Goal: Task Accomplishment & Management: Use online tool/utility

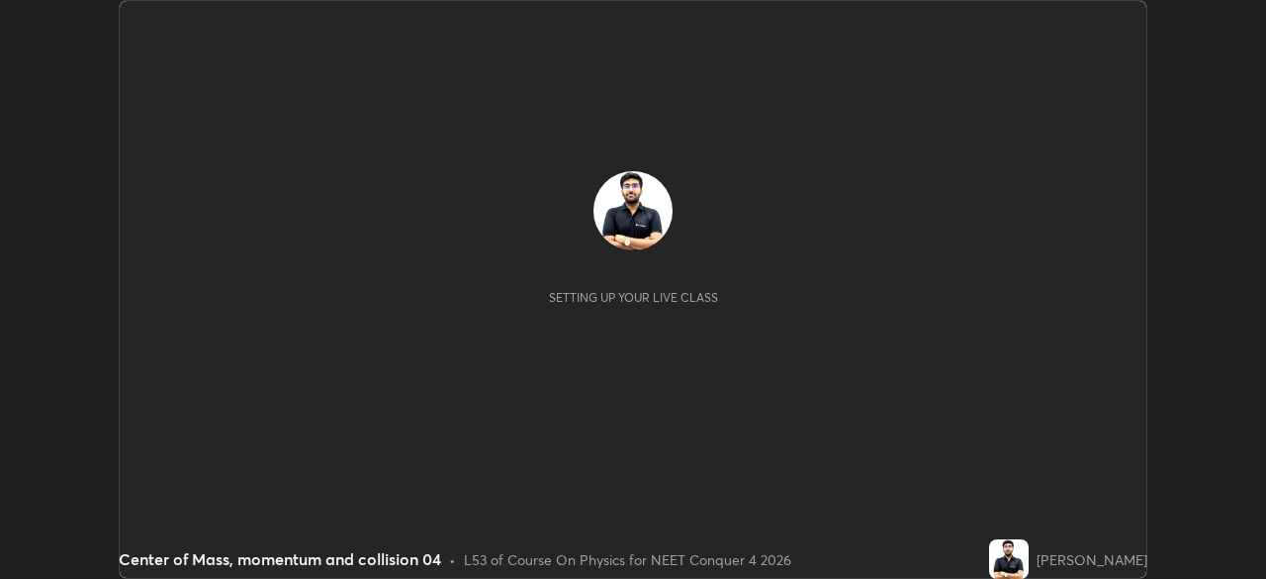
scroll to position [579, 1265]
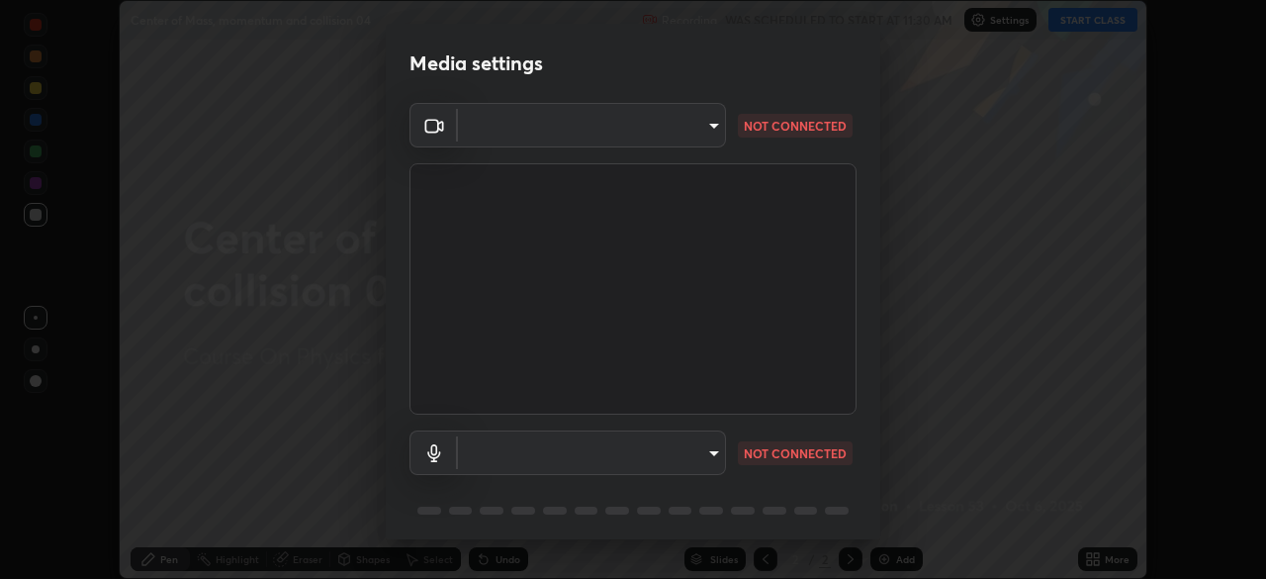
type input "f9c9e40c1fdfe5ebbc4e1433fe736b883486ebc84e0c1da292a4ca4c1bdb3432"
type input "cc6b24f64f306b83a819cfe3ad69ec83db29d8ed6e53624fa730e1126e555d50"
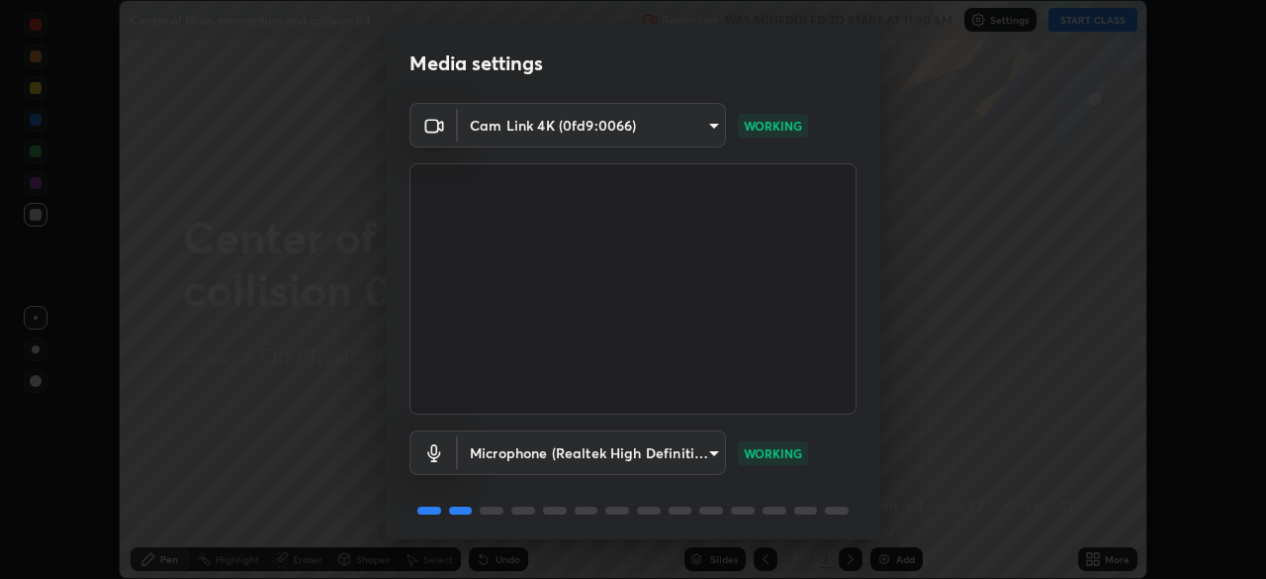
scroll to position [70, 0]
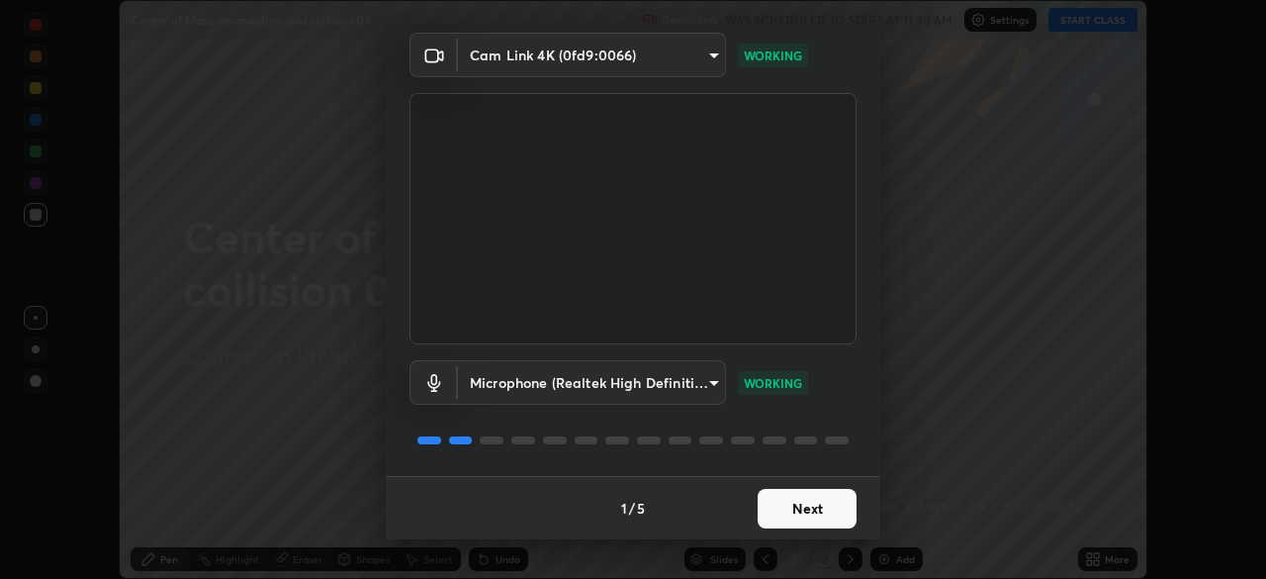
click at [798, 508] on button "Next" at bounding box center [807, 509] width 99 height 40
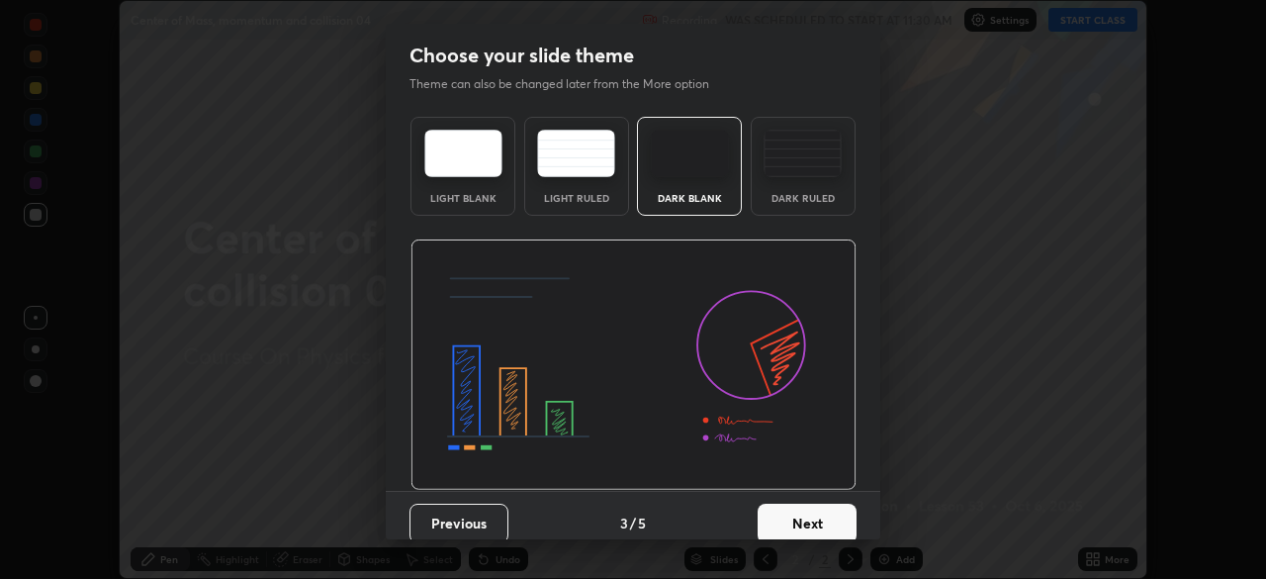
click at [807, 503] on button "Next" at bounding box center [807, 523] width 99 height 40
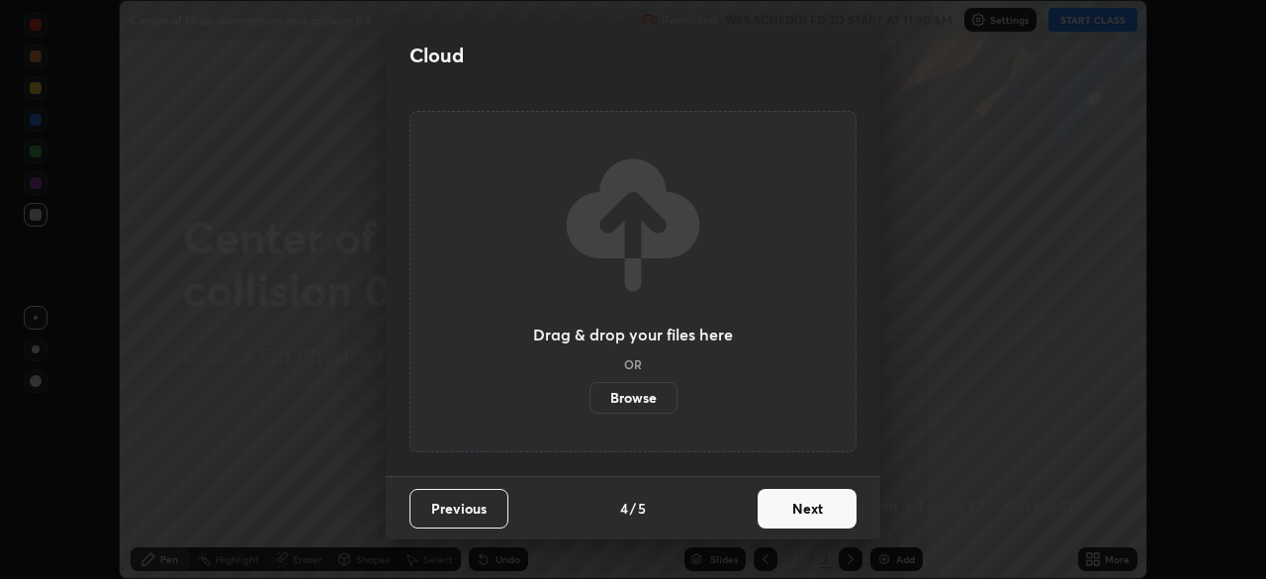
click at [812, 494] on button "Next" at bounding box center [807, 509] width 99 height 40
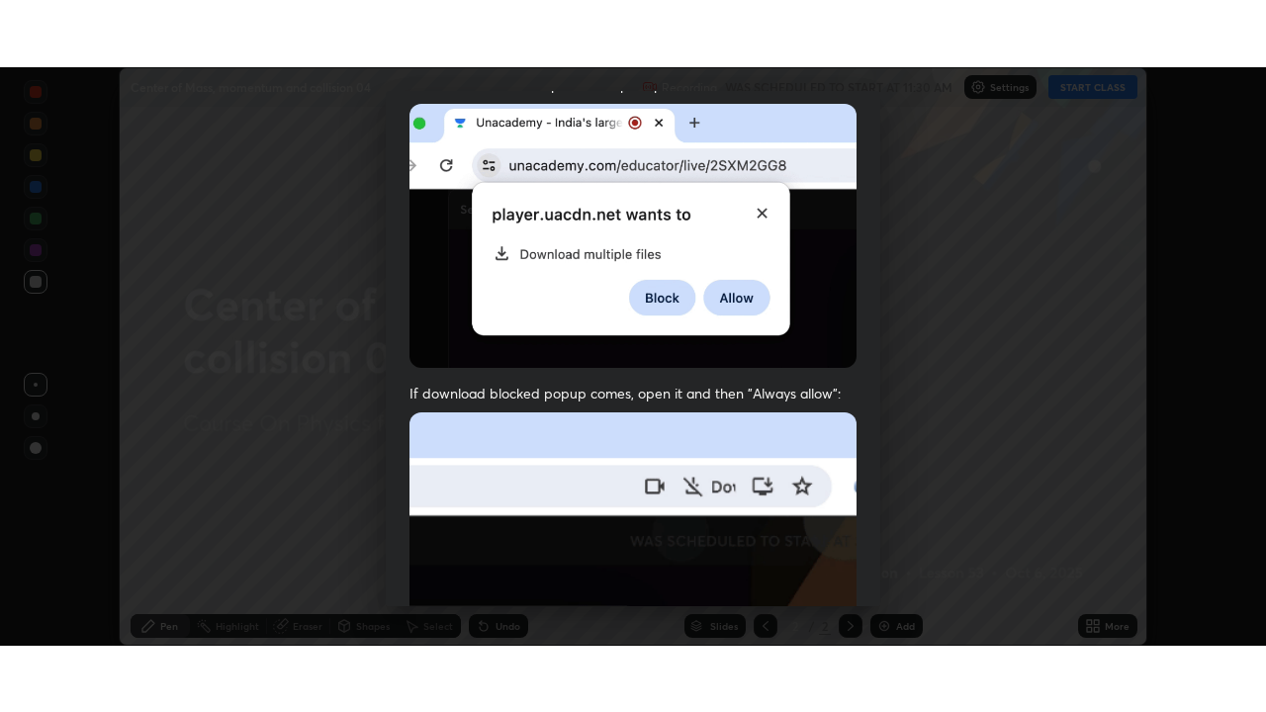
scroll to position [474, 0]
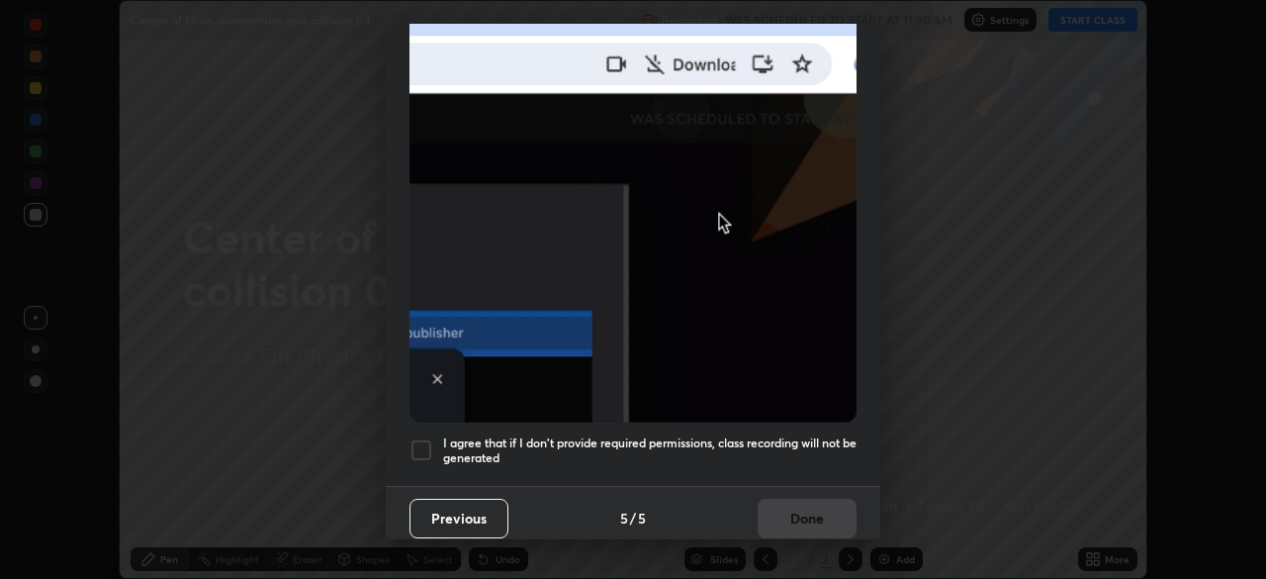
click at [428, 442] on div at bounding box center [421, 450] width 24 height 24
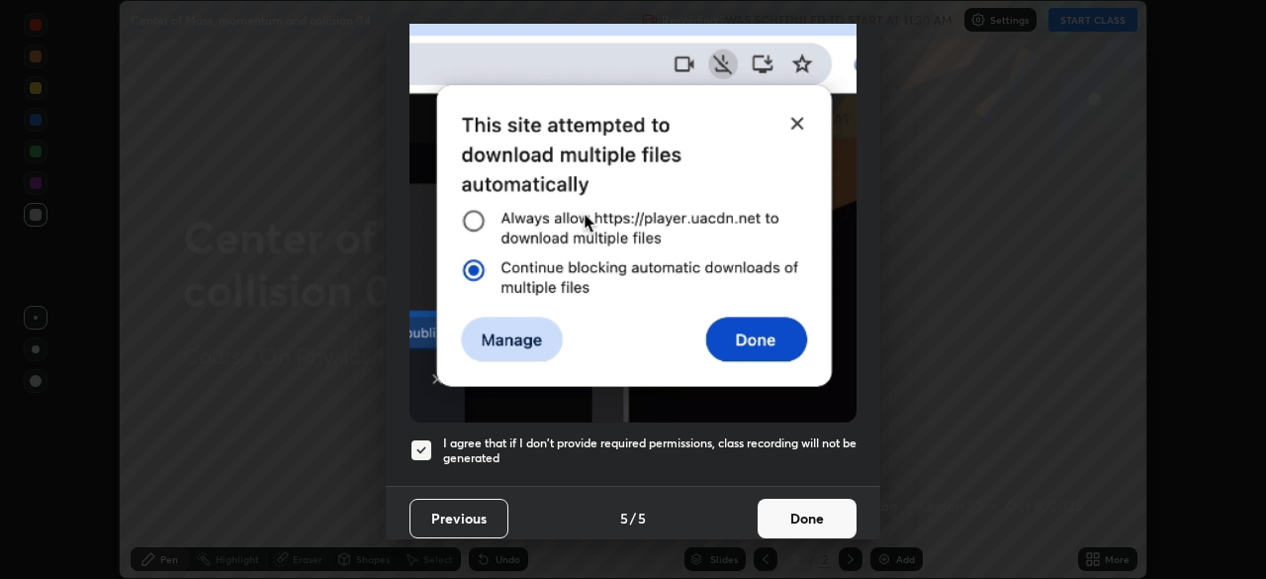
click at [811, 507] on button "Done" at bounding box center [807, 519] width 99 height 40
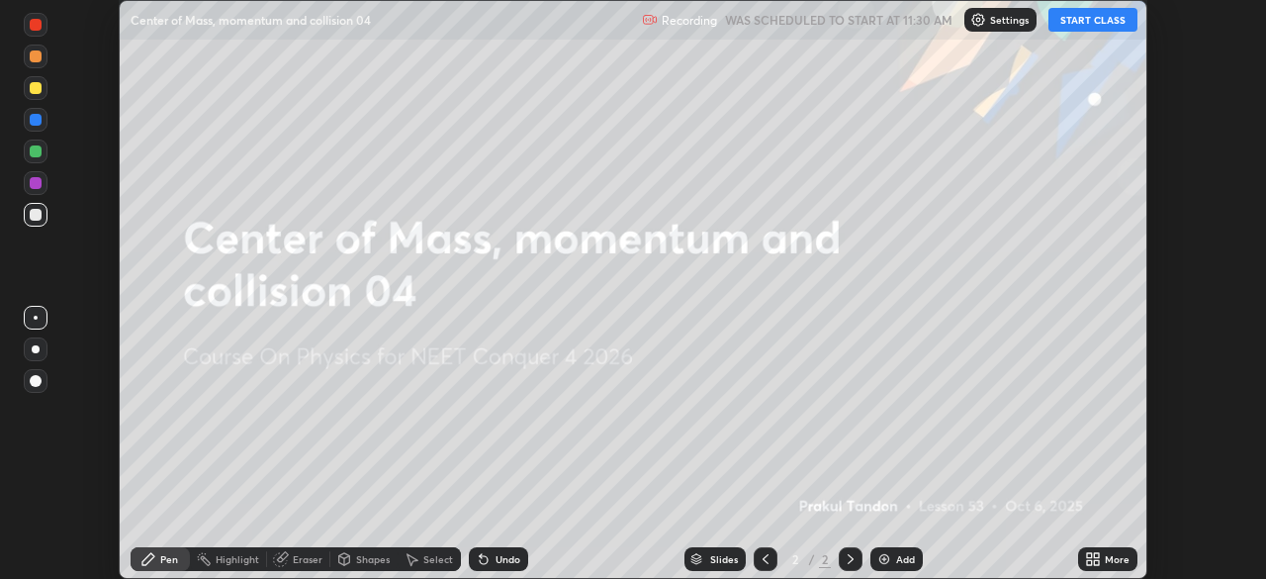
click at [1089, 29] on button "START CLASS" at bounding box center [1092, 20] width 89 height 24
click at [1106, 564] on div "More" at bounding box center [1117, 559] width 25 height 10
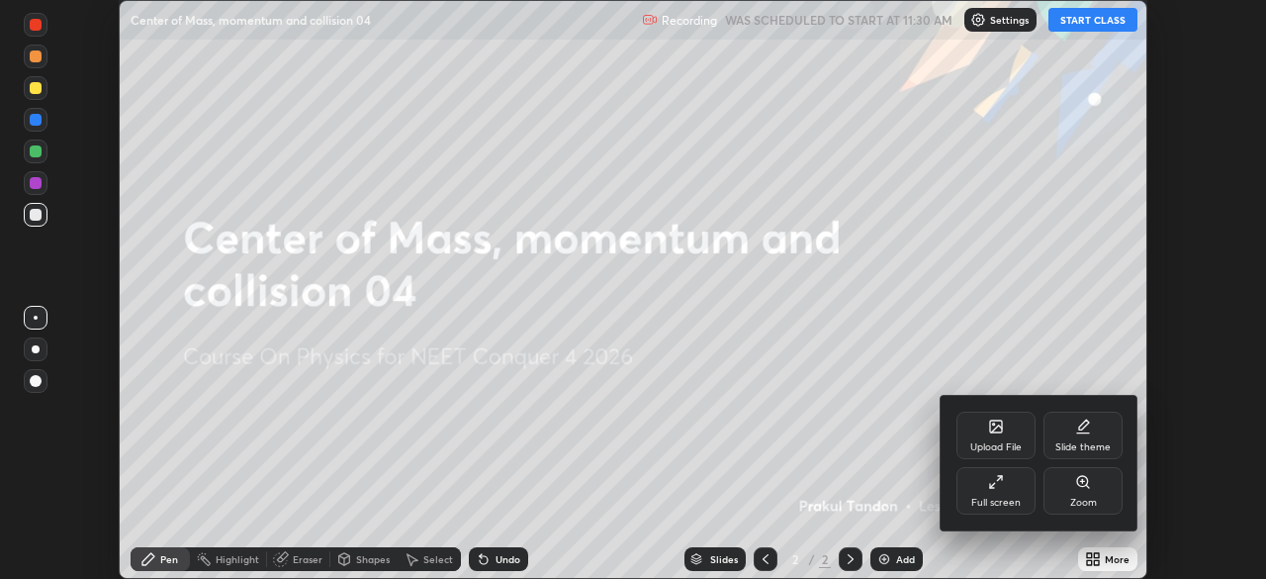
click at [1017, 505] on div "Full screen" at bounding box center [995, 503] width 49 height 10
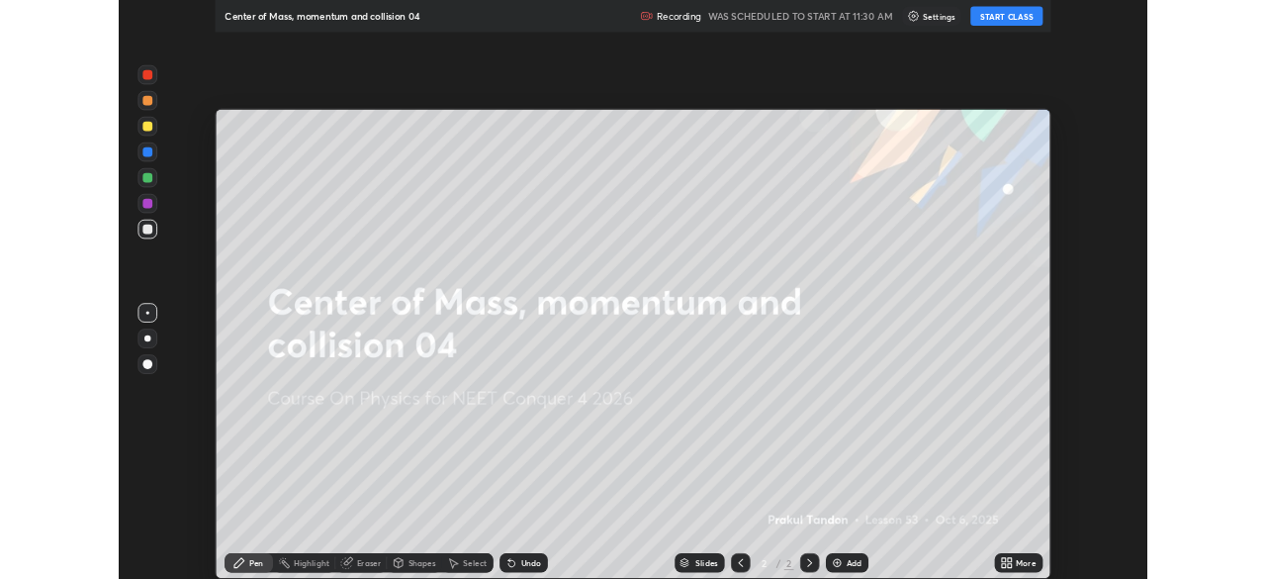
scroll to position [712, 1266]
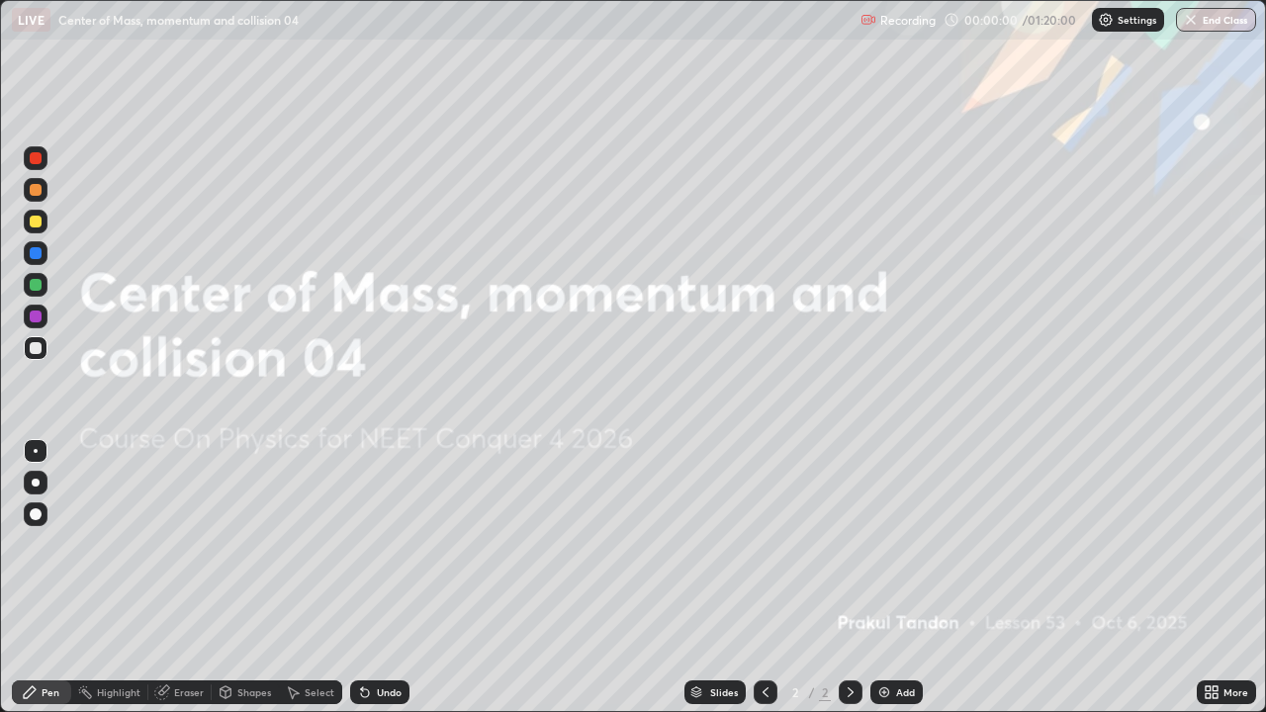
click at [904, 578] on div "Add" at bounding box center [905, 692] width 19 height 10
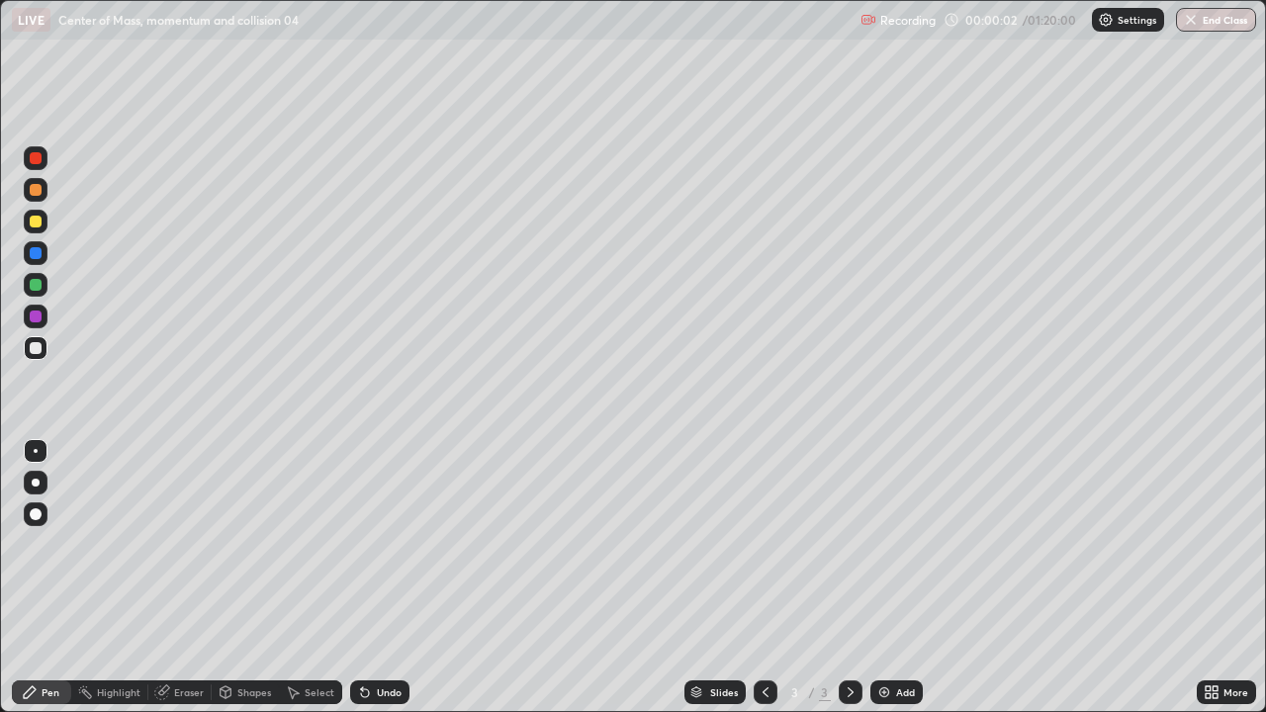
click at [37, 222] on div at bounding box center [36, 222] width 12 height 12
click at [914, 578] on div "Add" at bounding box center [896, 693] width 52 height 24
click at [46, 354] on div at bounding box center [36, 348] width 24 height 24
click at [403, 578] on div "Undo" at bounding box center [379, 693] width 59 height 24
click at [388, 578] on div "Undo" at bounding box center [389, 692] width 25 height 10
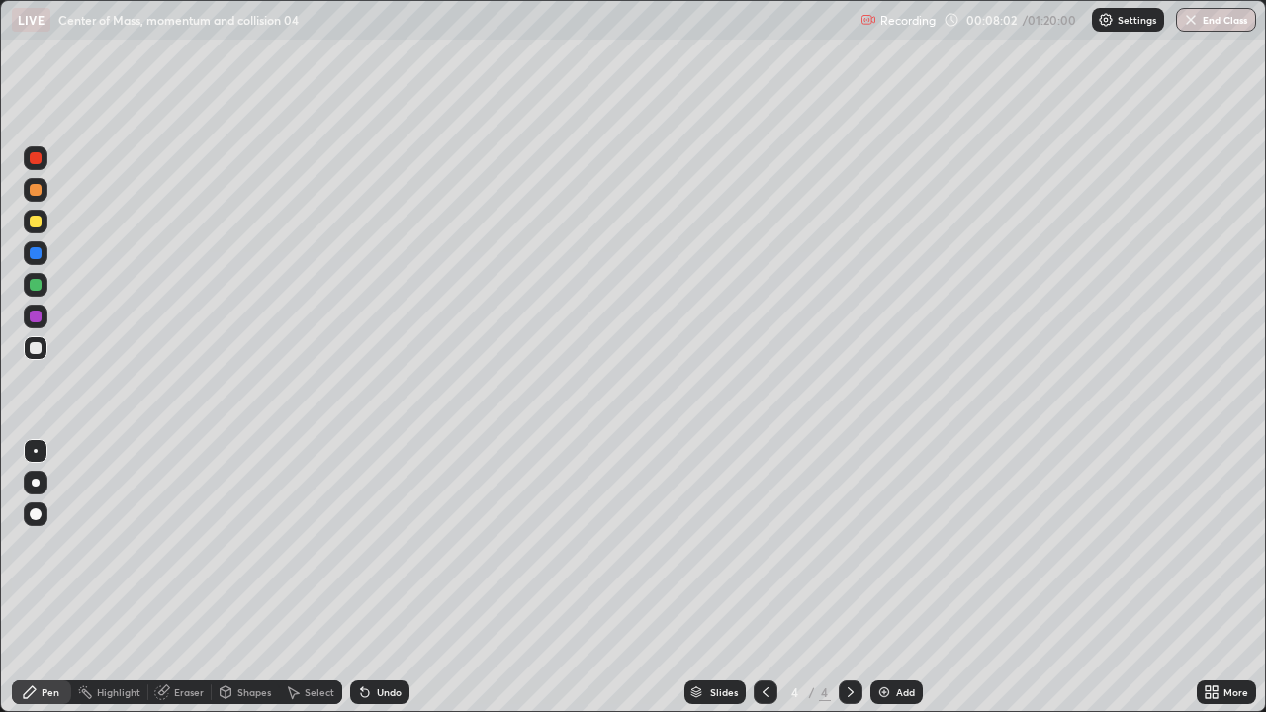
click at [379, 578] on div "Undo" at bounding box center [389, 692] width 25 height 10
click at [389, 578] on div "Undo" at bounding box center [389, 692] width 25 height 10
click at [393, 578] on div "Undo" at bounding box center [389, 692] width 25 height 10
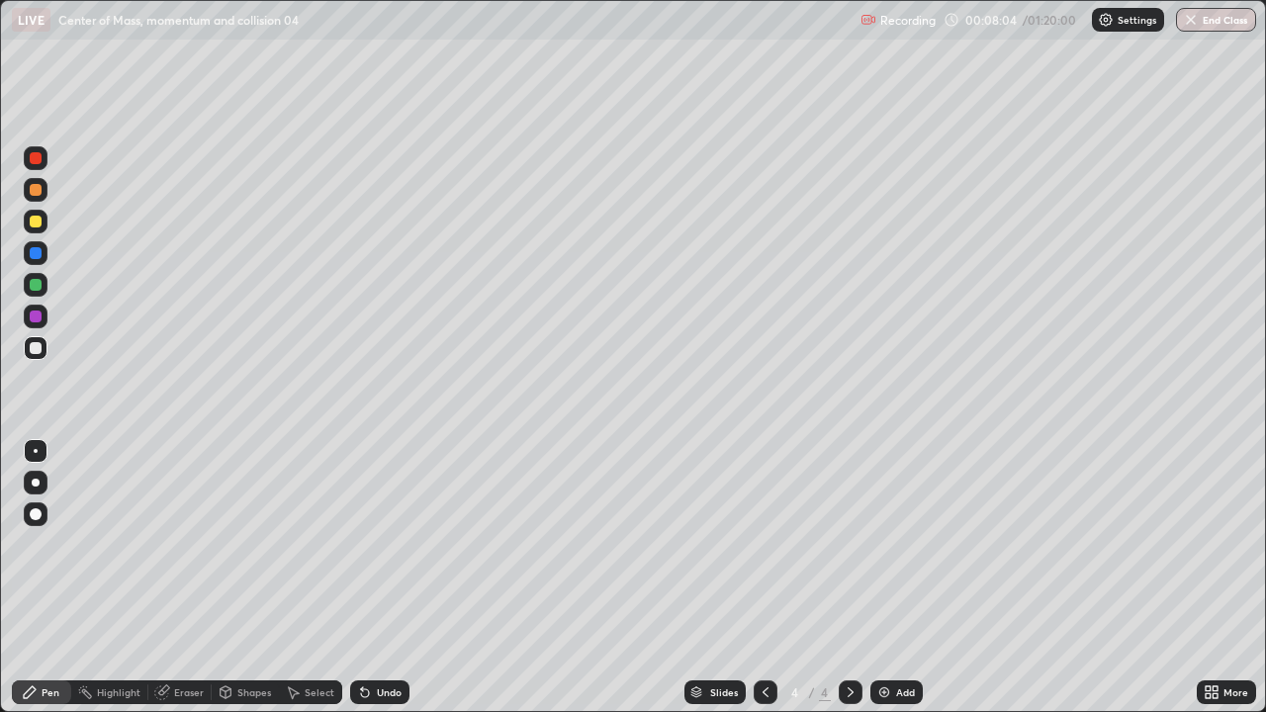
click at [393, 578] on div "Undo" at bounding box center [389, 692] width 25 height 10
click at [390, 578] on div "Undo" at bounding box center [389, 692] width 25 height 10
click at [383, 578] on div "Undo" at bounding box center [389, 692] width 25 height 10
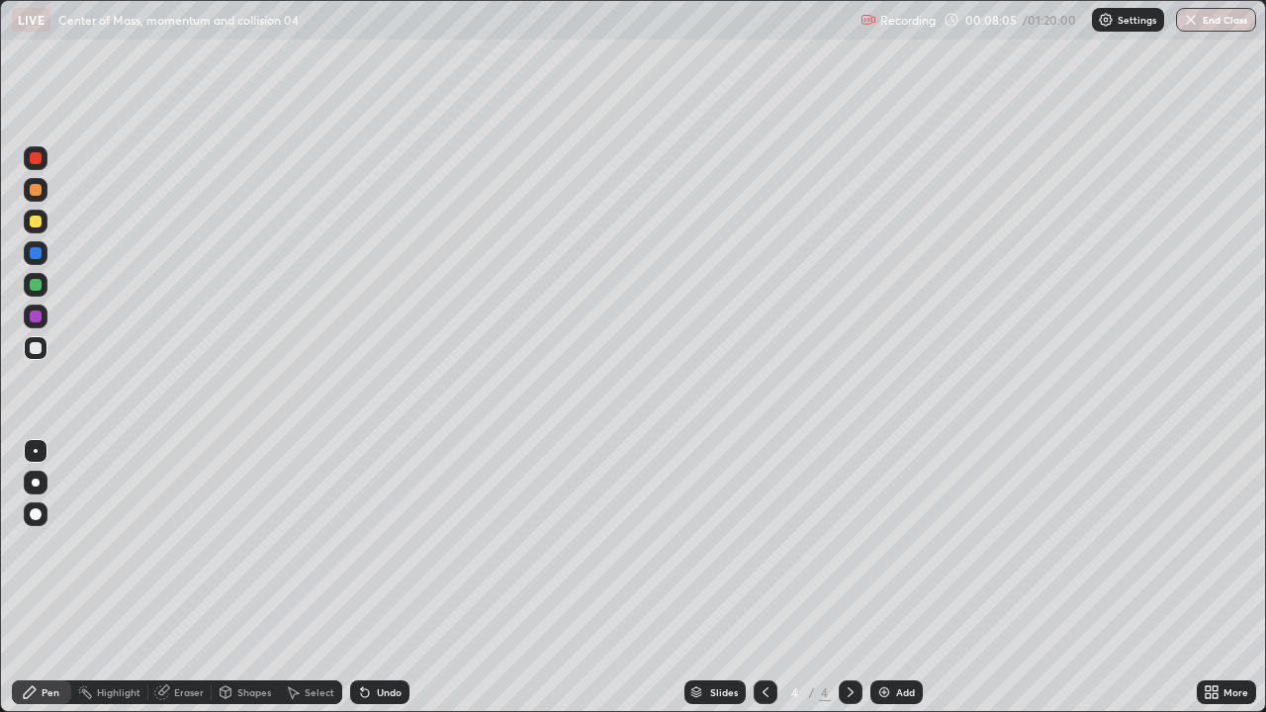
click at [374, 578] on div "Undo" at bounding box center [379, 693] width 59 height 24
click at [386, 578] on div "Undo" at bounding box center [389, 692] width 25 height 10
click at [379, 578] on div "Undo" at bounding box center [389, 692] width 25 height 10
click at [44, 217] on div at bounding box center [36, 222] width 24 height 24
click at [0, 578] on div "Setting up your live class" at bounding box center [633, 356] width 1266 height 712
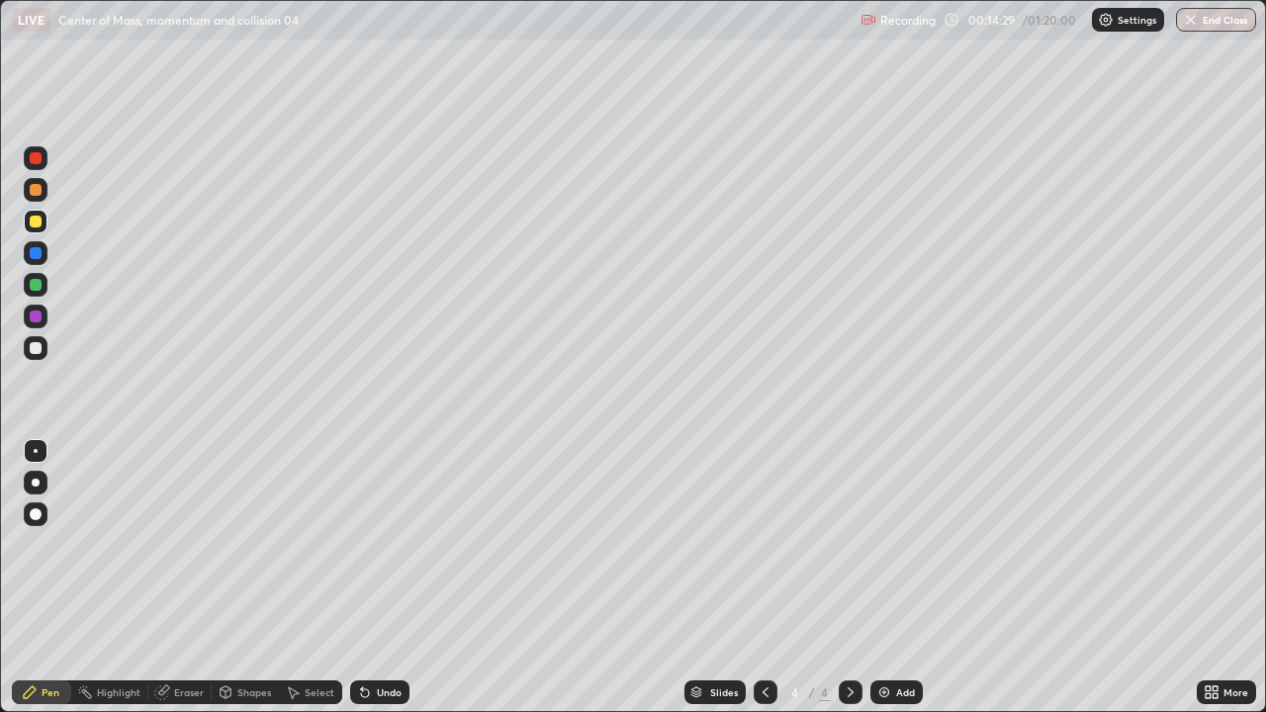
click at [46, 349] on div at bounding box center [36, 348] width 24 height 24
click at [921, 578] on div "Slides 4 / 4 Add" at bounding box center [802, 693] width 787 height 40
click at [912, 578] on div "Add" at bounding box center [905, 692] width 19 height 10
click at [41, 228] on div at bounding box center [36, 222] width 24 height 24
click at [371, 578] on div "Undo" at bounding box center [379, 693] width 59 height 24
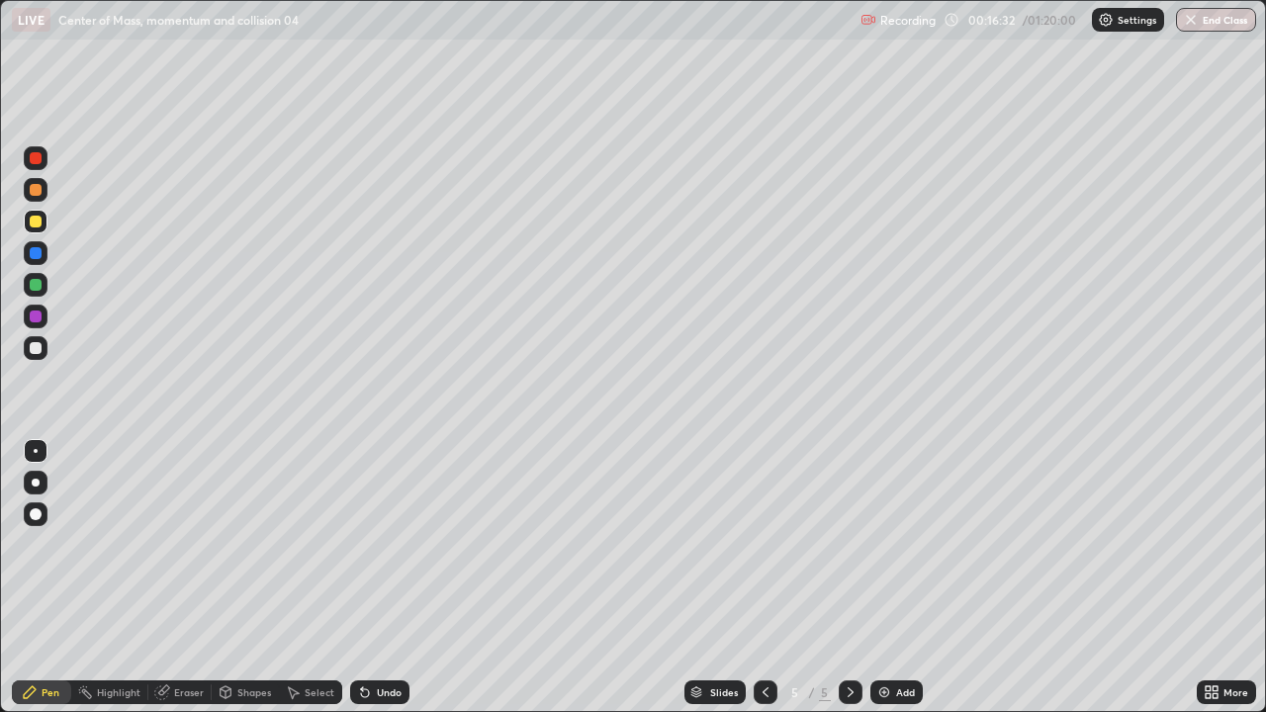
click at [379, 578] on div "Undo" at bounding box center [389, 692] width 25 height 10
click at [377, 578] on div "Undo" at bounding box center [389, 692] width 25 height 10
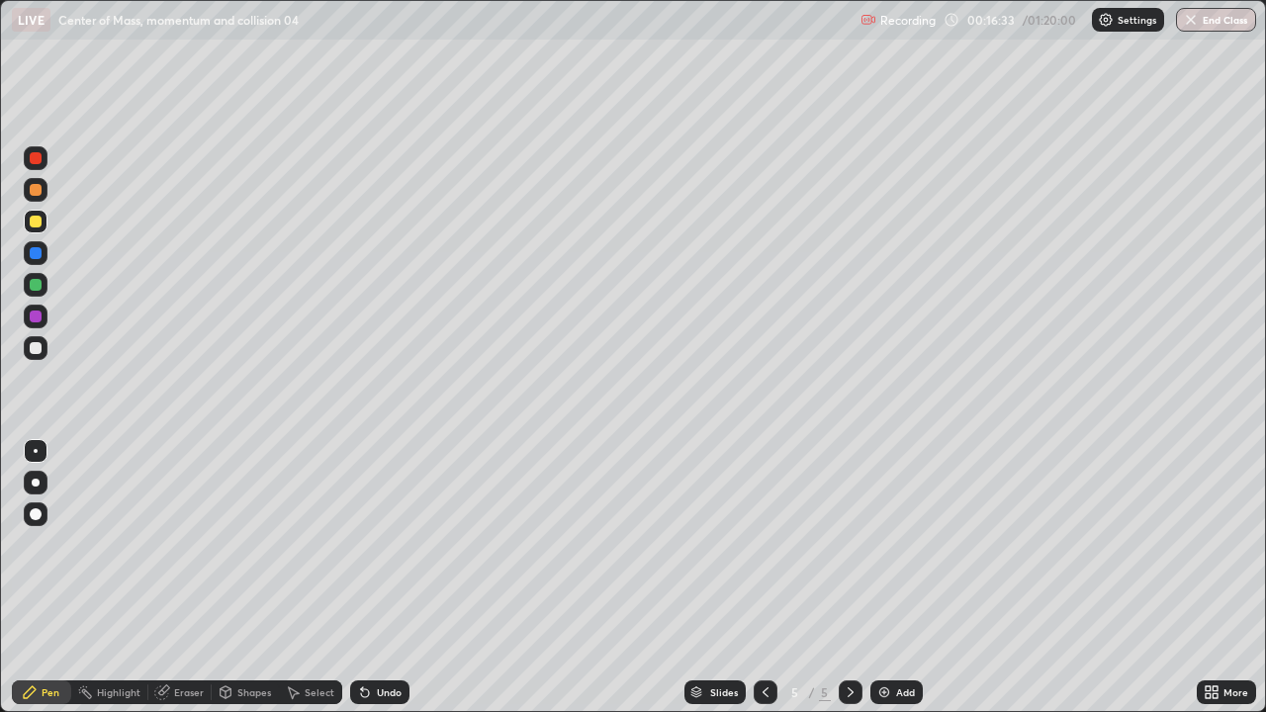
click at [377, 578] on div "Undo" at bounding box center [389, 692] width 25 height 10
click at [382, 578] on div "Undo" at bounding box center [389, 692] width 25 height 10
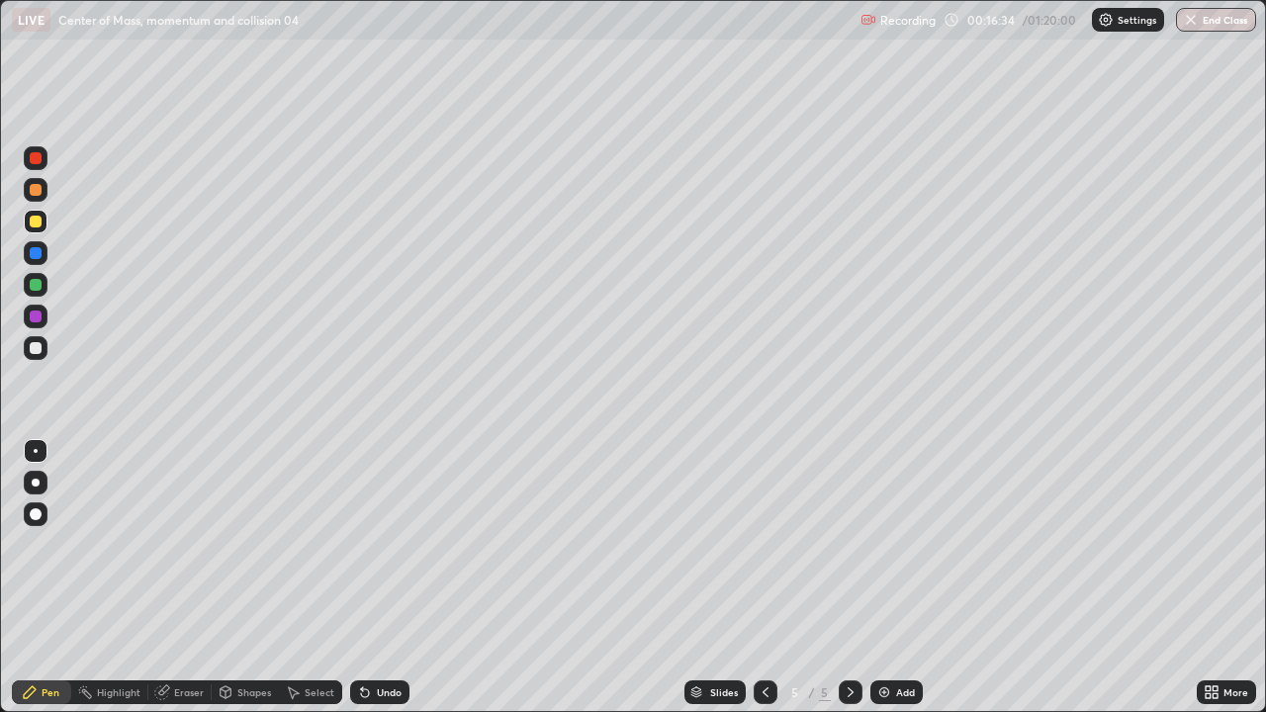
click at [382, 578] on div "Undo" at bounding box center [389, 692] width 25 height 10
click at [388, 578] on div "Undo" at bounding box center [389, 692] width 25 height 10
click at [394, 578] on div "Undo" at bounding box center [379, 693] width 59 height 24
click at [400, 578] on div "Undo" at bounding box center [379, 693] width 59 height 24
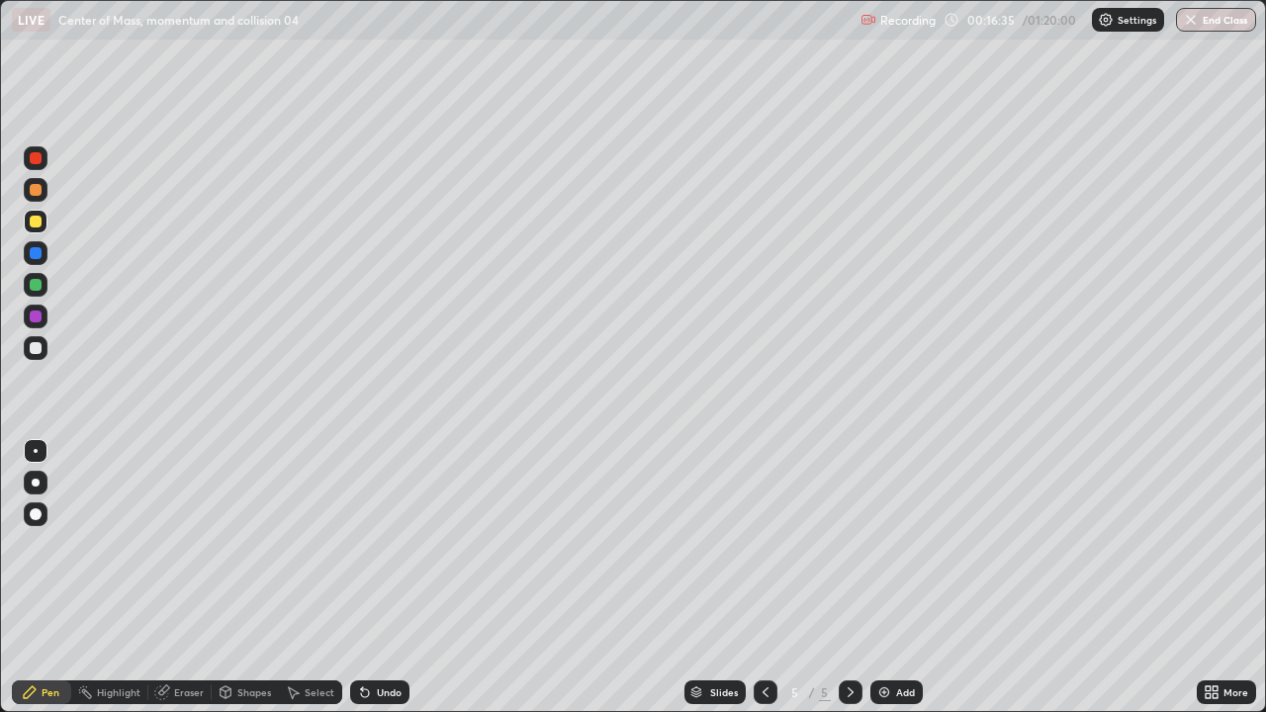
click at [400, 578] on div "Undo" at bounding box center [379, 693] width 59 height 24
click at [399, 578] on div "Undo" at bounding box center [389, 692] width 25 height 10
click at [190, 578] on div "Eraser" at bounding box center [189, 692] width 30 height 10
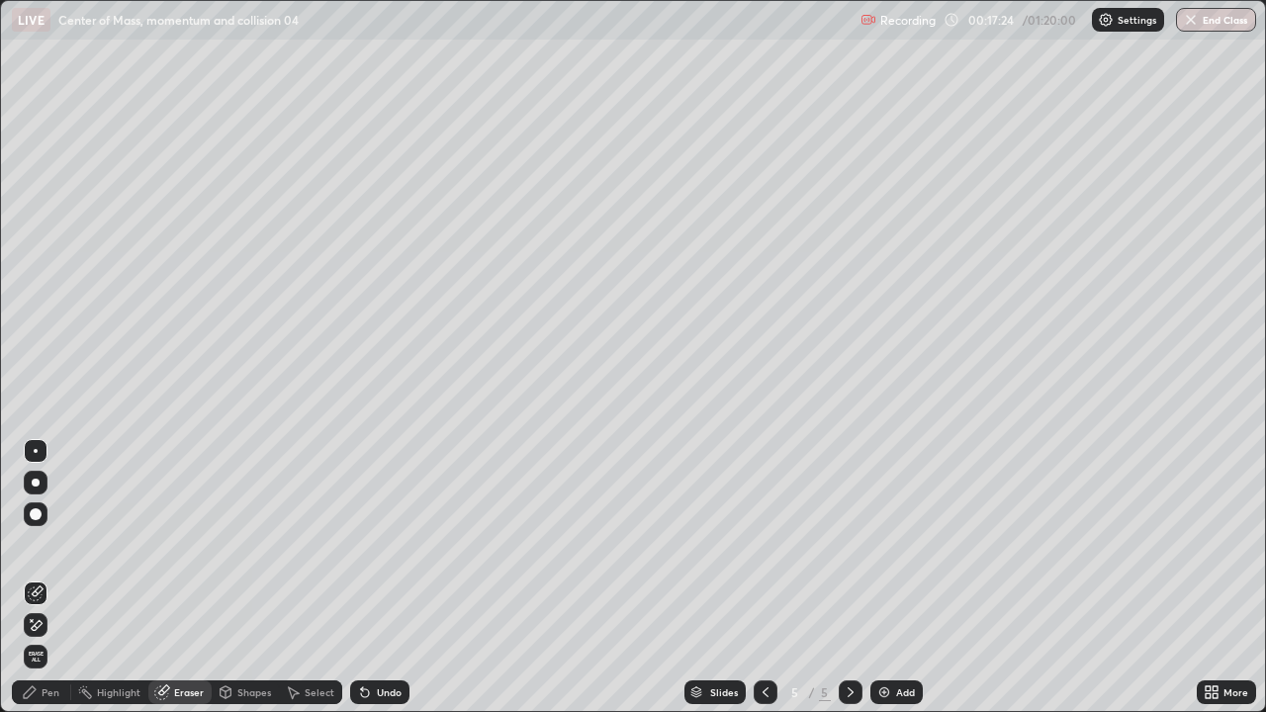
click at [45, 578] on div "Pen" at bounding box center [41, 693] width 59 height 24
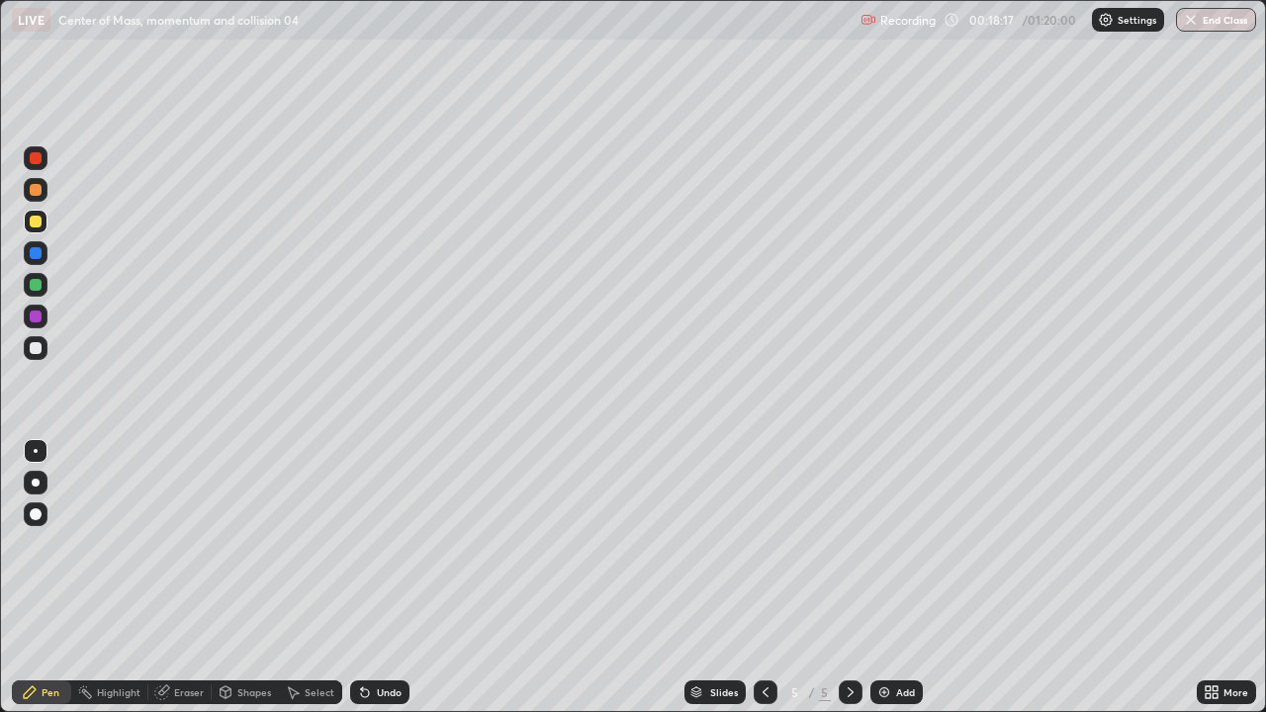
click at [371, 578] on div "Undo" at bounding box center [379, 693] width 59 height 24
click at [378, 578] on div "Undo" at bounding box center [379, 693] width 59 height 24
click at [376, 578] on div "Undo" at bounding box center [379, 693] width 59 height 24
click at [46, 189] on div at bounding box center [36, 190] width 24 height 24
click at [46, 284] on div at bounding box center [36, 285] width 24 height 24
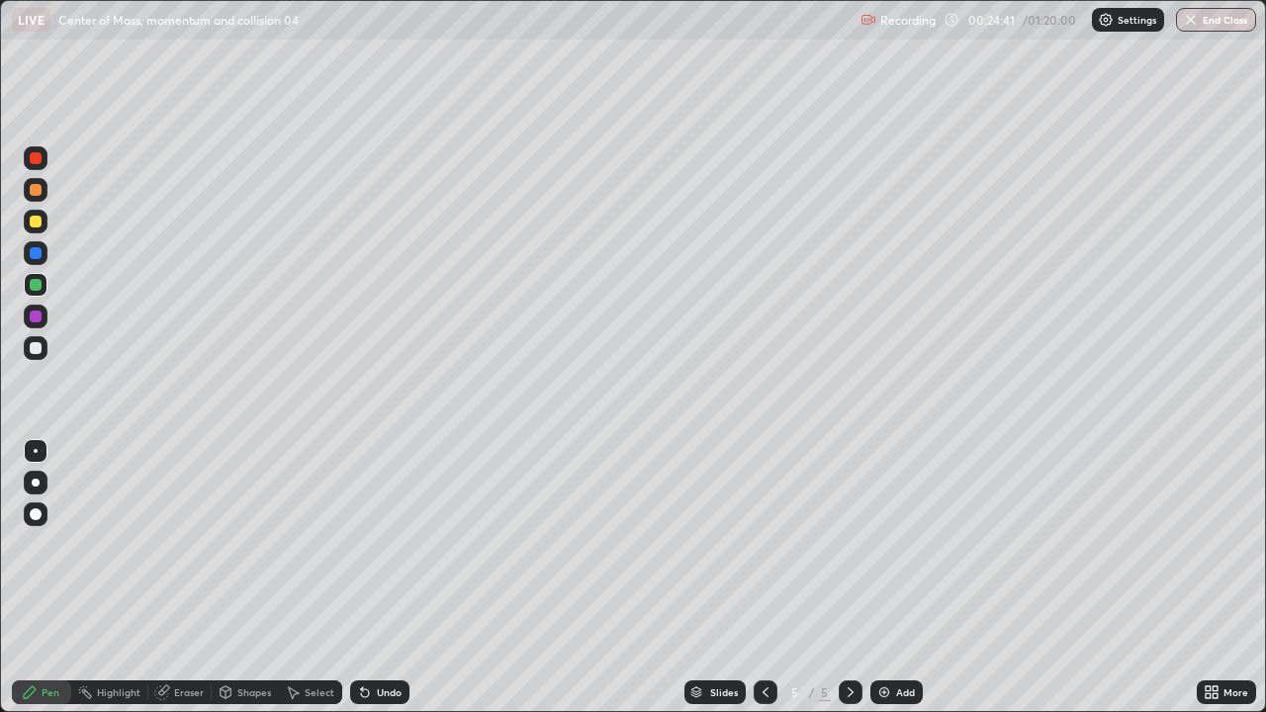
click at [904, 578] on div "Add" at bounding box center [896, 693] width 52 height 24
click at [34, 222] on div at bounding box center [36, 222] width 12 height 12
click at [37, 191] on div at bounding box center [36, 190] width 12 height 12
click at [34, 219] on div at bounding box center [36, 222] width 12 height 12
click at [877, 578] on div "Add" at bounding box center [896, 693] width 52 height 24
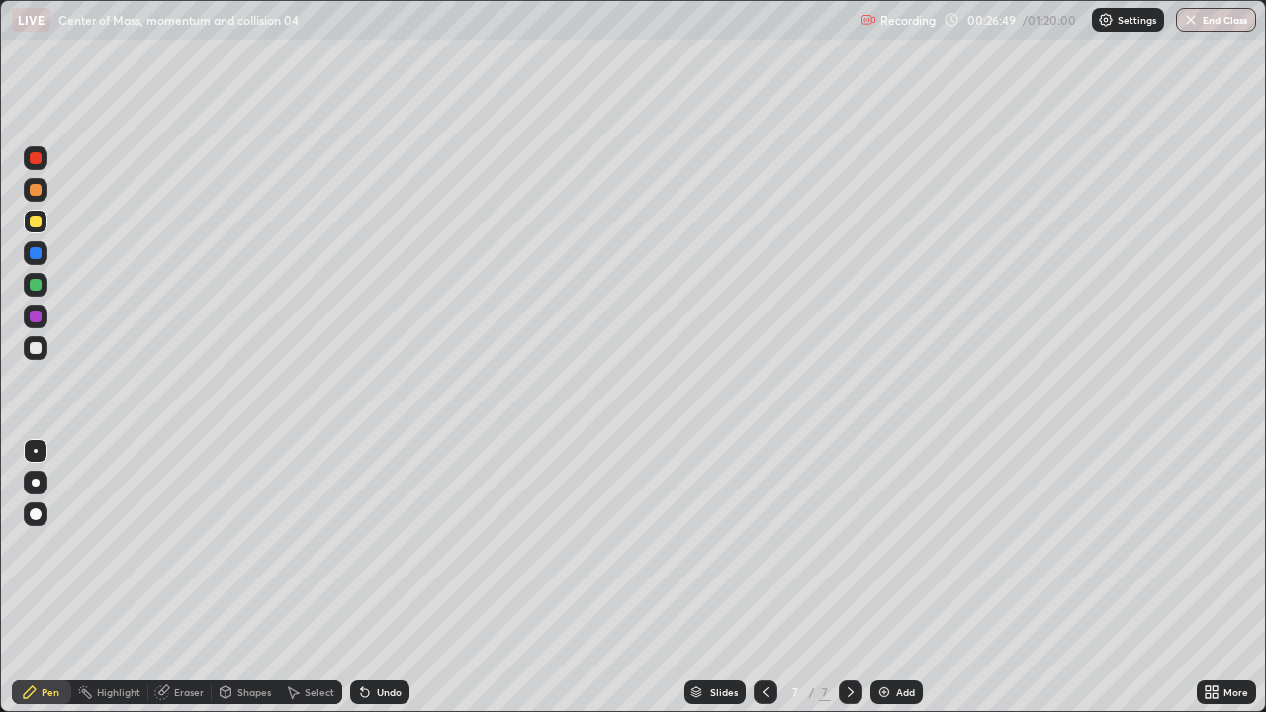
click at [45, 352] on div at bounding box center [36, 348] width 24 height 24
click at [34, 226] on div at bounding box center [36, 222] width 12 height 12
click at [33, 188] on div at bounding box center [36, 190] width 12 height 12
click at [375, 578] on div "Undo" at bounding box center [379, 693] width 59 height 24
click at [914, 578] on div "Add" at bounding box center [896, 693] width 52 height 24
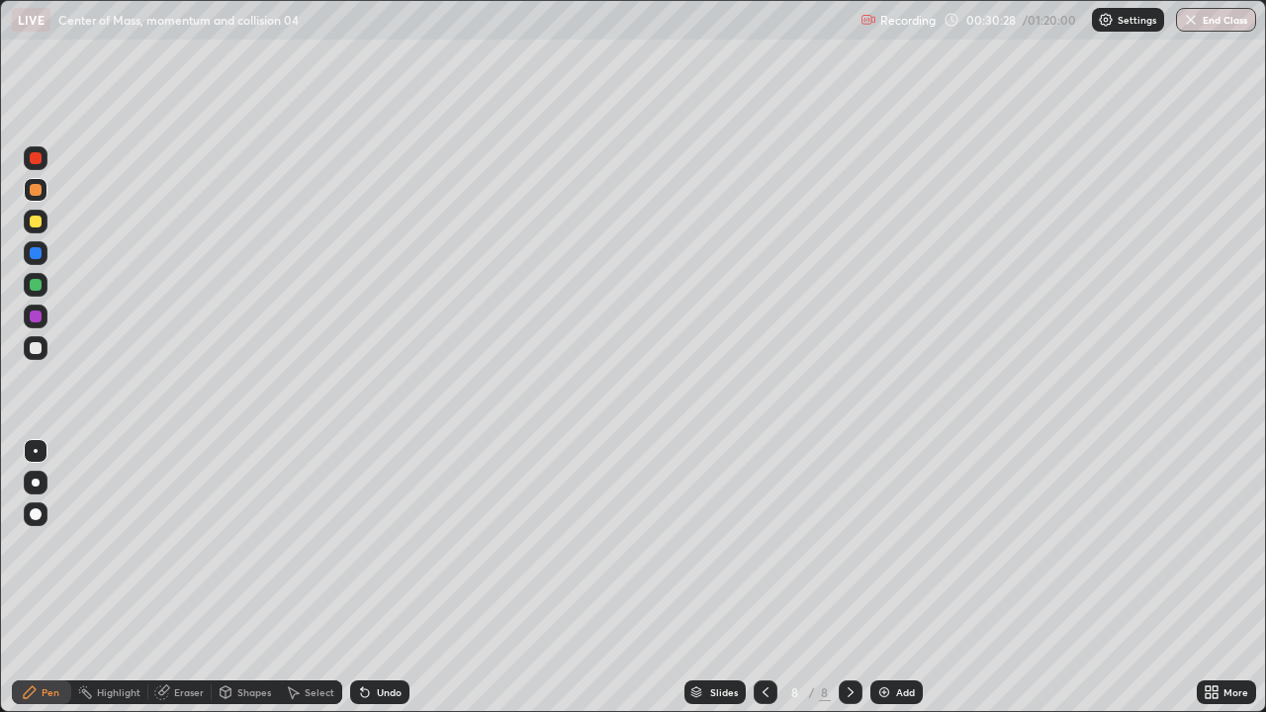
click at [36, 223] on div at bounding box center [36, 222] width 12 height 12
click at [373, 578] on div "Undo" at bounding box center [379, 693] width 59 height 24
click at [378, 578] on div "Undo" at bounding box center [379, 693] width 59 height 24
click at [384, 578] on div "Undo" at bounding box center [389, 692] width 25 height 10
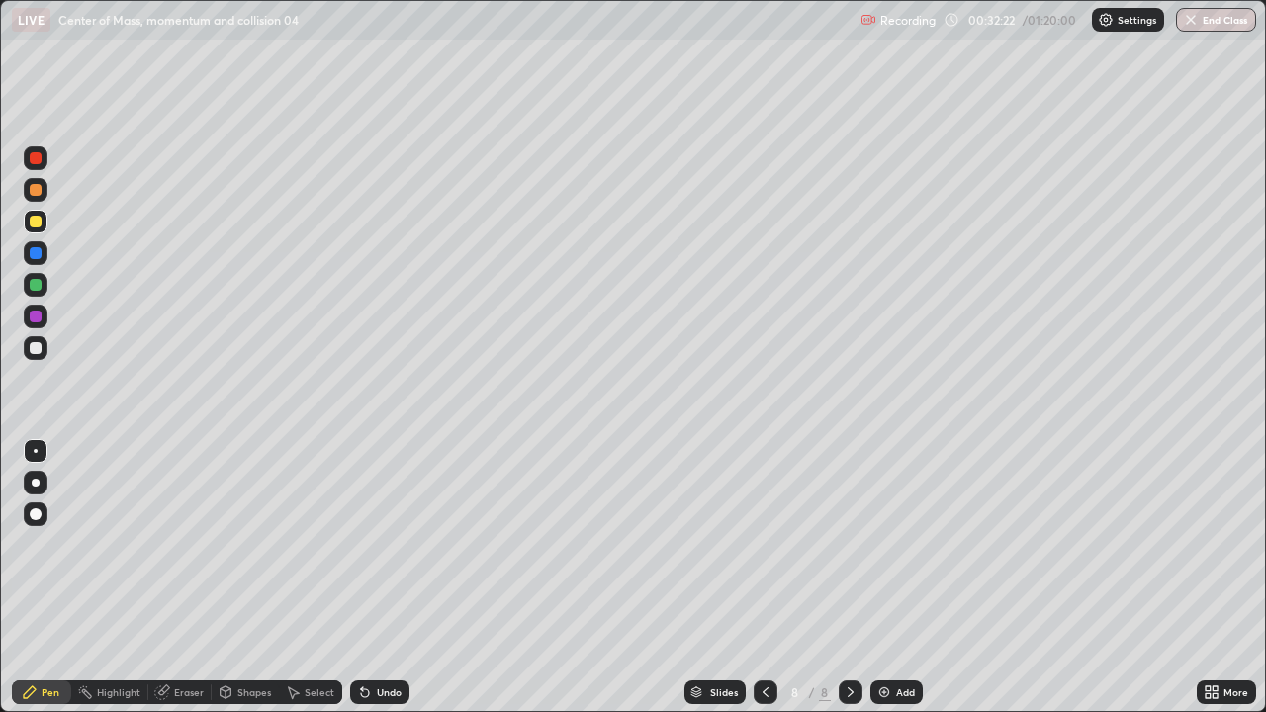
click at [384, 578] on div "Undo" at bounding box center [389, 692] width 25 height 10
click at [389, 578] on div "Undo" at bounding box center [379, 693] width 59 height 24
click at [385, 578] on div "Undo" at bounding box center [379, 693] width 59 height 24
click at [380, 578] on div "Undo" at bounding box center [379, 693] width 59 height 24
click at [379, 578] on div "Undo" at bounding box center [389, 692] width 25 height 10
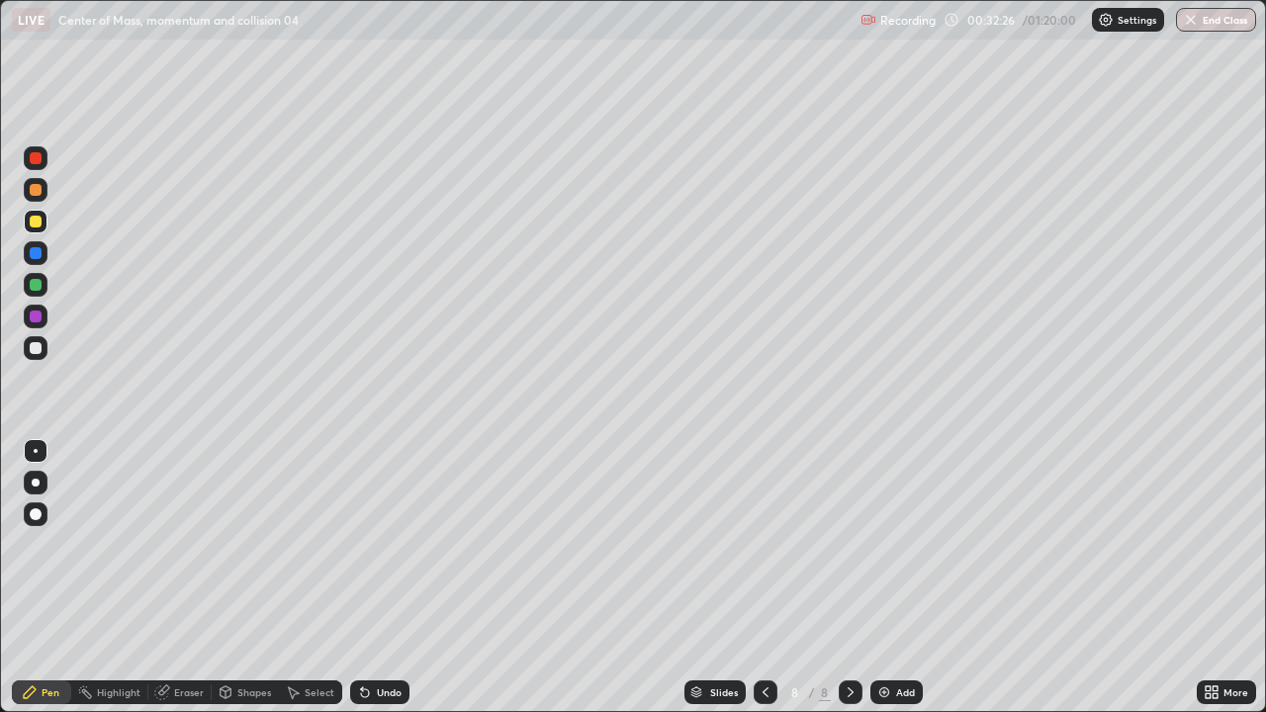
click at [382, 578] on div "Undo" at bounding box center [389, 692] width 25 height 10
click at [384, 578] on div "Undo" at bounding box center [389, 692] width 25 height 10
click at [393, 578] on div "Undo" at bounding box center [389, 692] width 25 height 10
click at [400, 578] on div "Undo" at bounding box center [379, 693] width 59 height 24
click at [37, 345] on div at bounding box center [36, 348] width 12 height 12
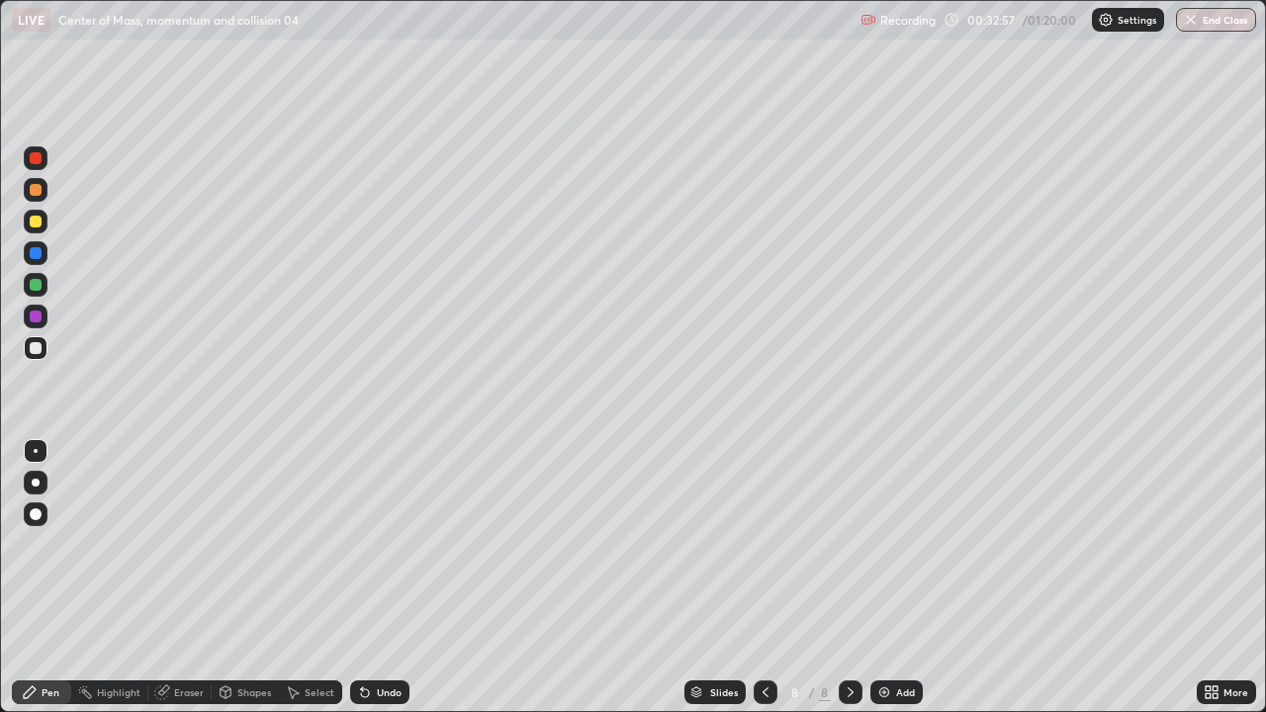
click at [385, 578] on div "Undo" at bounding box center [389, 692] width 25 height 10
click at [384, 578] on div "Undo" at bounding box center [389, 692] width 25 height 10
click at [386, 578] on div "Undo" at bounding box center [389, 692] width 25 height 10
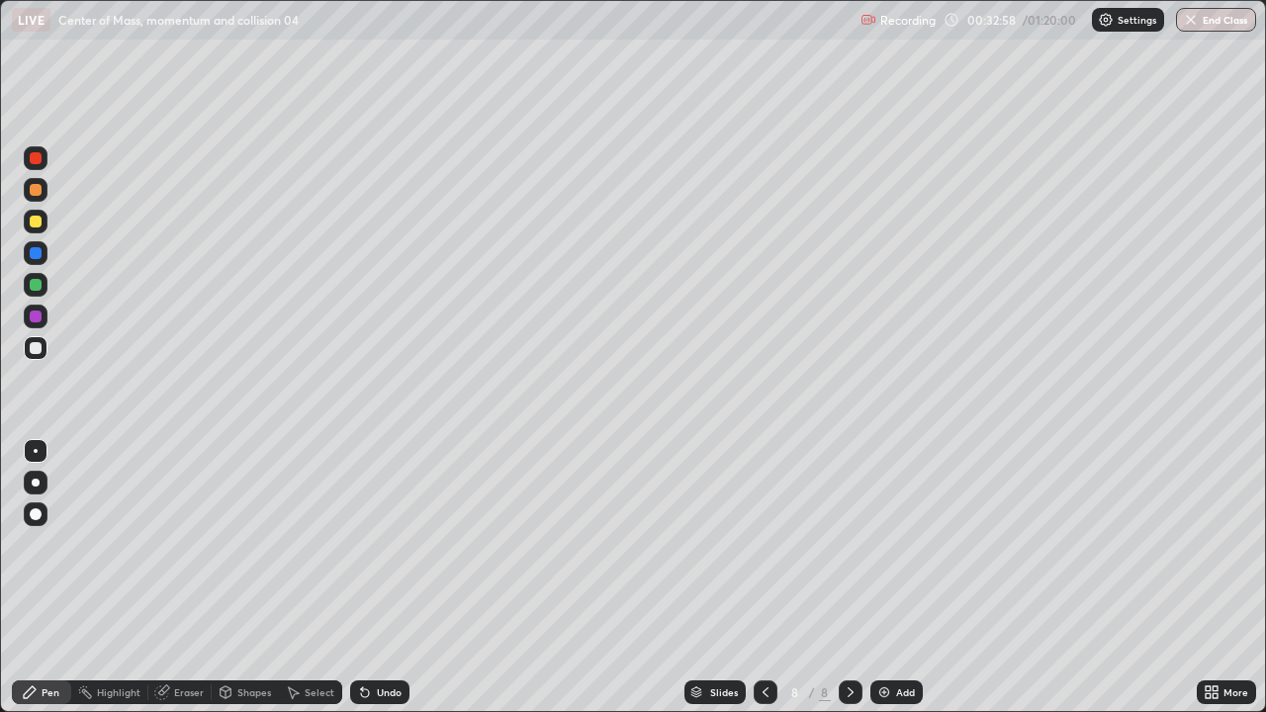
click at [391, 578] on div "Undo" at bounding box center [379, 693] width 59 height 24
click at [397, 578] on div "Undo" at bounding box center [389, 692] width 25 height 10
click at [403, 578] on div "Undo" at bounding box center [379, 693] width 59 height 24
click at [44, 224] on div at bounding box center [36, 222] width 24 height 24
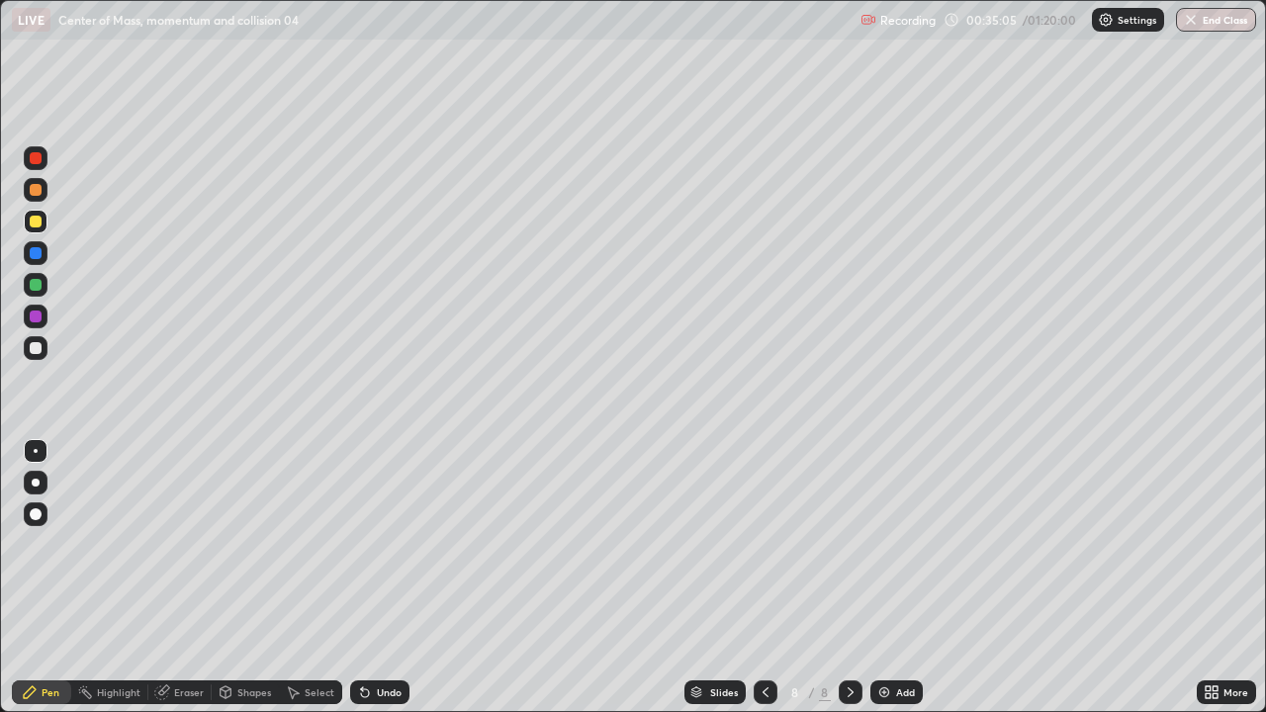
click at [378, 578] on div "Undo" at bounding box center [389, 692] width 25 height 10
click at [372, 578] on div "Undo" at bounding box center [379, 693] width 59 height 24
click at [379, 578] on div "Undo" at bounding box center [389, 692] width 25 height 10
click at [360, 578] on div "Undo" at bounding box center [379, 693] width 59 height 24
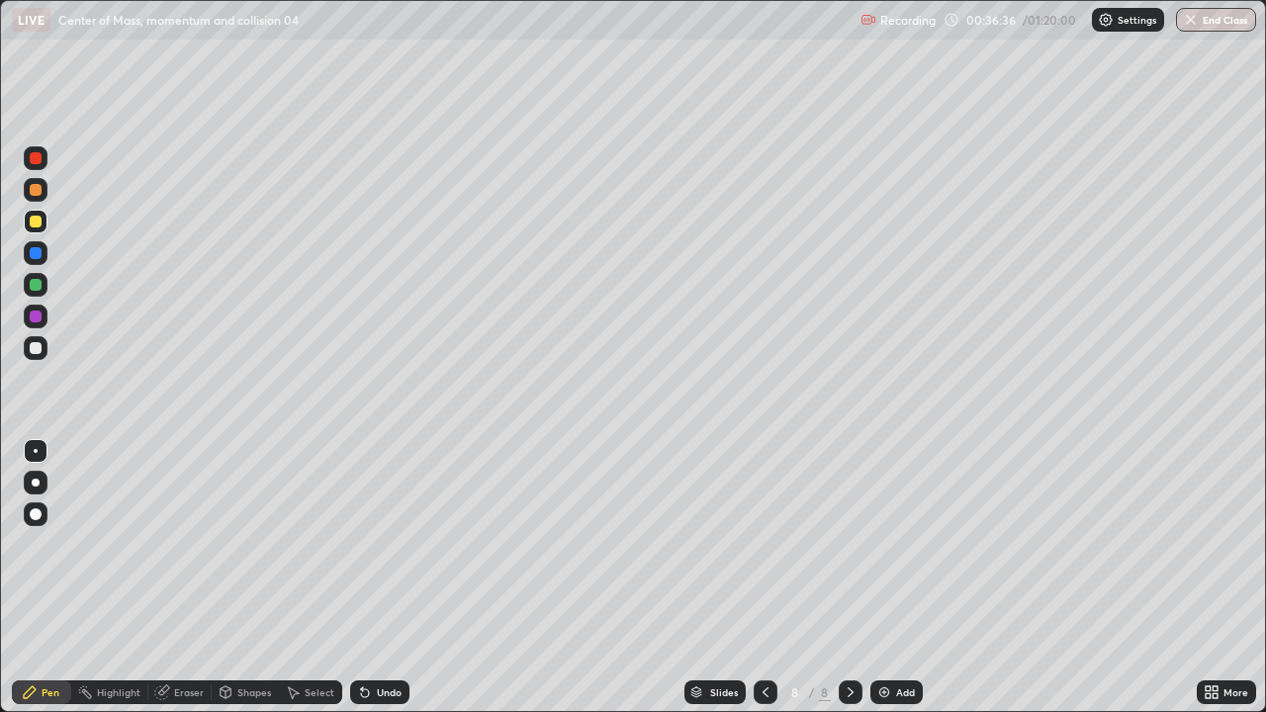
click at [44, 189] on div at bounding box center [36, 190] width 24 height 24
click at [195, 578] on div "Eraser" at bounding box center [179, 693] width 63 height 24
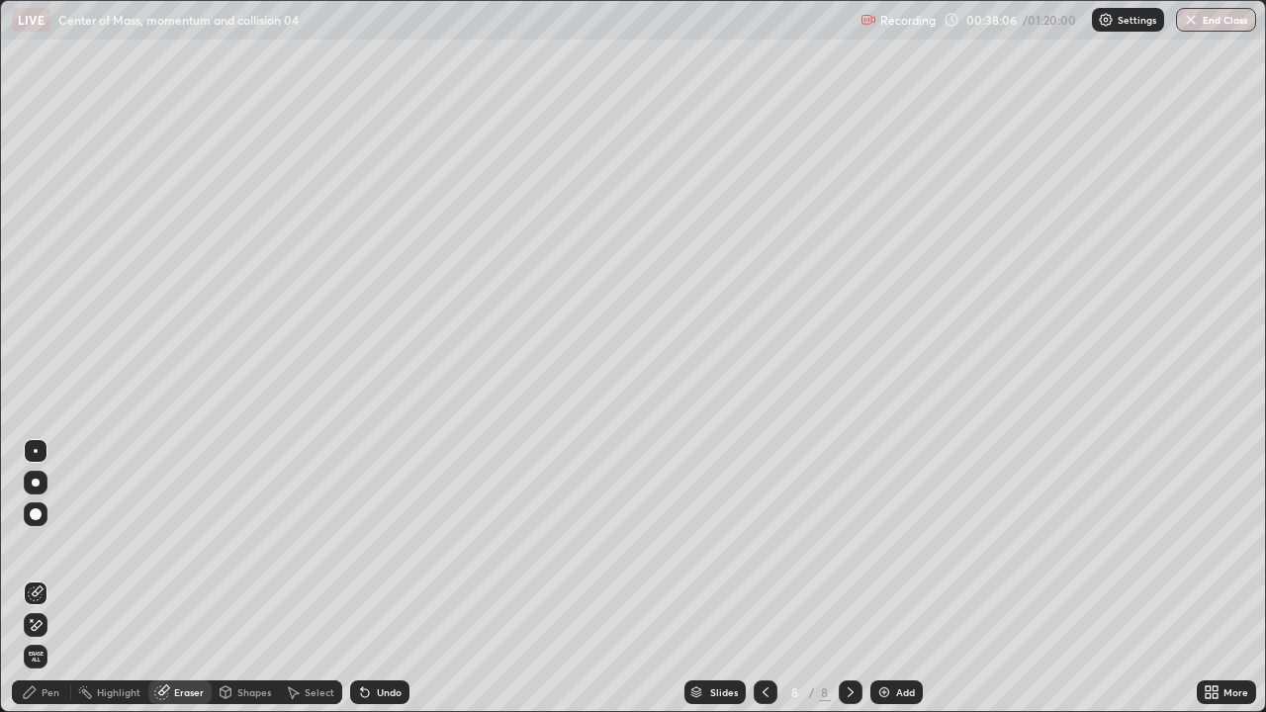
click at [46, 578] on div "Pen" at bounding box center [41, 693] width 59 height 24
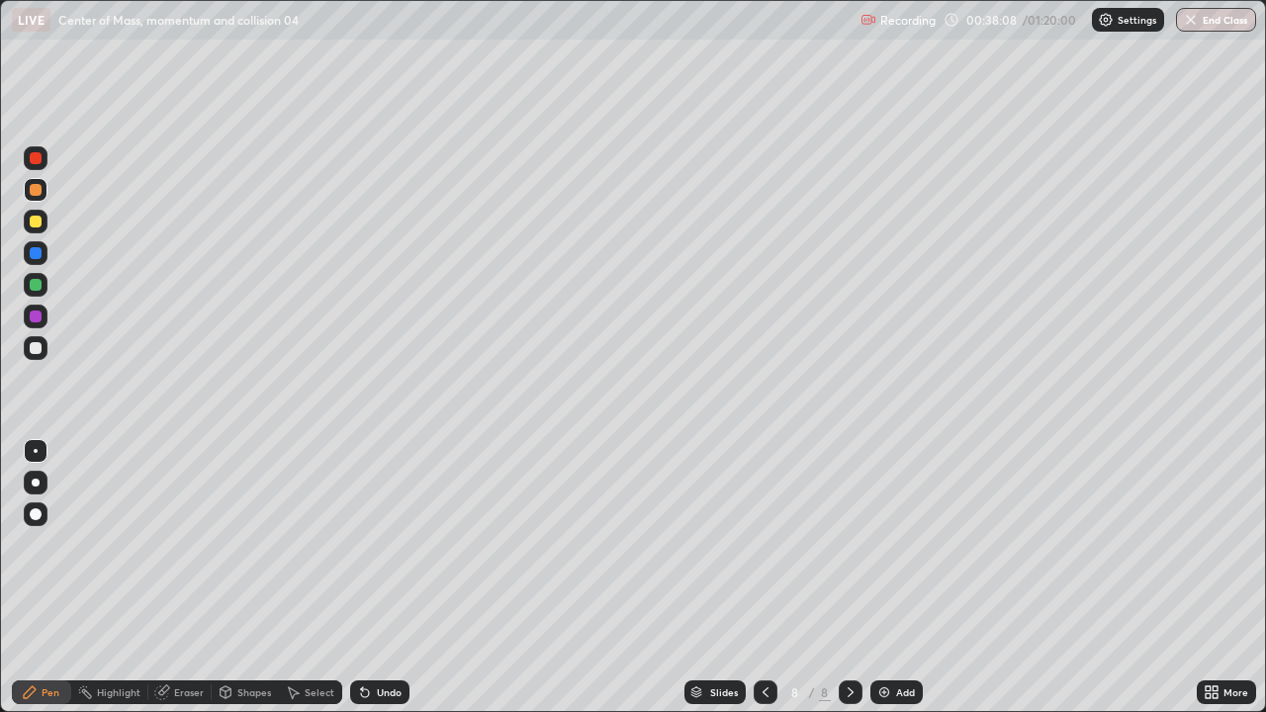
click at [903, 578] on div "Add" at bounding box center [896, 693] width 52 height 24
click at [46, 349] on div at bounding box center [36, 348] width 24 height 24
click at [37, 225] on div at bounding box center [36, 222] width 12 height 12
click at [42, 348] on div at bounding box center [36, 348] width 24 height 24
click at [388, 578] on div "Undo" at bounding box center [389, 692] width 25 height 10
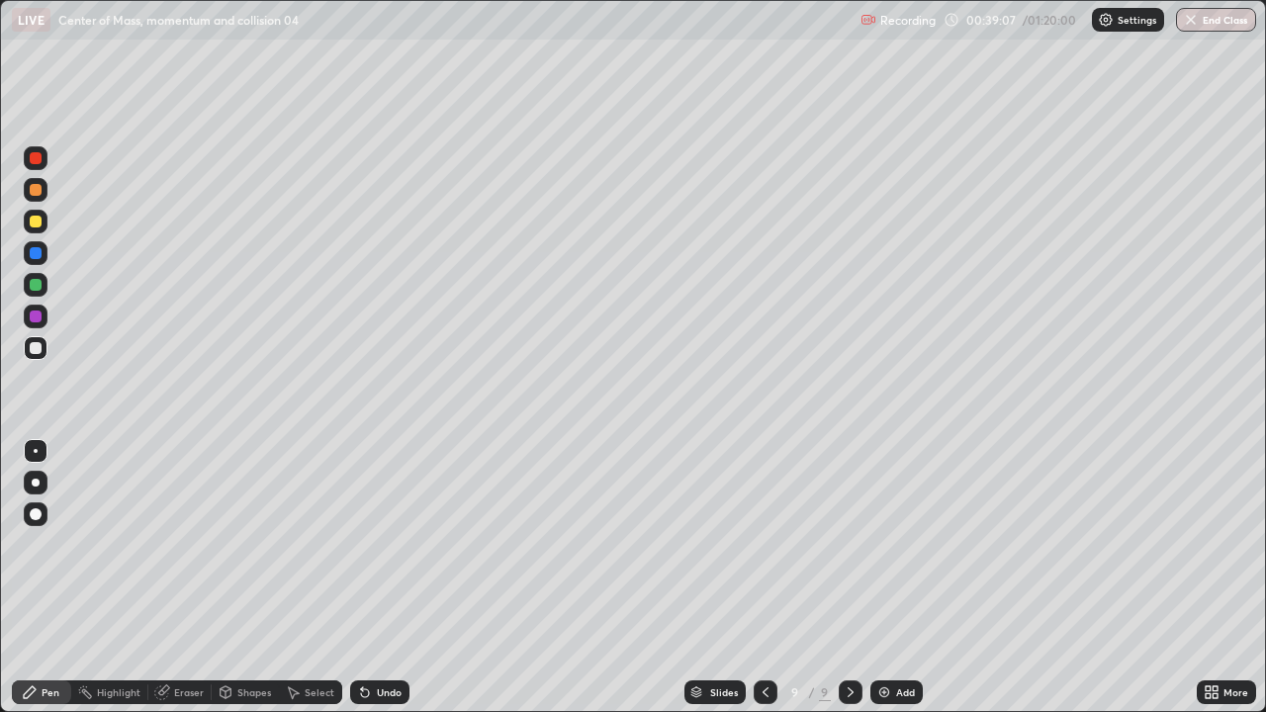
click at [174, 578] on div "Eraser" at bounding box center [189, 692] width 30 height 10
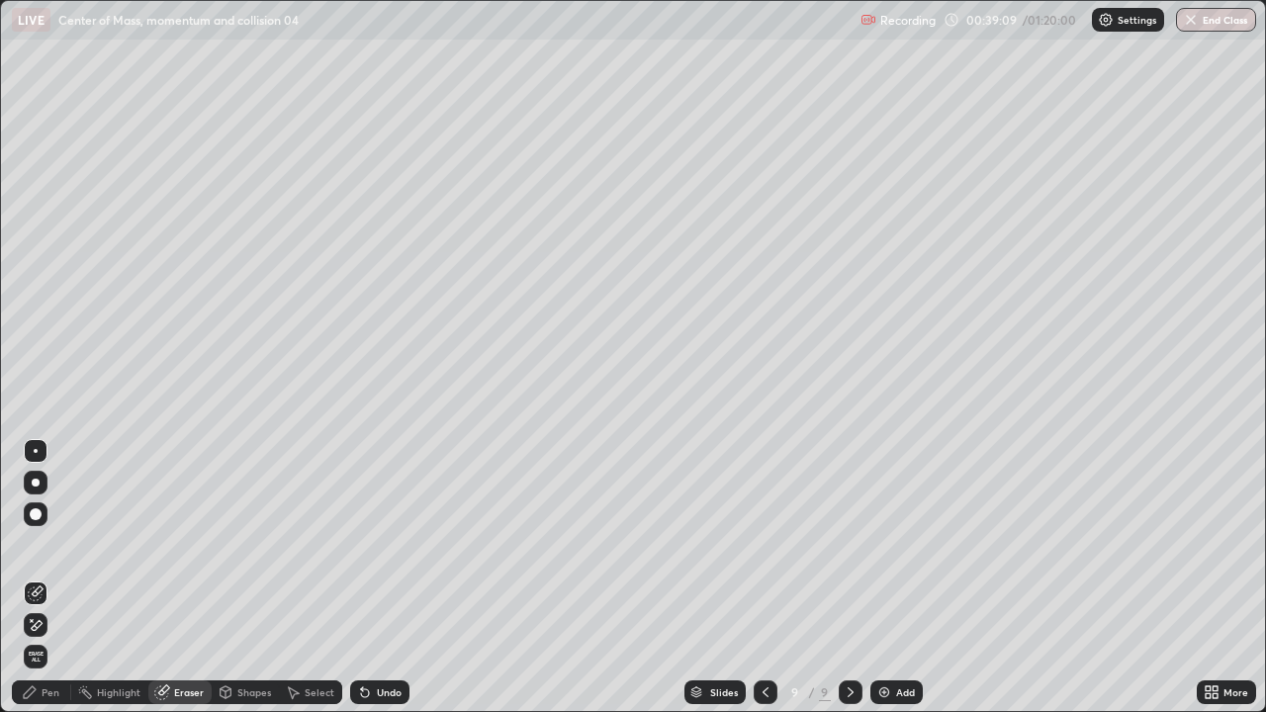
click at [28, 578] on div "Pen" at bounding box center [41, 693] width 59 height 24
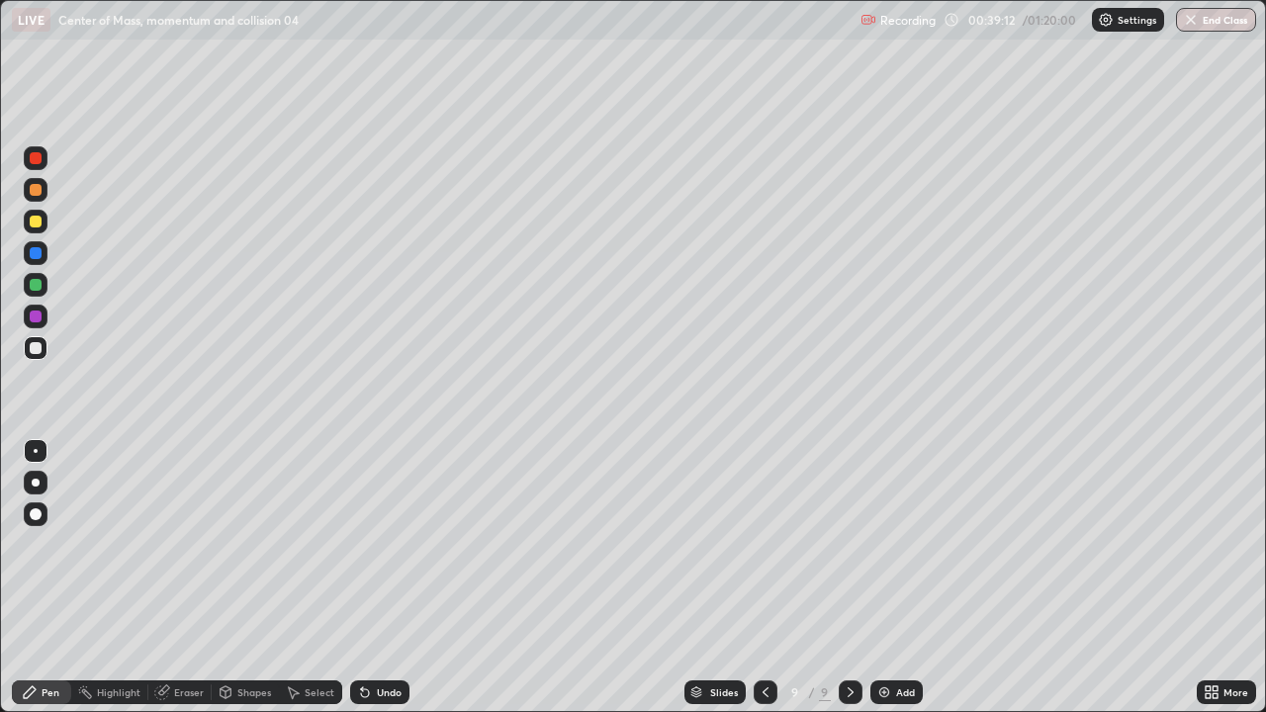
click at [402, 578] on div "Undo" at bounding box center [379, 693] width 59 height 24
click at [391, 578] on div "Undo" at bounding box center [389, 692] width 25 height 10
click at [384, 578] on div "Undo" at bounding box center [389, 692] width 25 height 10
click at [44, 227] on div at bounding box center [36, 222] width 24 height 24
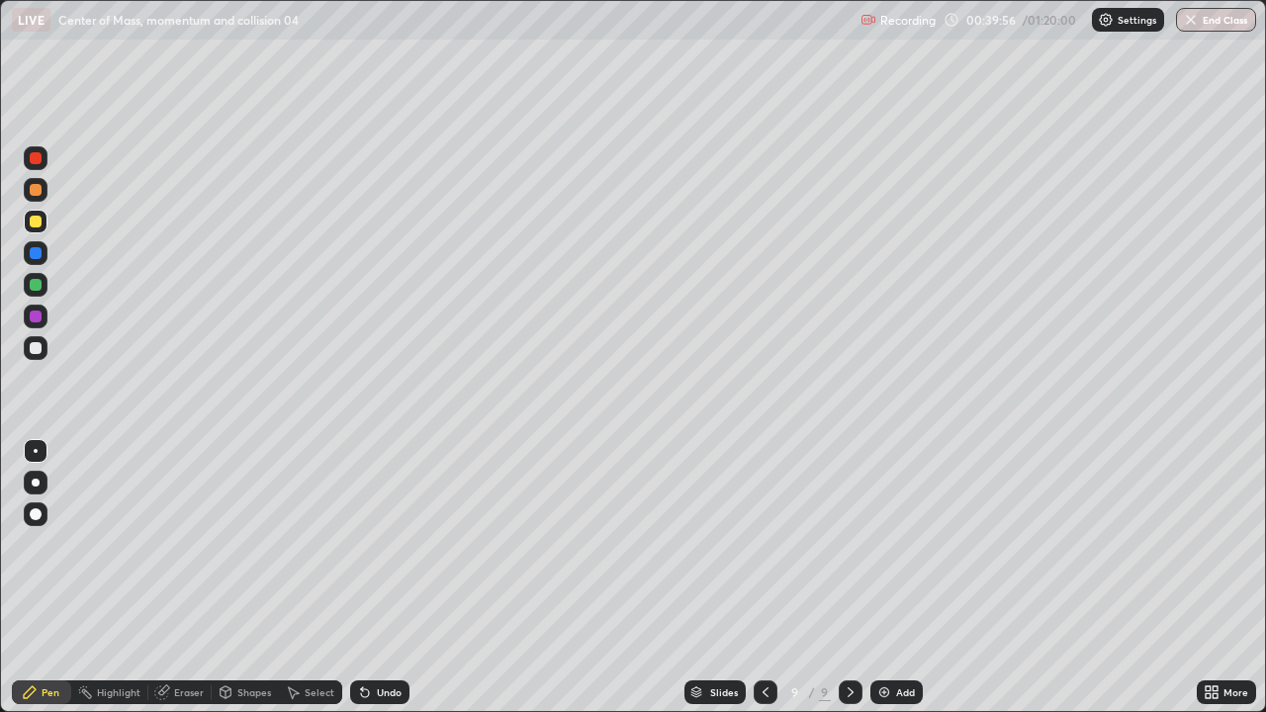
click at [41, 351] on div at bounding box center [36, 348] width 24 height 24
click at [45, 227] on div at bounding box center [36, 222] width 24 height 24
click at [45, 347] on div at bounding box center [36, 348] width 24 height 24
click at [376, 578] on div "Undo" at bounding box center [379, 693] width 59 height 24
click at [43, 210] on div at bounding box center [36, 222] width 24 height 32
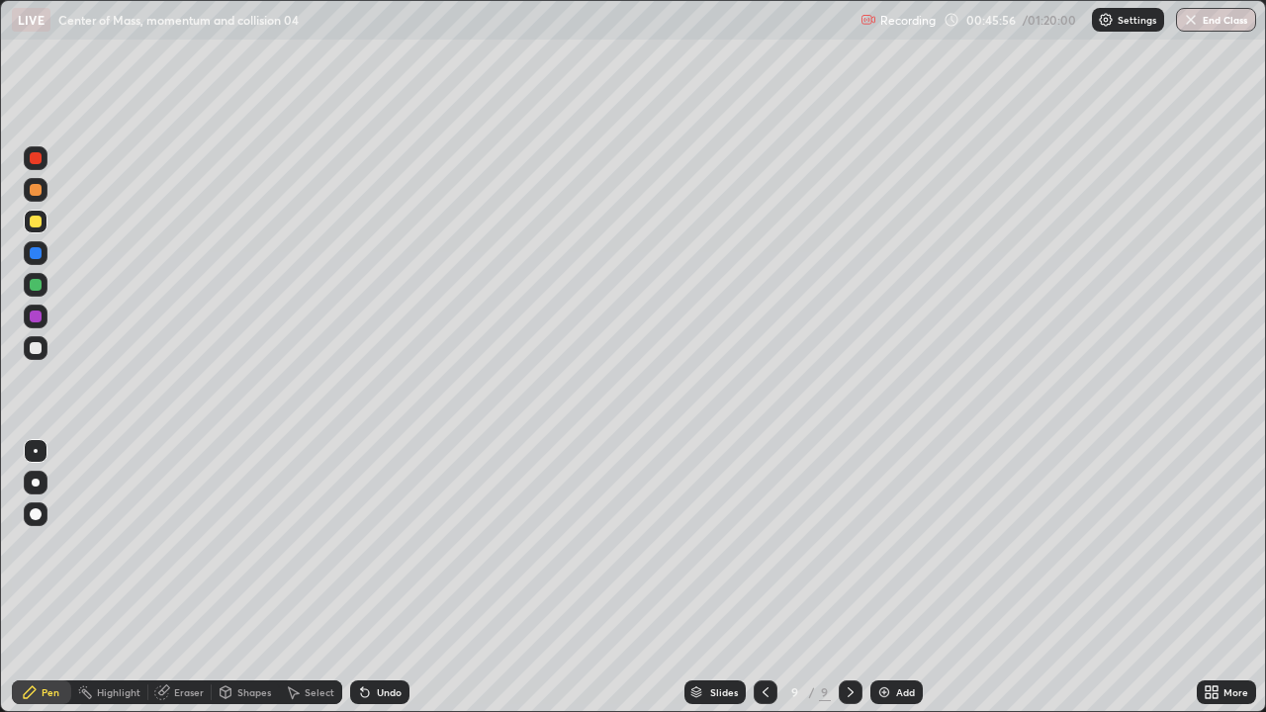
click at [45, 354] on div at bounding box center [36, 348] width 24 height 24
click at [379, 578] on div "Undo" at bounding box center [389, 692] width 25 height 10
click at [389, 578] on div "Undo" at bounding box center [389, 692] width 25 height 10
click at [384, 578] on div "Undo" at bounding box center [389, 692] width 25 height 10
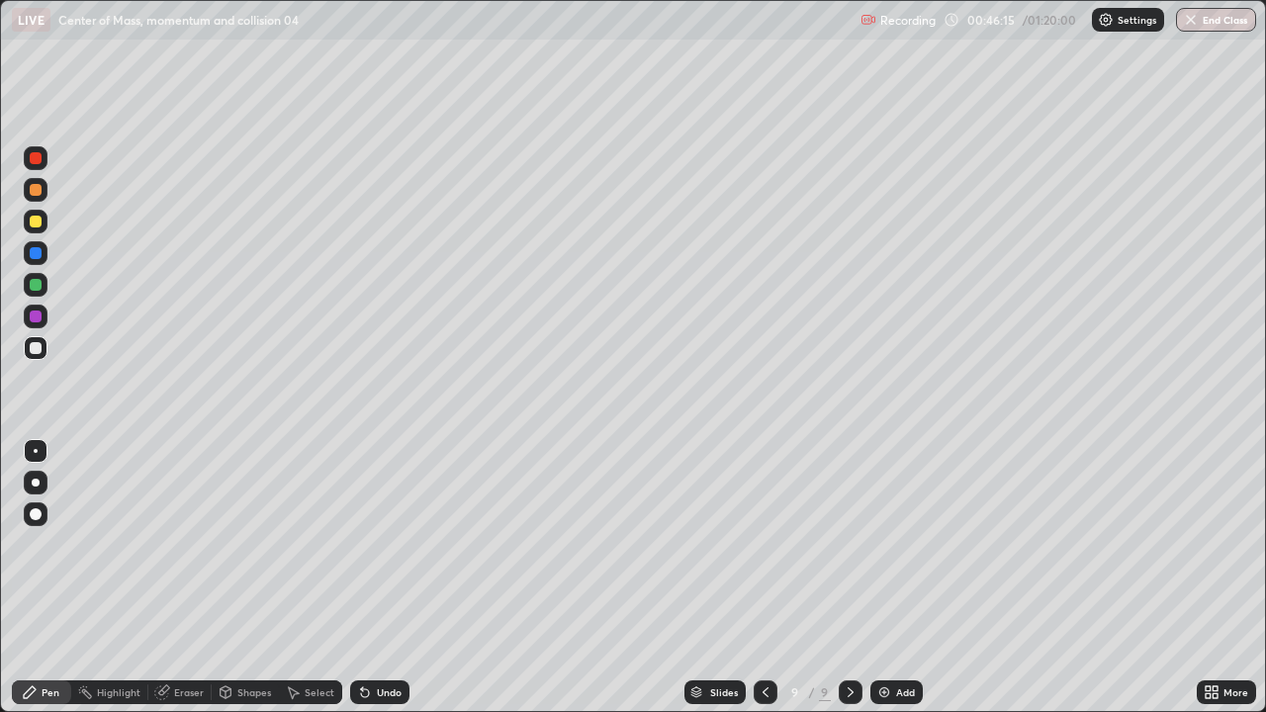
click at [383, 578] on div "Undo" at bounding box center [389, 692] width 25 height 10
click at [896, 578] on div "Add" at bounding box center [905, 692] width 19 height 10
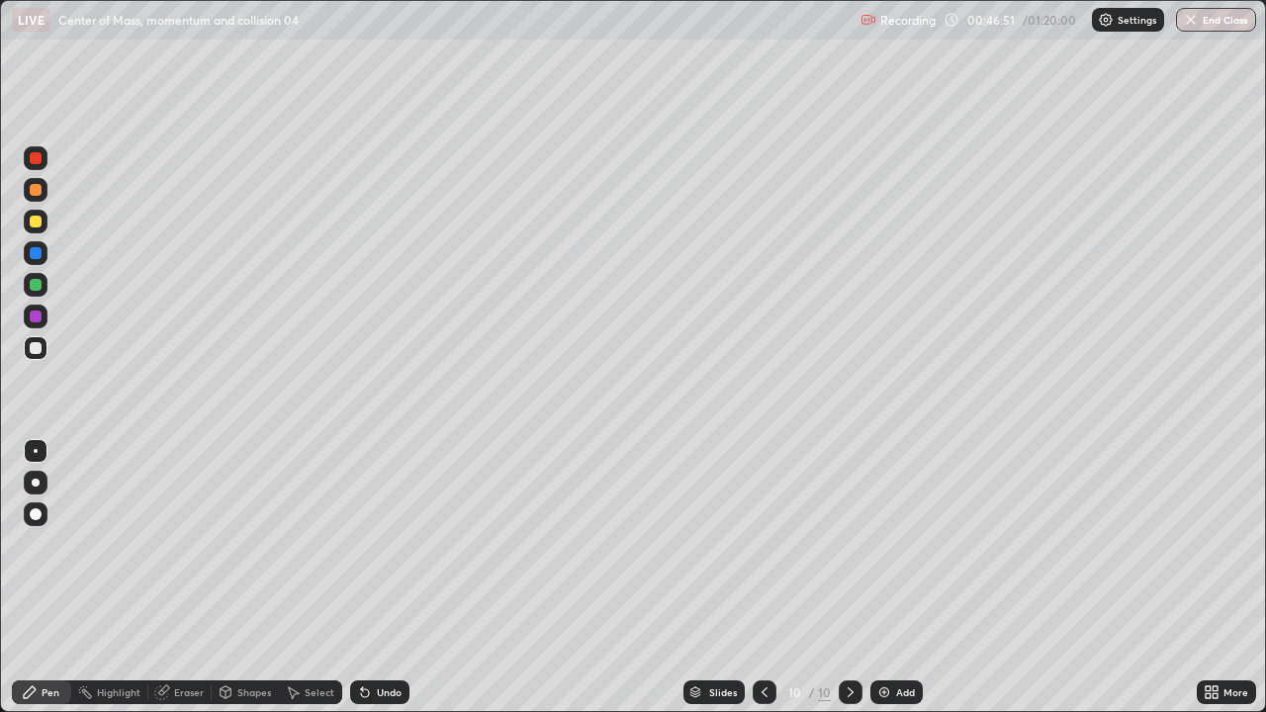
click at [37, 226] on div at bounding box center [36, 222] width 12 height 12
click at [387, 578] on div "Undo" at bounding box center [389, 692] width 25 height 10
click at [380, 578] on div "Undo" at bounding box center [389, 692] width 25 height 10
click at [377, 578] on div "Undo" at bounding box center [389, 692] width 25 height 10
click at [361, 578] on icon at bounding box center [362, 688] width 2 height 2
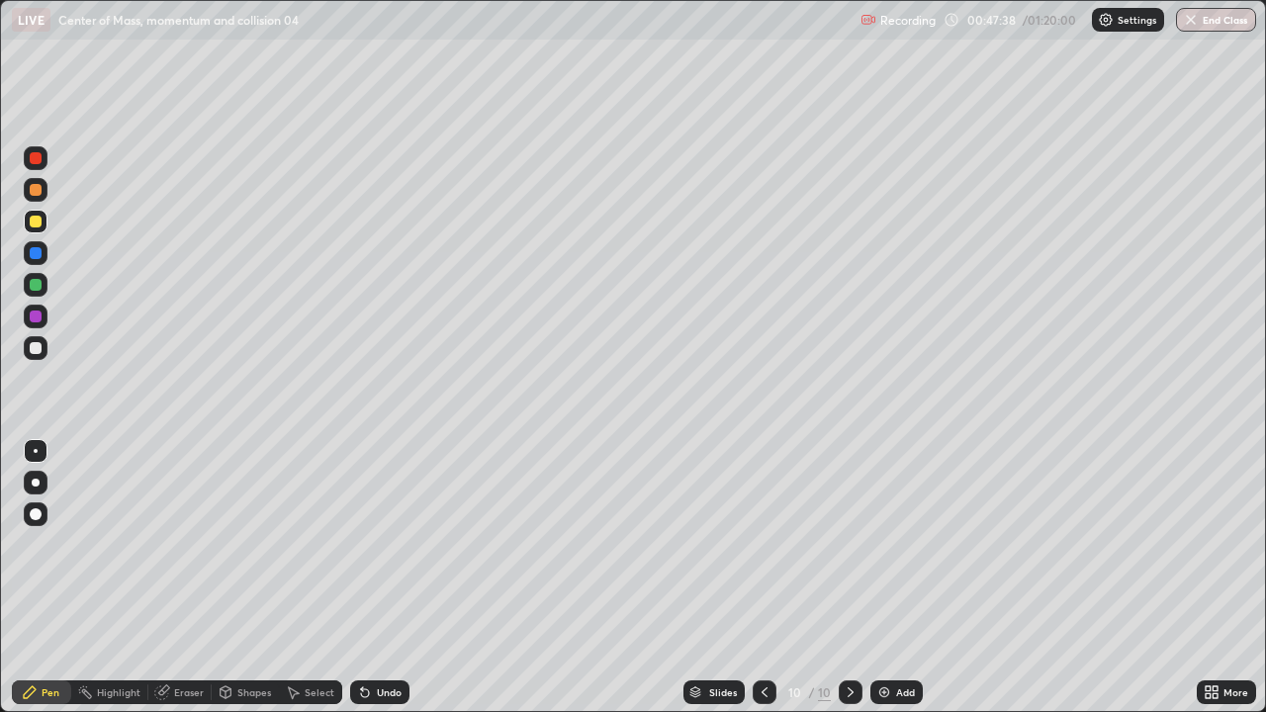
click at [383, 578] on div "Undo" at bounding box center [389, 692] width 25 height 10
click at [373, 578] on div "Undo" at bounding box center [379, 693] width 59 height 24
click at [377, 578] on div "Undo" at bounding box center [389, 692] width 25 height 10
click at [387, 578] on div "Undo" at bounding box center [379, 693] width 59 height 24
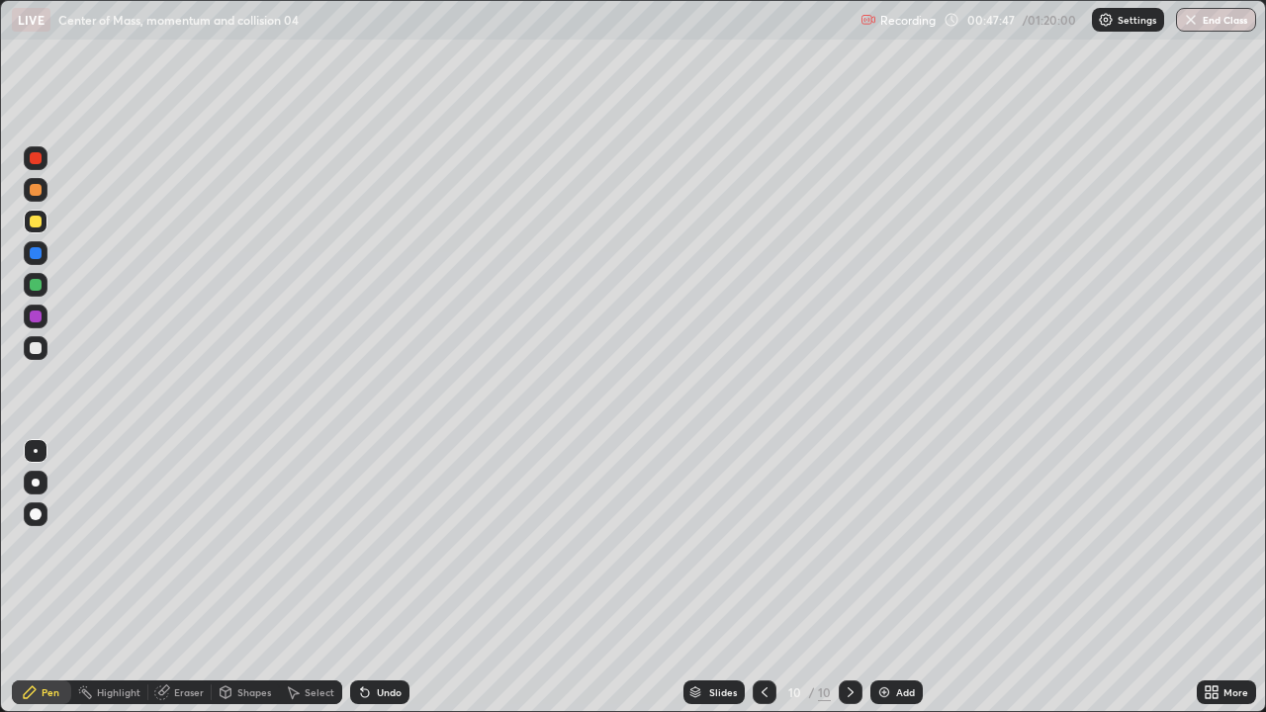
click at [385, 578] on div "Undo" at bounding box center [389, 692] width 25 height 10
click at [391, 578] on div "Undo" at bounding box center [389, 692] width 25 height 10
click at [385, 578] on div "Undo" at bounding box center [389, 692] width 25 height 10
click at [383, 578] on div "Undo" at bounding box center [389, 692] width 25 height 10
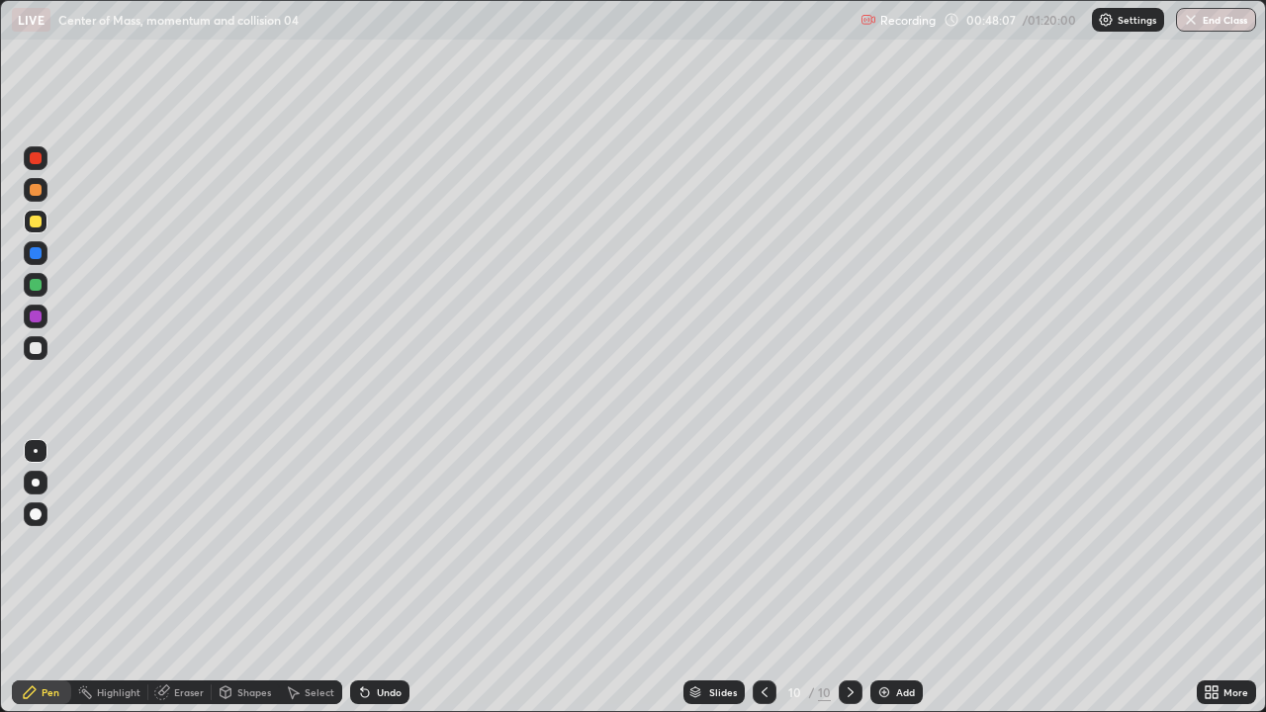
click at [385, 578] on div "Undo" at bounding box center [379, 693] width 59 height 24
click at [389, 578] on div "Undo" at bounding box center [389, 692] width 25 height 10
click at [390, 578] on div "Undo" at bounding box center [389, 692] width 25 height 10
click at [399, 578] on div "Undo" at bounding box center [379, 693] width 59 height 24
click at [397, 578] on div "Undo" at bounding box center [389, 692] width 25 height 10
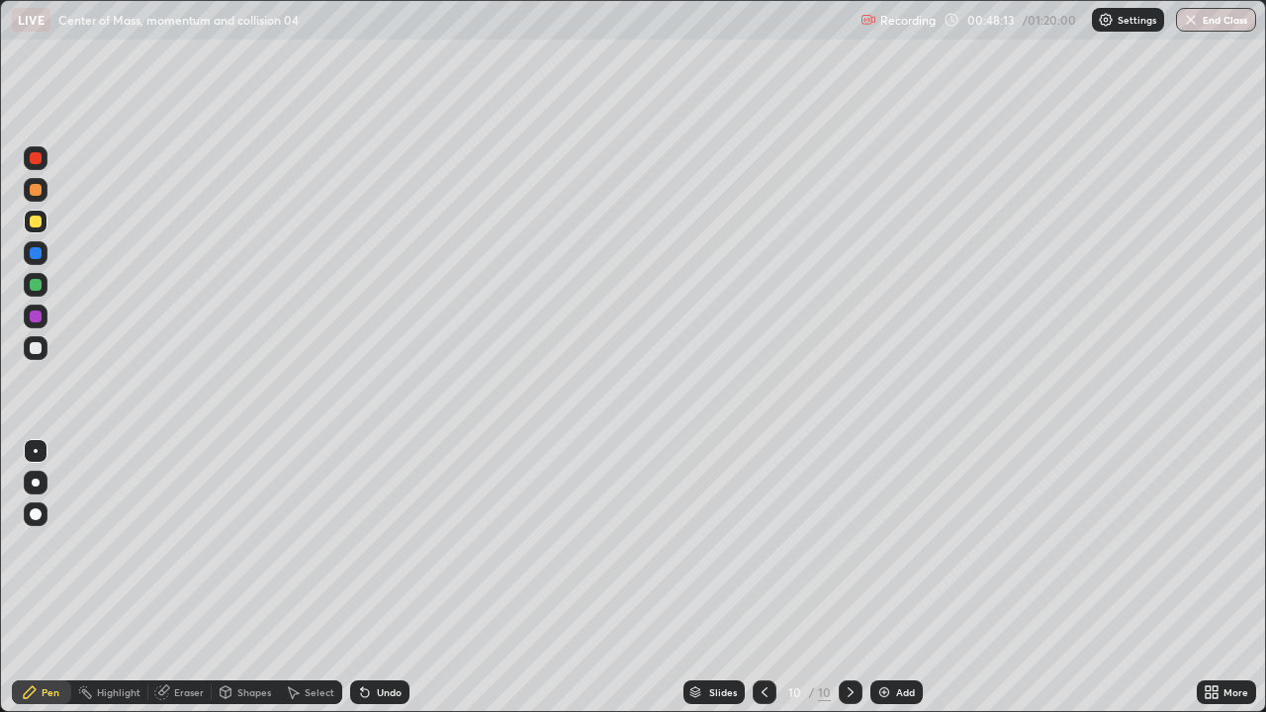
click at [386, 578] on div "Undo" at bounding box center [379, 693] width 59 height 24
click at [380, 578] on div "Undo" at bounding box center [379, 693] width 59 height 24
click at [387, 578] on div "Undo" at bounding box center [379, 693] width 59 height 24
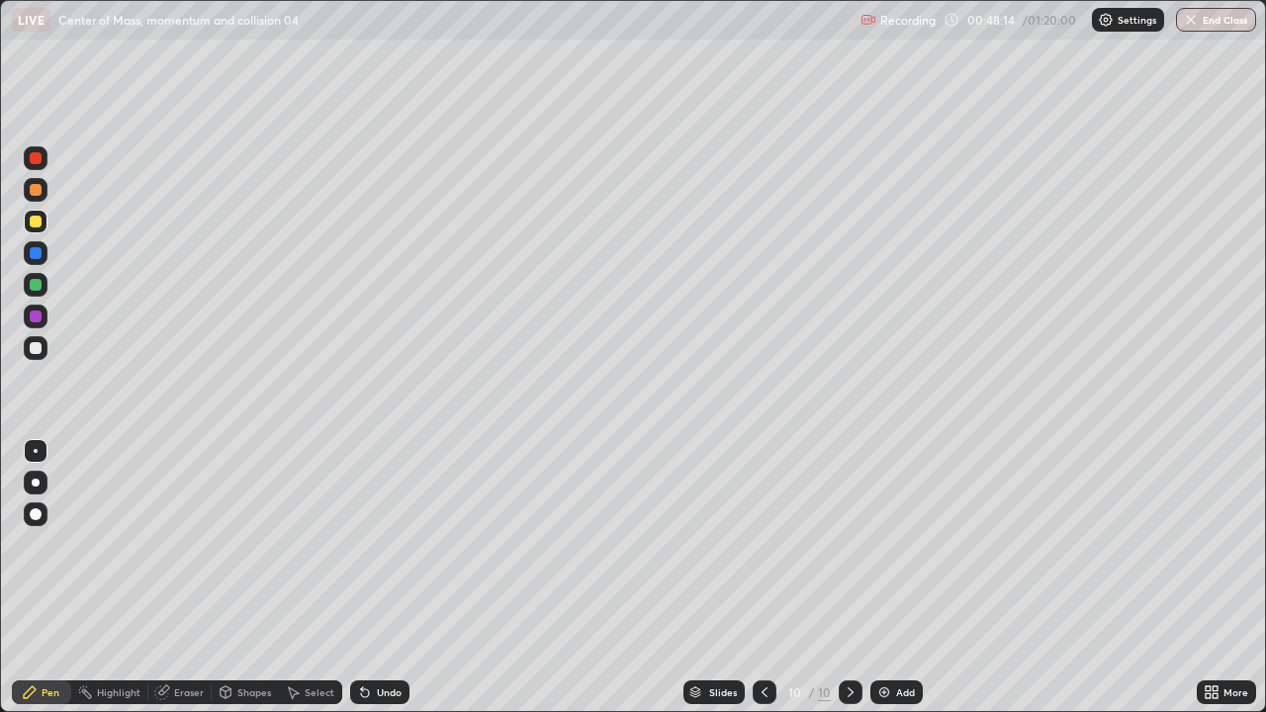
click at [387, 578] on div "Undo" at bounding box center [379, 693] width 59 height 24
click at [385, 578] on div "Undo" at bounding box center [379, 693] width 59 height 24
click at [763, 578] on icon at bounding box center [765, 692] width 16 height 16
click at [839, 578] on div at bounding box center [851, 693] width 24 height 40
click at [361, 578] on icon at bounding box center [362, 688] width 2 height 2
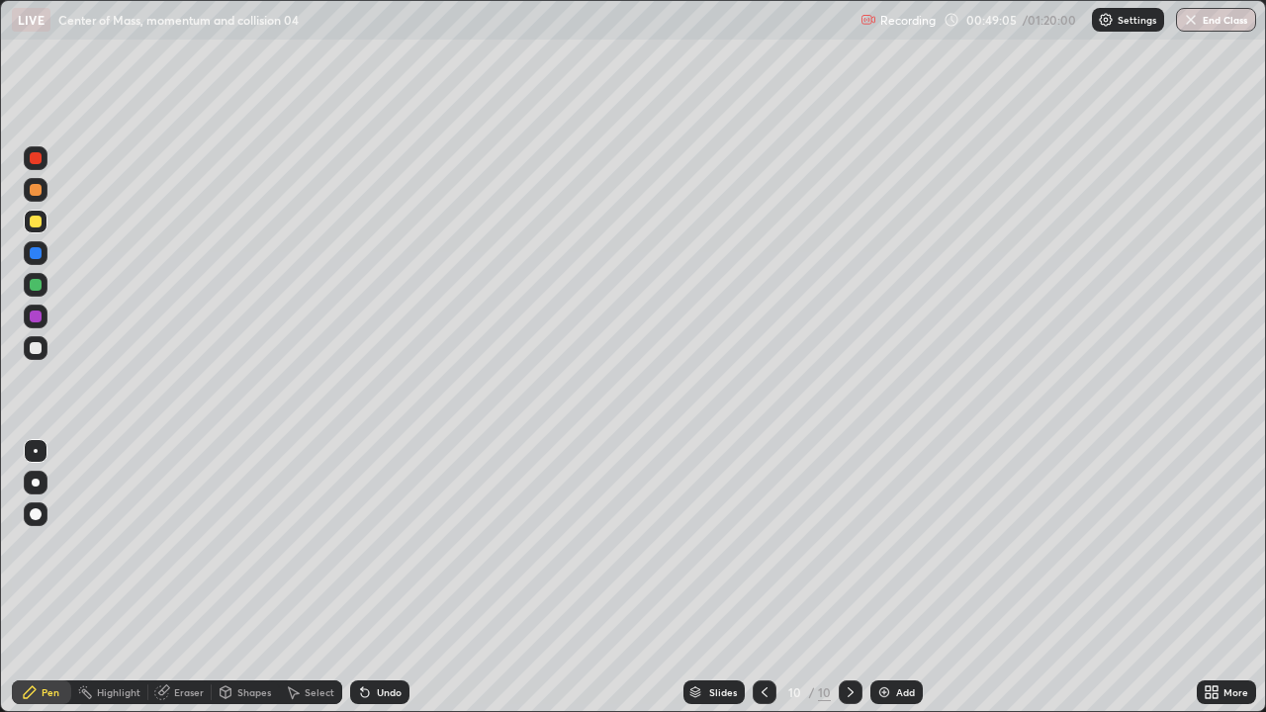
click at [361, 578] on icon at bounding box center [362, 688] width 2 height 2
click at [39, 194] on div at bounding box center [36, 190] width 12 height 12
click at [361, 578] on icon at bounding box center [362, 688] width 2 height 2
click at [368, 578] on icon at bounding box center [365, 692] width 16 height 16
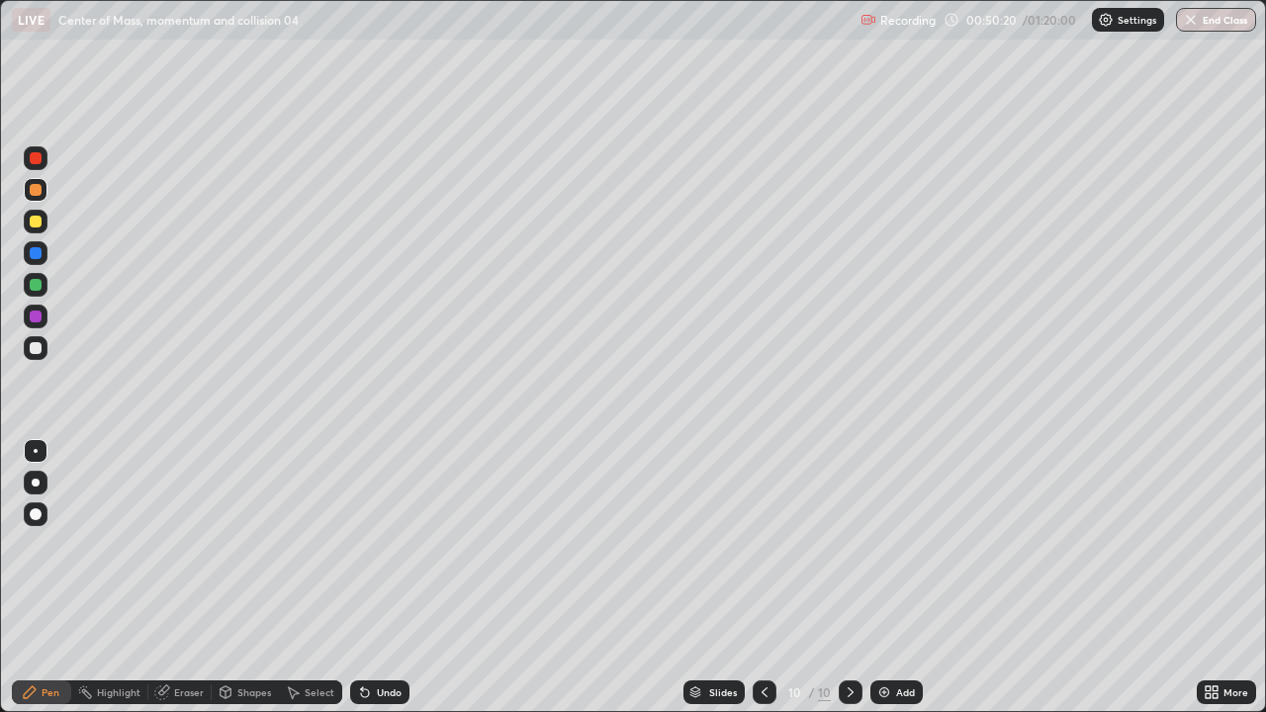
click at [763, 578] on icon at bounding box center [765, 692] width 16 height 16
click at [848, 578] on icon at bounding box center [851, 692] width 6 height 10
click at [28, 160] on div at bounding box center [36, 158] width 24 height 24
click at [373, 578] on div "Undo" at bounding box center [379, 693] width 59 height 24
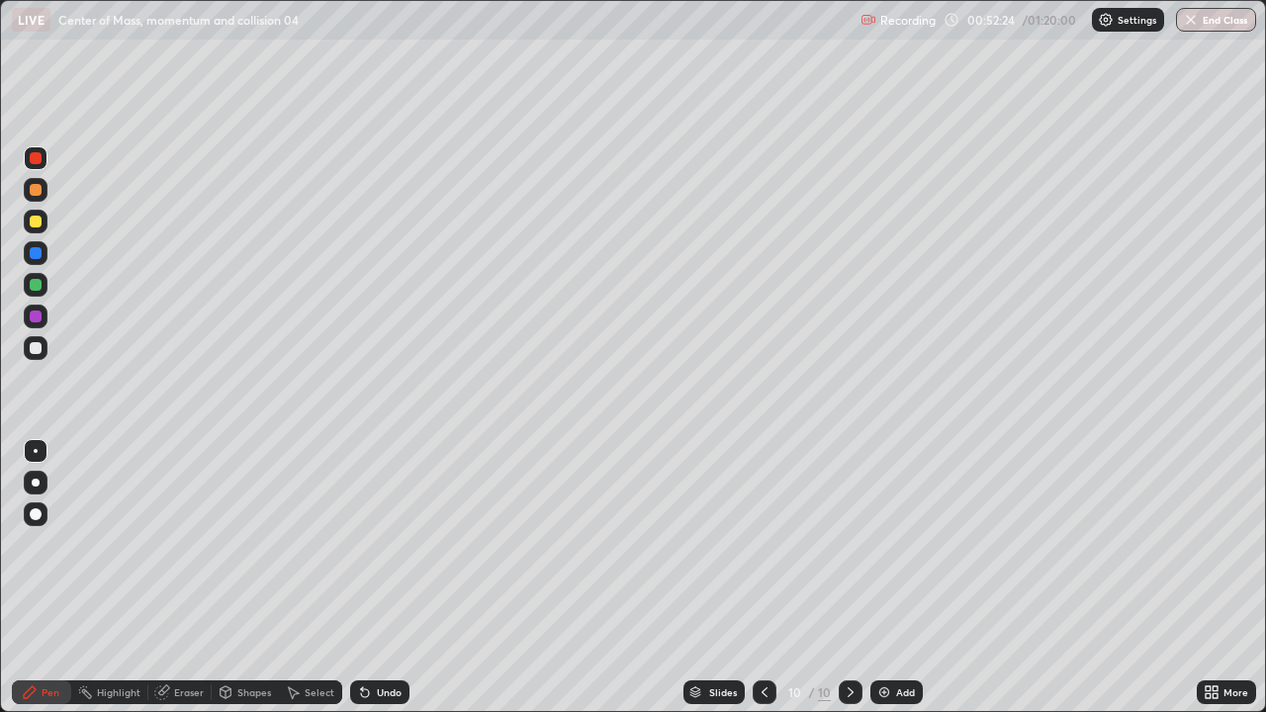
click at [377, 578] on div "Undo" at bounding box center [379, 693] width 59 height 24
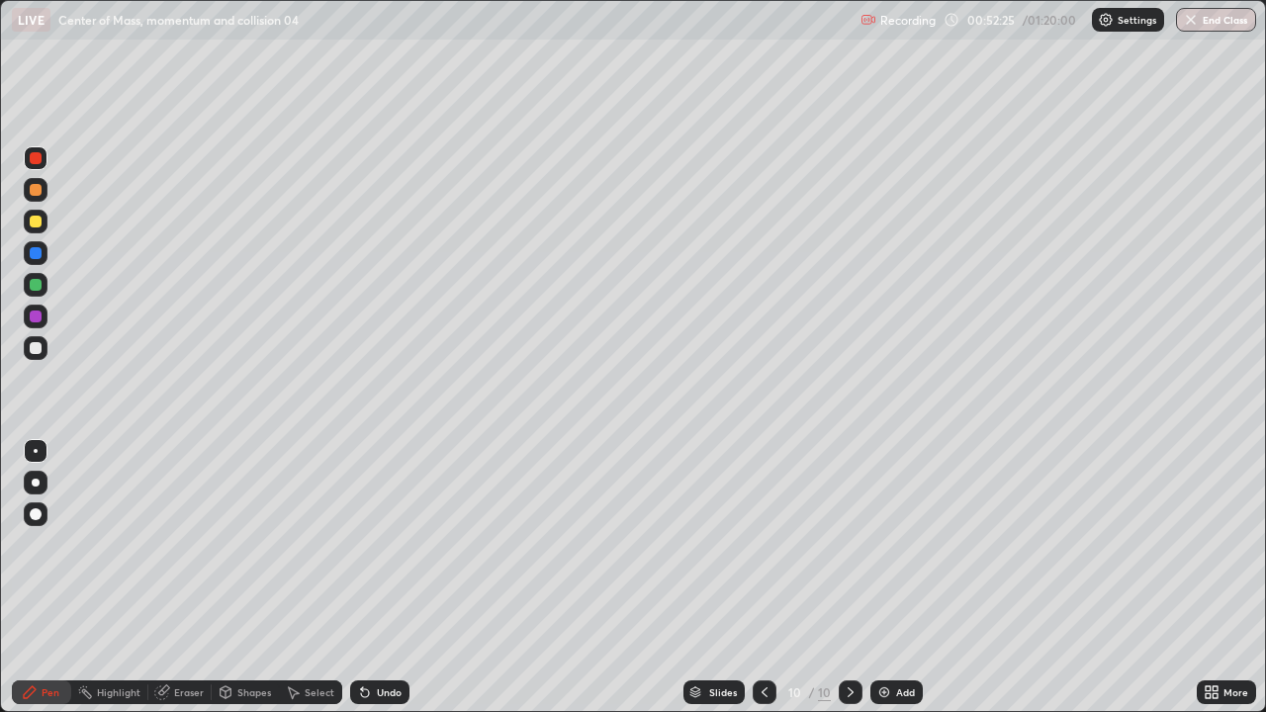
click at [377, 578] on div "Undo" at bounding box center [379, 693] width 59 height 24
click at [381, 578] on div "Undo" at bounding box center [379, 693] width 59 height 24
click at [387, 578] on div "Undo" at bounding box center [379, 693] width 59 height 24
click at [395, 578] on div "Undo" at bounding box center [379, 693] width 59 height 24
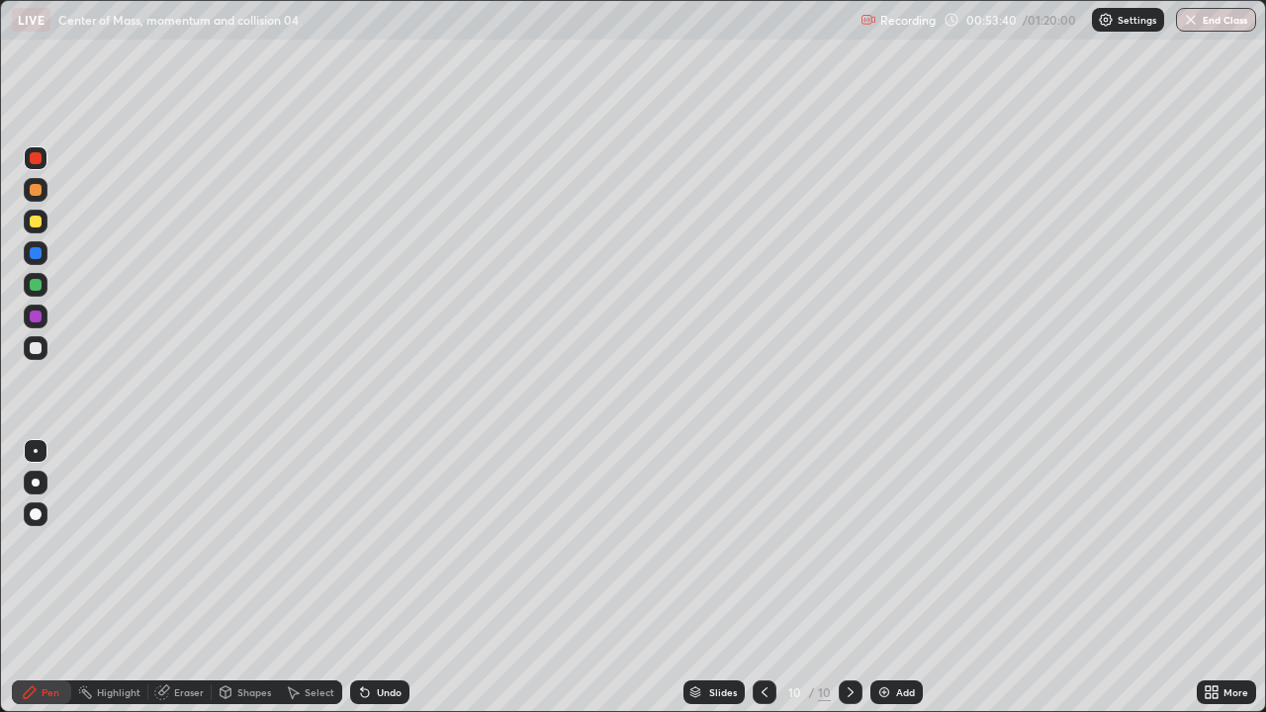
click at [40, 245] on div at bounding box center [36, 253] width 24 height 24
click at [35, 220] on div at bounding box center [36, 222] width 12 height 12
click at [892, 578] on div "Add" at bounding box center [896, 693] width 52 height 24
click at [46, 347] on div at bounding box center [36, 348] width 24 height 24
click at [39, 220] on div at bounding box center [36, 222] width 12 height 12
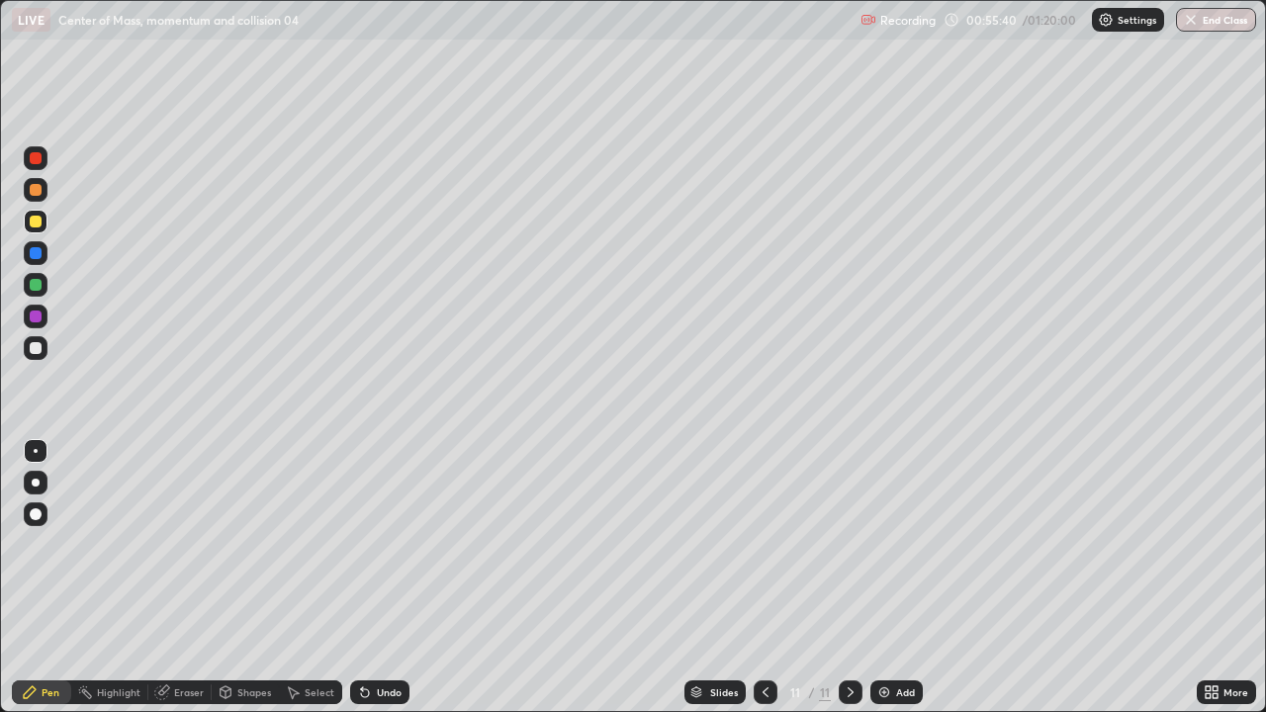
click at [383, 578] on div "Undo" at bounding box center [389, 692] width 25 height 10
click at [393, 578] on div "Undo" at bounding box center [389, 692] width 25 height 10
click at [395, 578] on div "Undo" at bounding box center [379, 693] width 59 height 24
click at [900, 578] on div "Add" at bounding box center [905, 692] width 19 height 10
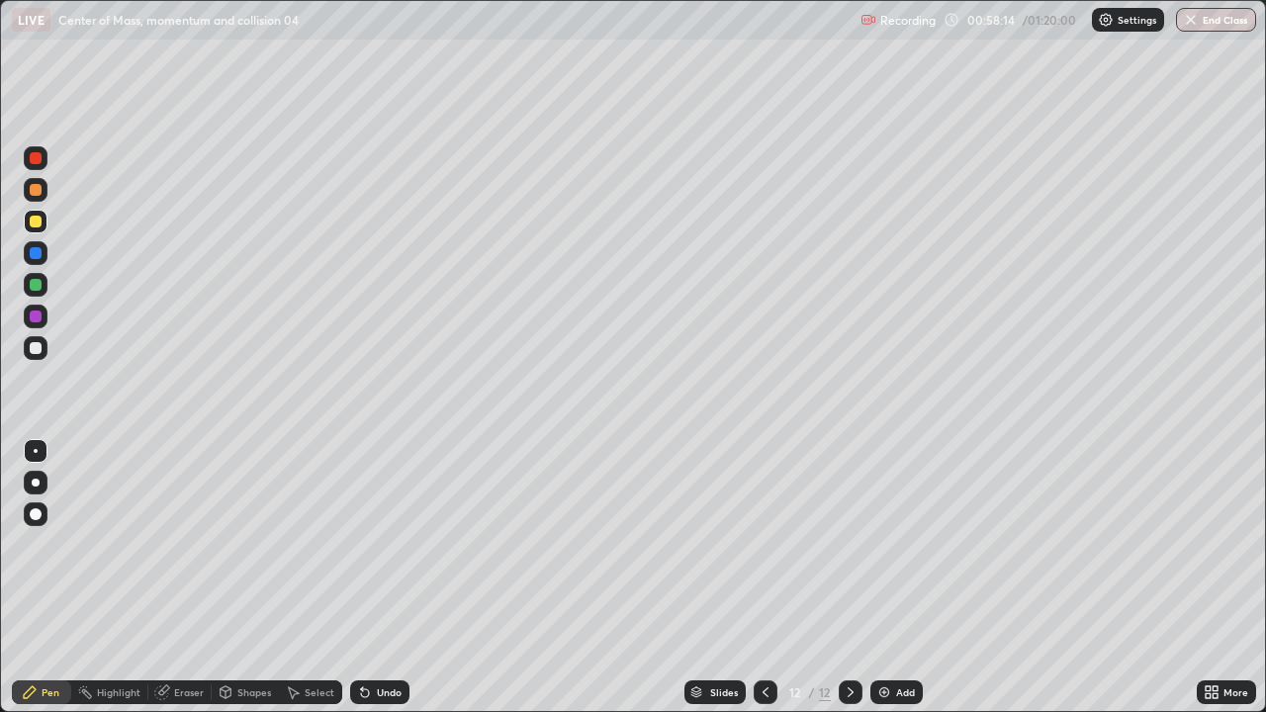
click at [0, 578] on div "Setting up your live class" at bounding box center [633, 356] width 1266 height 712
click at [900, 578] on div "Add" at bounding box center [896, 693] width 52 height 24
click at [377, 578] on div "Undo" at bounding box center [379, 693] width 59 height 24
click at [45, 193] on div at bounding box center [36, 190] width 24 height 24
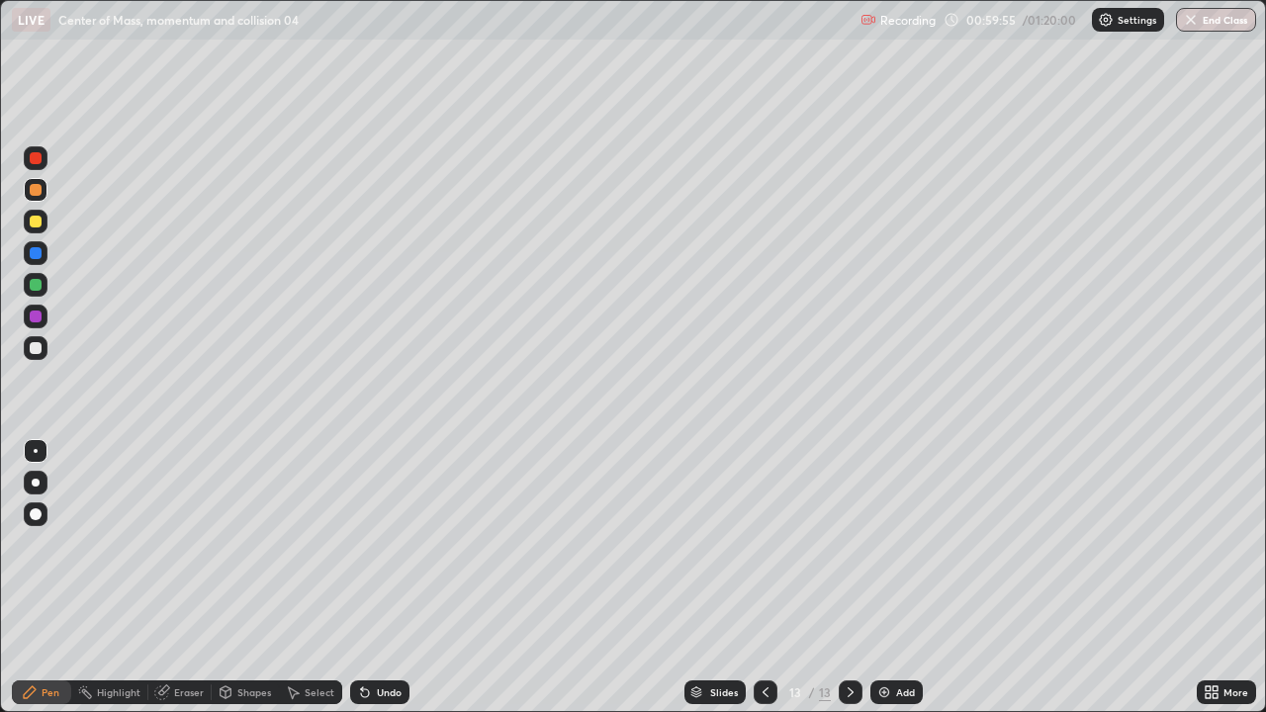
click at [38, 217] on div at bounding box center [36, 222] width 12 height 12
click at [36, 349] on div at bounding box center [36, 348] width 12 height 12
click at [902, 578] on div "Add" at bounding box center [905, 692] width 19 height 10
click at [36, 223] on div at bounding box center [36, 222] width 12 height 12
click at [43, 355] on div at bounding box center [36, 348] width 24 height 24
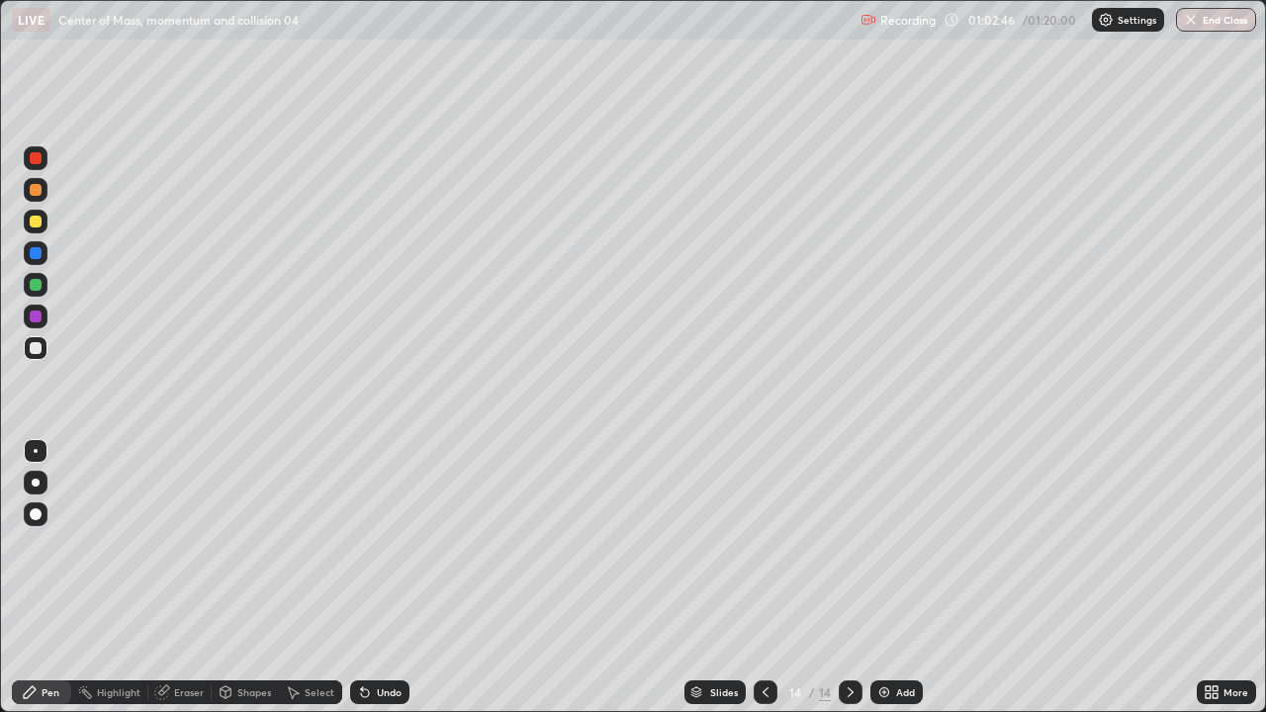
click at [898, 578] on div "Add" at bounding box center [896, 693] width 52 height 24
click at [361, 578] on icon at bounding box center [362, 688] width 2 height 2
click at [377, 578] on div "Undo" at bounding box center [389, 692] width 25 height 10
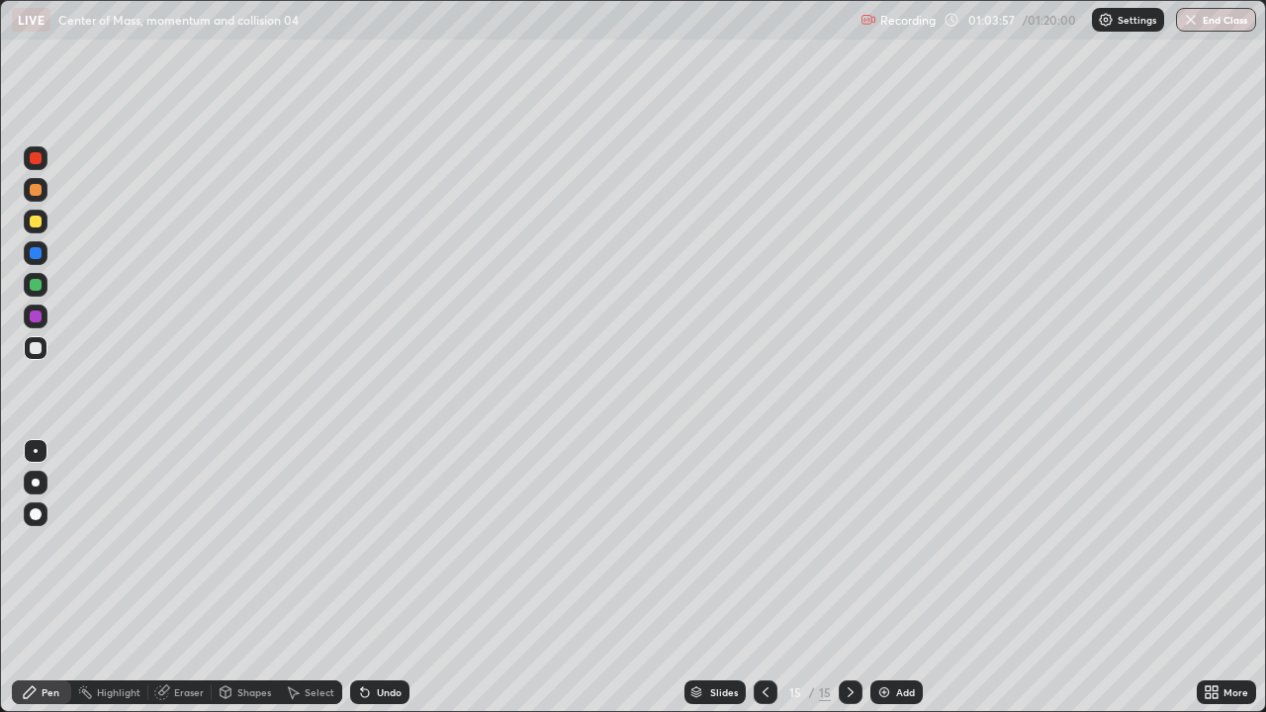
click at [377, 578] on div "Undo" at bounding box center [389, 692] width 25 height 10
click at [373, 578] on div "Undo" at bounding box center [379, 693] width 59 height 24
click at [32, 222] on div at bounding box center [36, 222] width 12 height 12
click at [40, 347] on div at bounding box center [36, 348] width 12 height 12
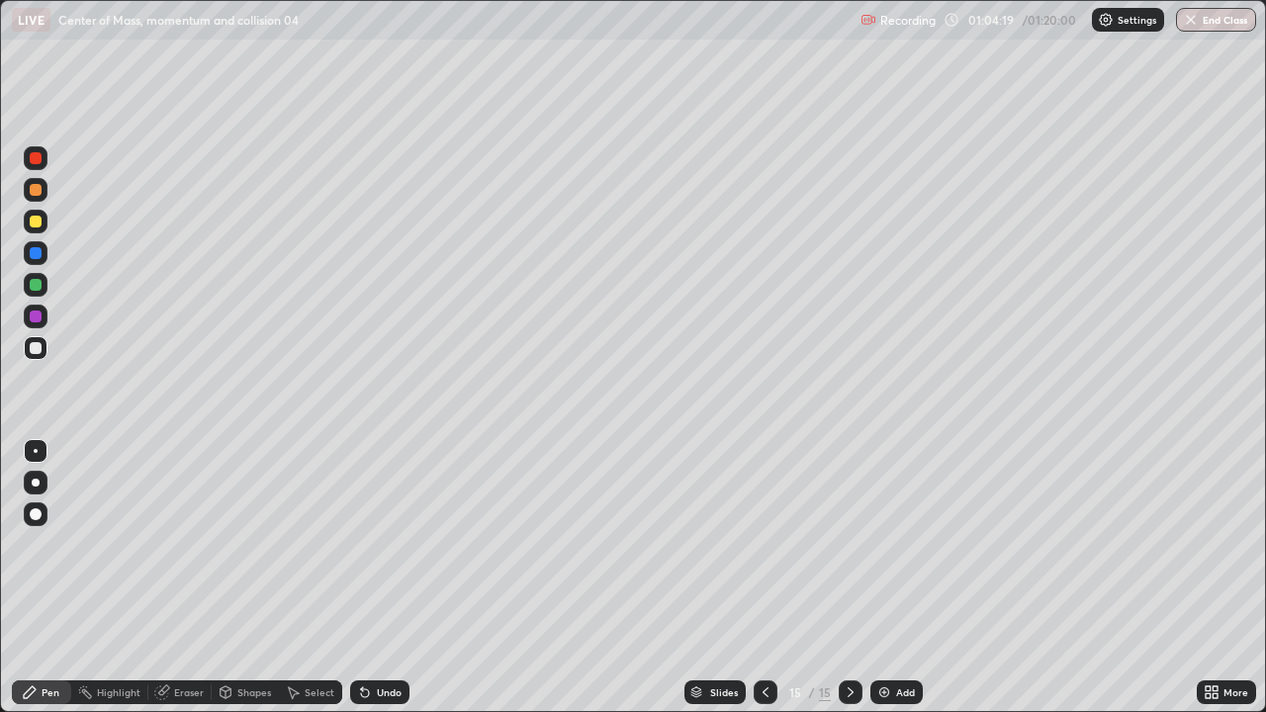
click at [35, 224] on div at bounding box center [36, 222] width 12 height 12
click at [378, 578] on div "Undo" at bounding box center [379, 693] width 59 height 24
click at [372, 578] on div "Undo" at bounding box center [379, 693] width 59 height 24
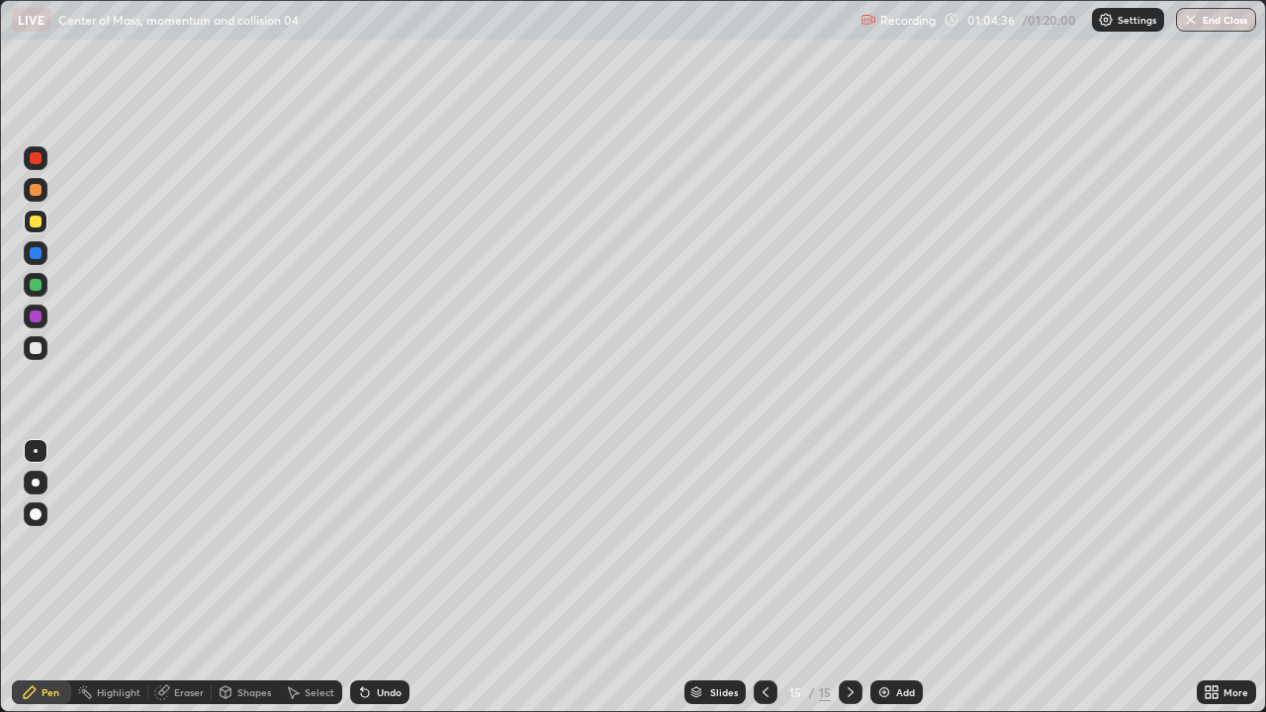
click at [372, 578] on div "Undo" at bounding box center [379, 693] width 59 height 24
click at [369, 578] on icon at bounding box center [365, 692] width 16 height 16
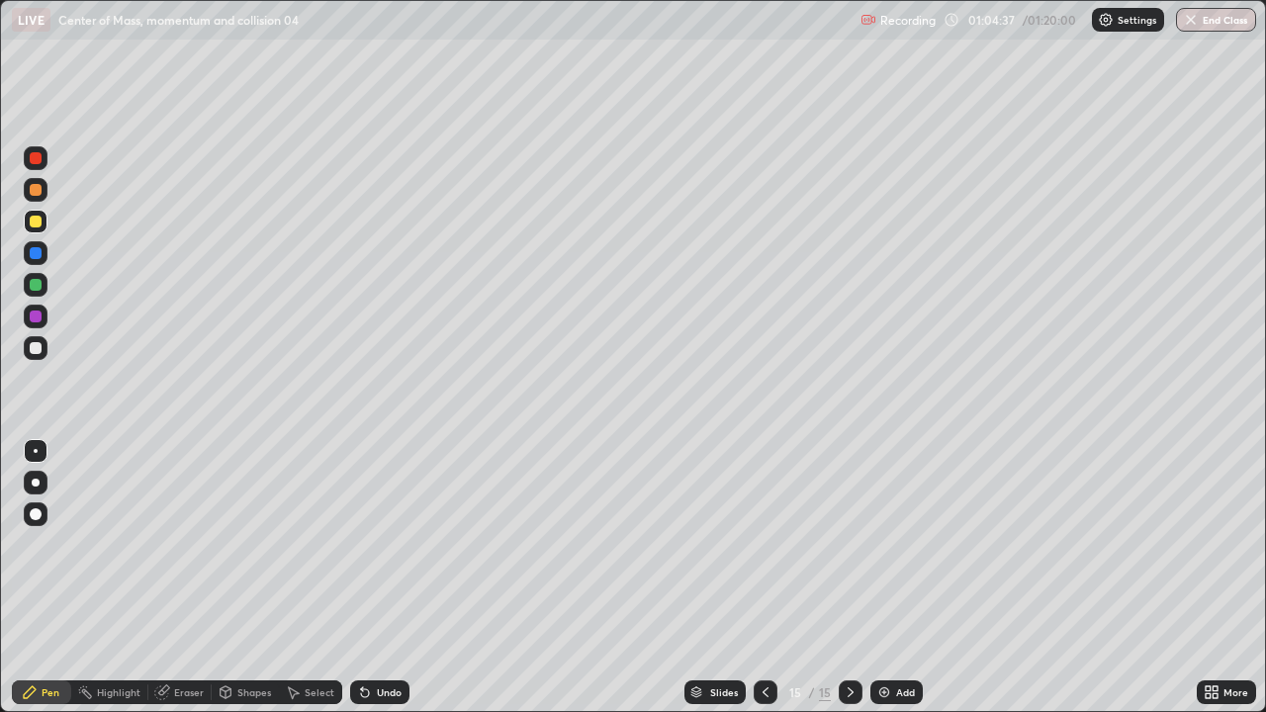
click at [371, 578] on div "Undo" at bounding box center [379, 693] width 59 height 24
click at [380, 578] on div "Undo" at bounding box center [379, 693] width 59 height 24
click at [386, 578] on div "Undo" at bounding box center [379, 693] width 59 height 24
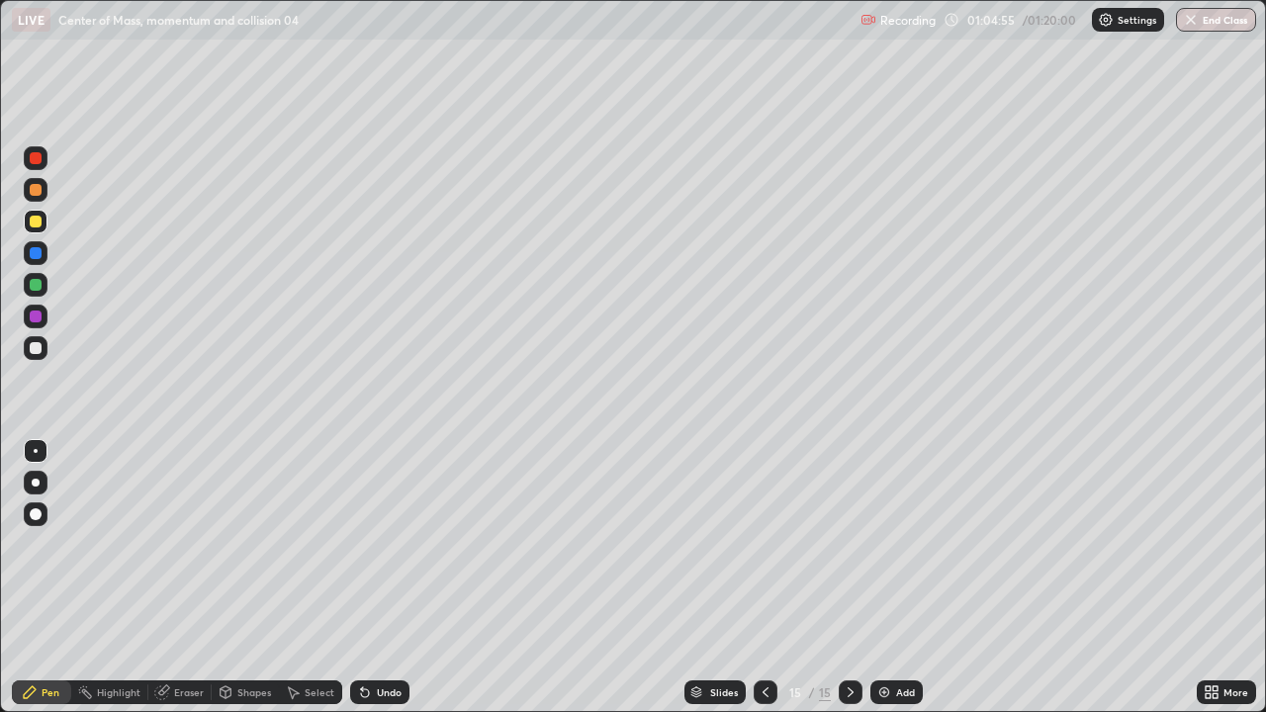
click at [390, 578] on div "Undo" at bounding box center [389, 692] width 25 height 10
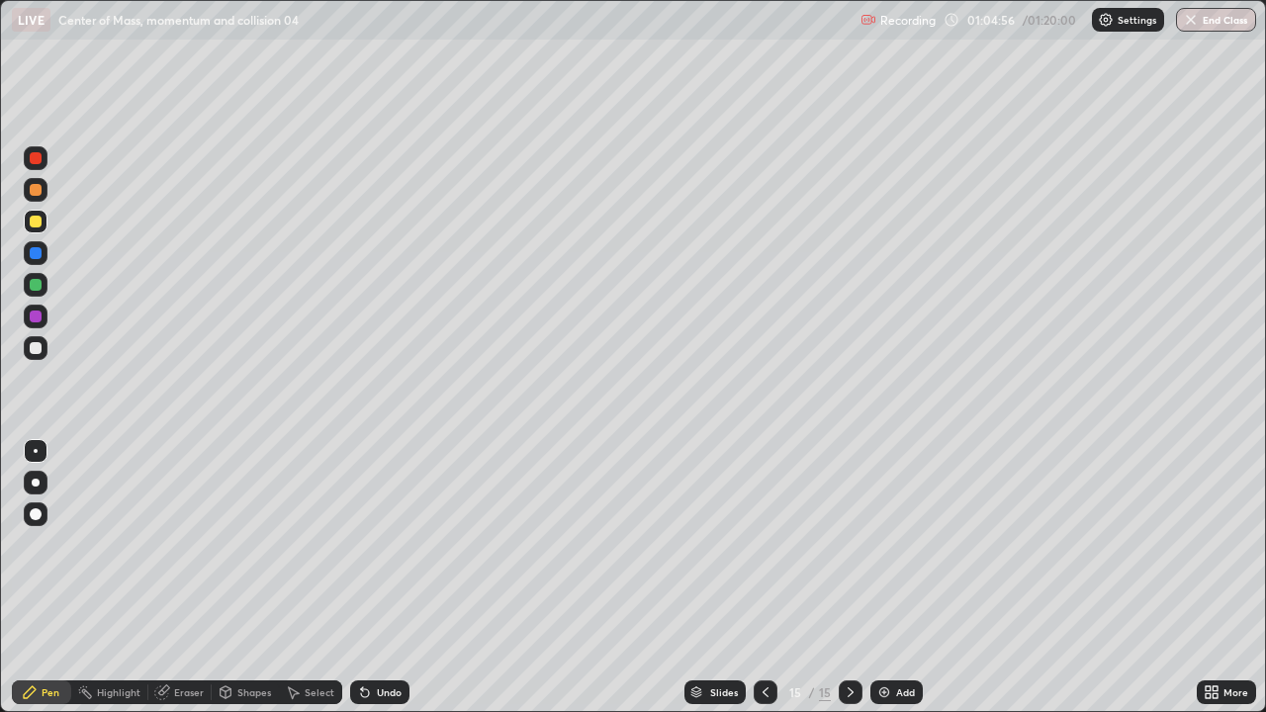
click at [390, 578] on div "Undo" at bounding box center [389, 692] width 25 height 10
click at [386, 578] on div "Undo" at bounding box center [389, 692] width 25 height 10
click at [381, 578] on div "Undo" at bounding box center [389, 692] width 25 height 10
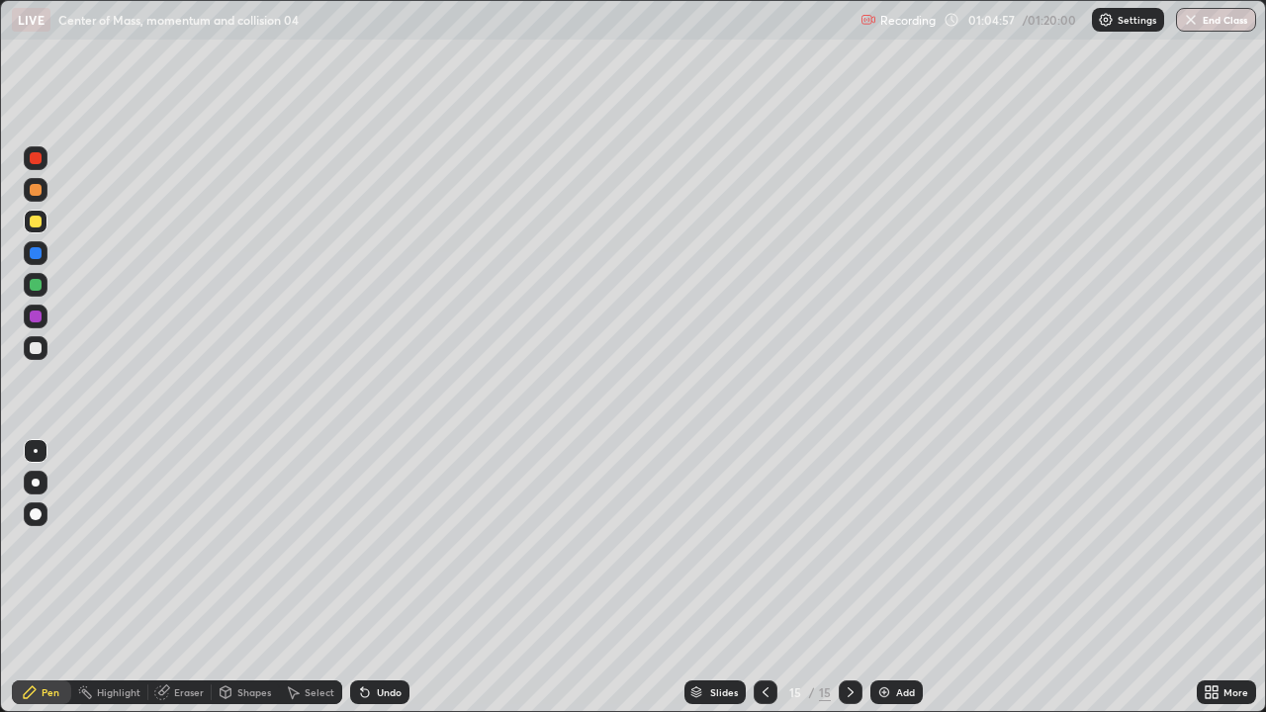
click at [381, 578] on div "Undo" at bounding box center [389, 692] width 25 height 10
click at [374, 578] on div "Undo" at bounding box center [379, 693] width 59 height 24
click at [378, 578] on div "Undo" at bounding box center [379, 693] width 59 height 24
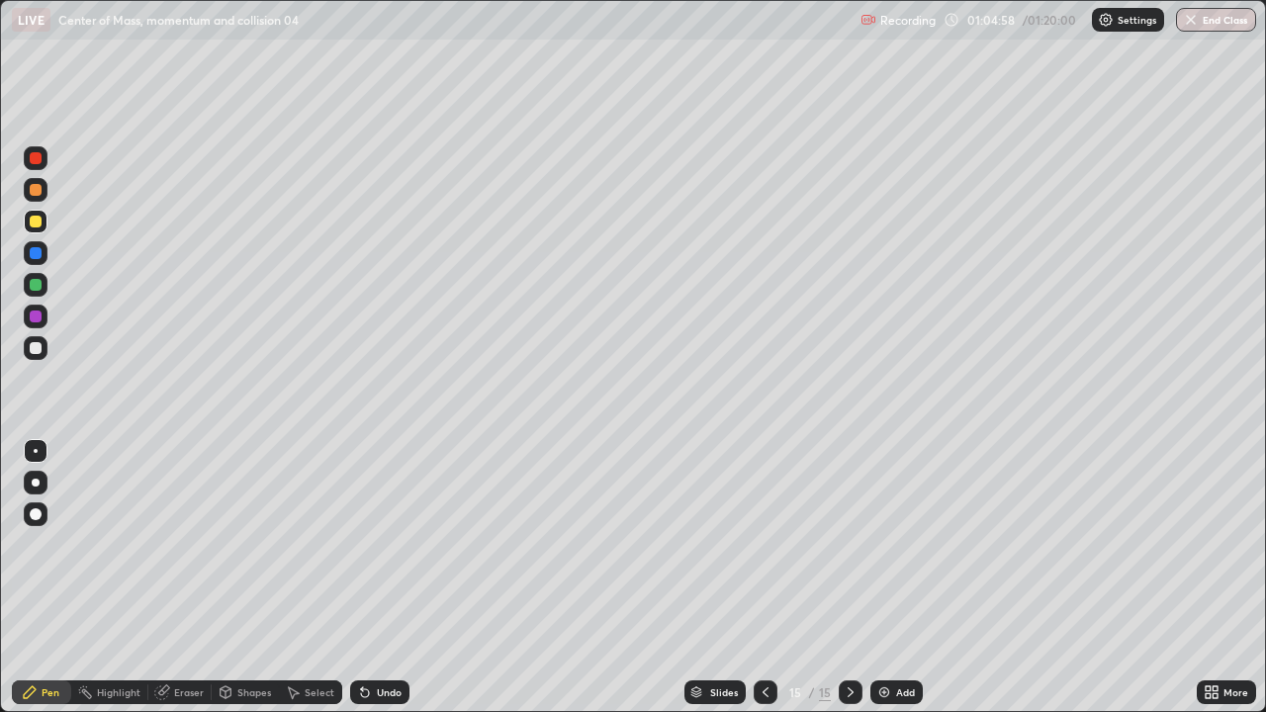
click at [378, 578] on div "Undo" at bounding box center [379, 693] width 59 height 24
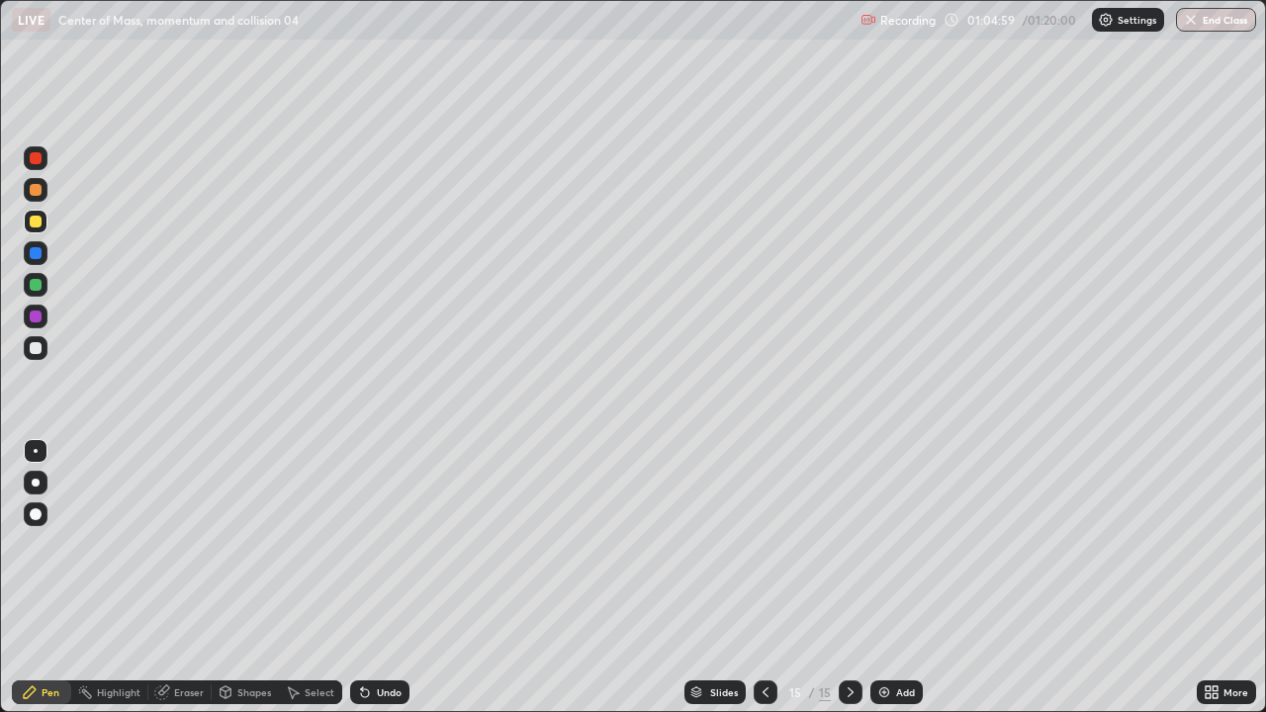
click at [378, 578] on div "Undo" at bounding box center [379, 693] width 59 height 24
click at [365, 578] on div "Undo" at bounding box center [379, 693] width 59 height 24
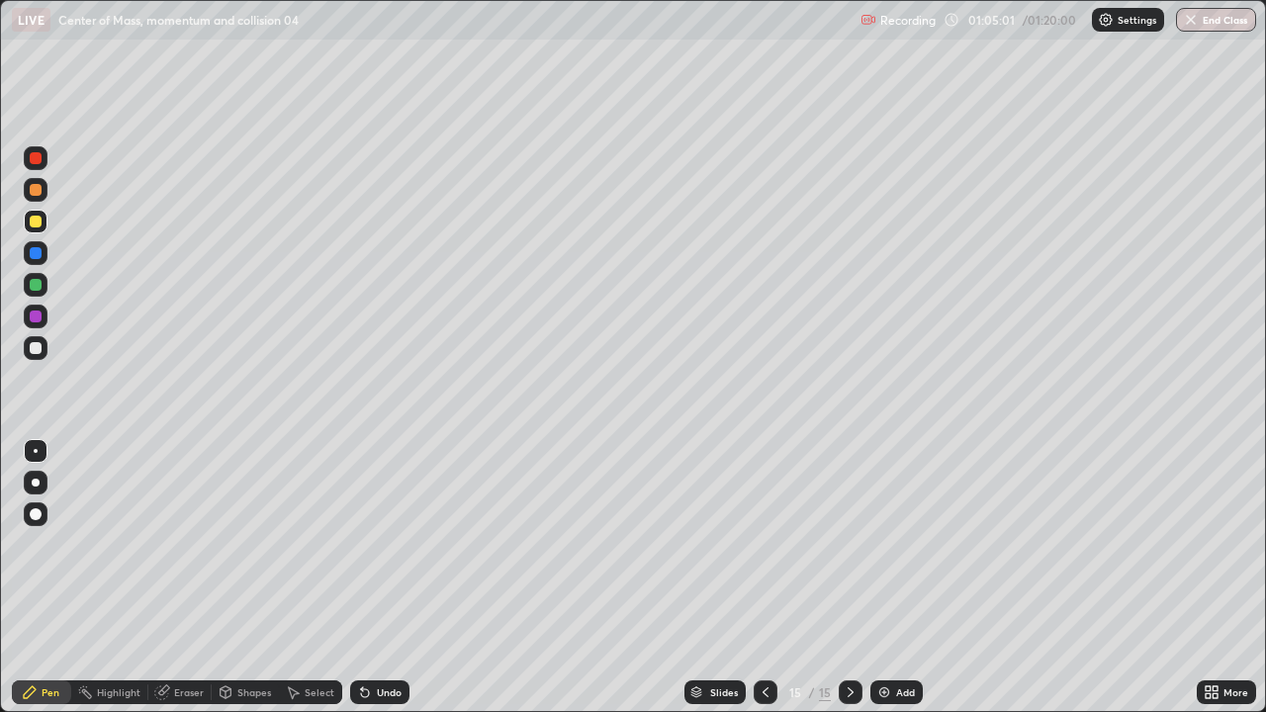
click at [365, 578] on div "Undo" at bounding box center [379, 693] width 59 height 24
click at [37, 201] on div at bounding box center [36, 190] width 24 height 24
click at [35, 228] on div at bounding box center [36, 222] width 24 height 24
click at [36, 189] on div at bounding box center [36, 190] width 12 height 12
click at [31, 161] on div at bounding box center [36, 158] width 12 height 12
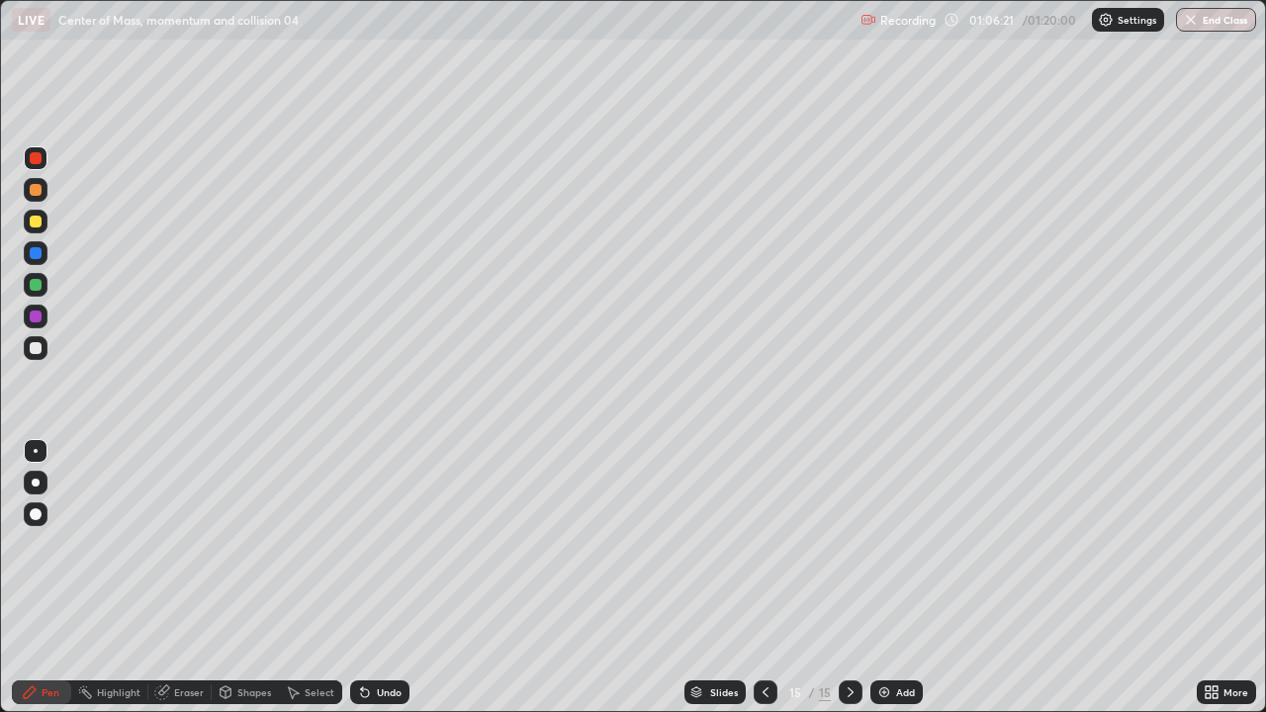
click at [37, 231] on div at bounding box center [36, 222] width 24 height 24
click at [34, 165] on div at bounding box center [36, 158] width 24 height 24
click at [44, 294] on div at bounding box center [36, 285] width 24 height 24
click at [889, 578] on div "Add" at bounding box center [896, 693] width 52 height 24
click at [764, 578] on icon at bounding box center [766, 692] width 16 height 16
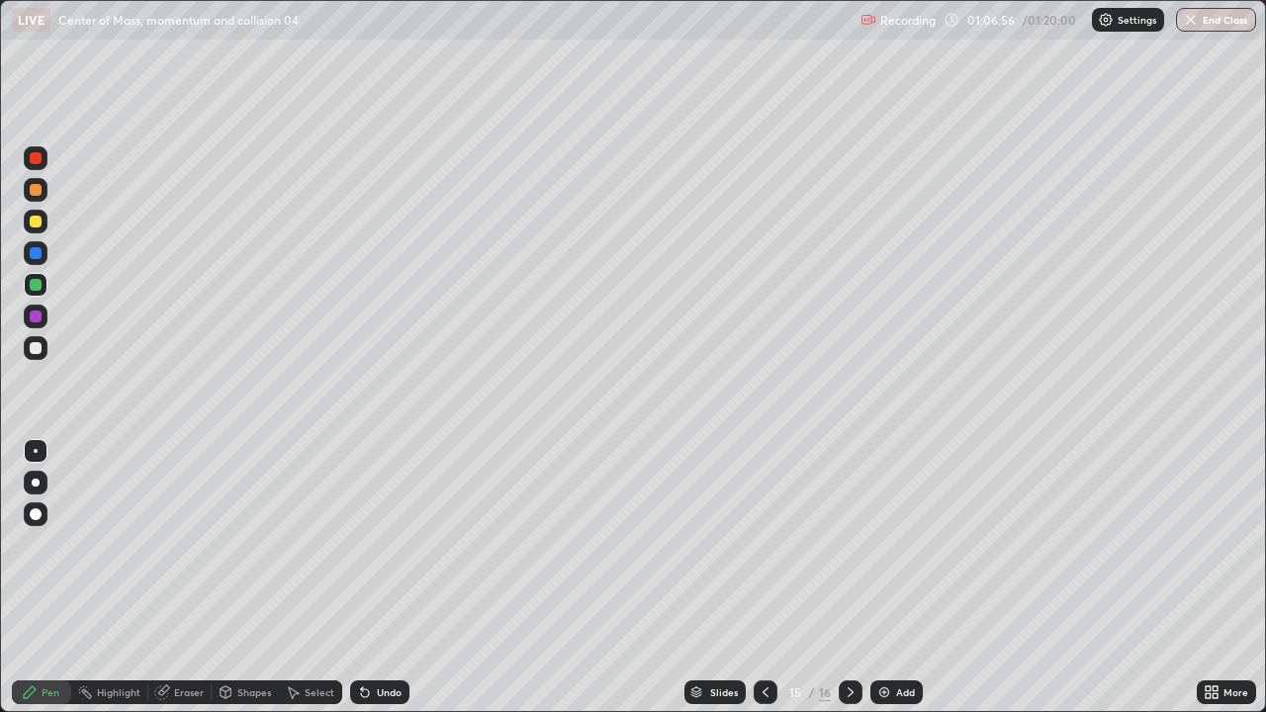
click at [851, 578] on icon at bounding box center [851, 692] width 16 height 16
click at [763, 578] on icon at bounding box center [766, 692] width 6 height 10
click at [859, 578] on div at bounding box center [851, 693] width 24 height 40
click at [37, 213] on div at bounding box center [36, 222] width 24 height 24
click at [764, 578] on icon at bounding box center [766, 692] width 16 height 16
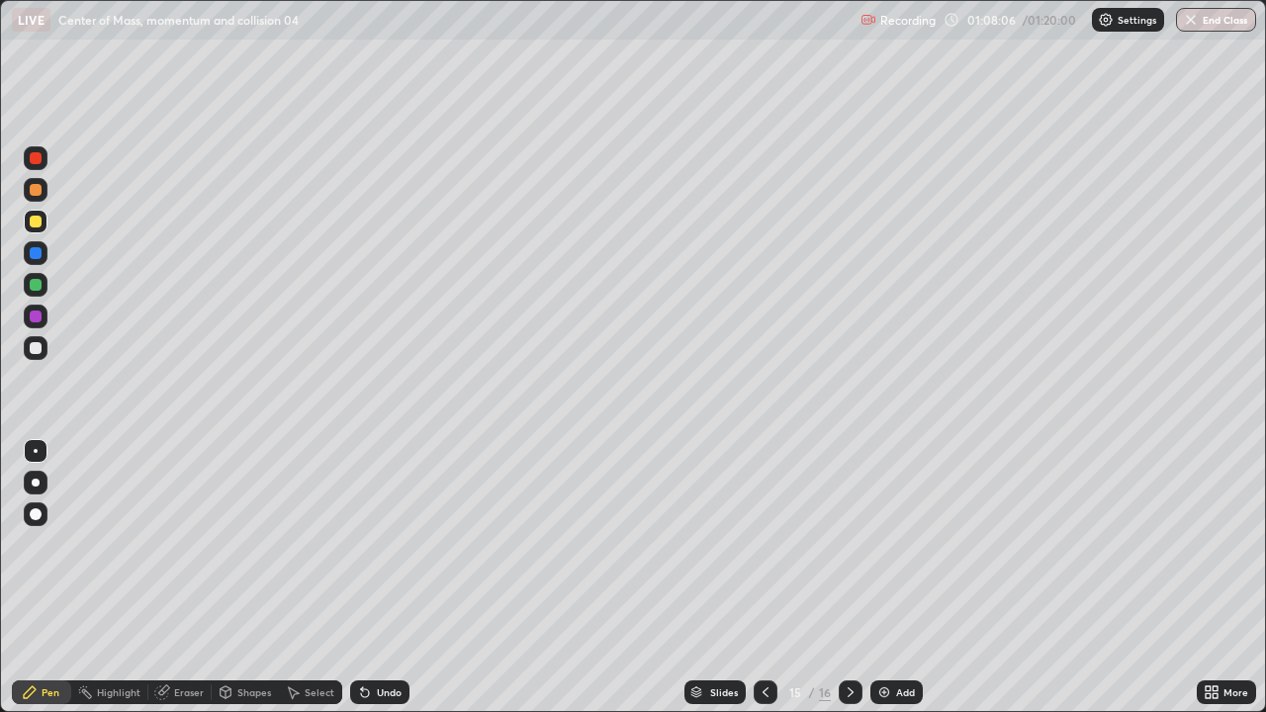
click at [844, 578] on icon at bounding box center [851, 692] width 16 height 16
click at [852, 578] on div at bounding box center [851, 693] width 24 height 24
click at [763, 578] on icon at bounding box center [766, 692] width 16 height 16
click at [849, 578] on icon at bounding box center [851, 692] width 16 height 16
click at [772, 578] on div at bounding box center [766, 693] width 24 height 24
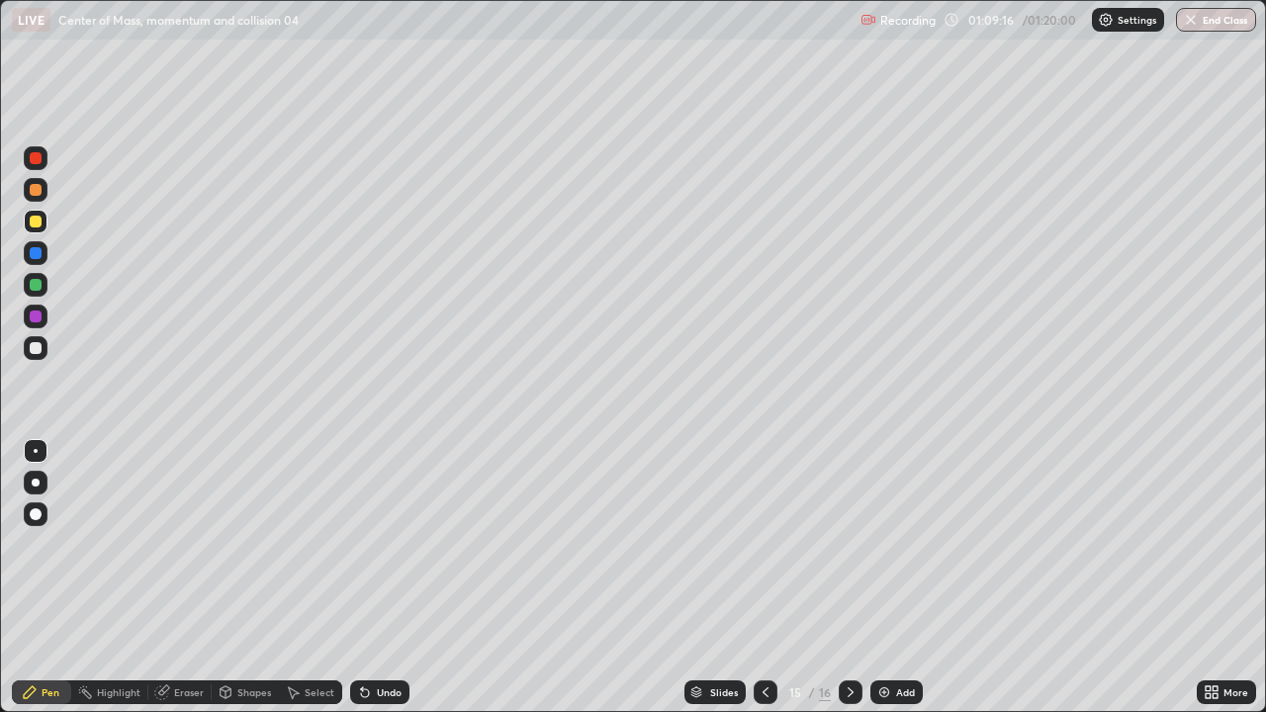
click at [849, 578] on icon at bounding box center [851, 692] width 6 height 10
click at [757, 578] on div at bounding box center [766, 693] width 24 height 24
click at [849, 578] on div at bounding box center [851, 693] width 24 height 24
click at [385, 578] on div "Undo" at bounding box center [379, 693] width 59 height 24
click at [384, 578] on div "Undo" at bounding box center [379, 693] width 59 height 24
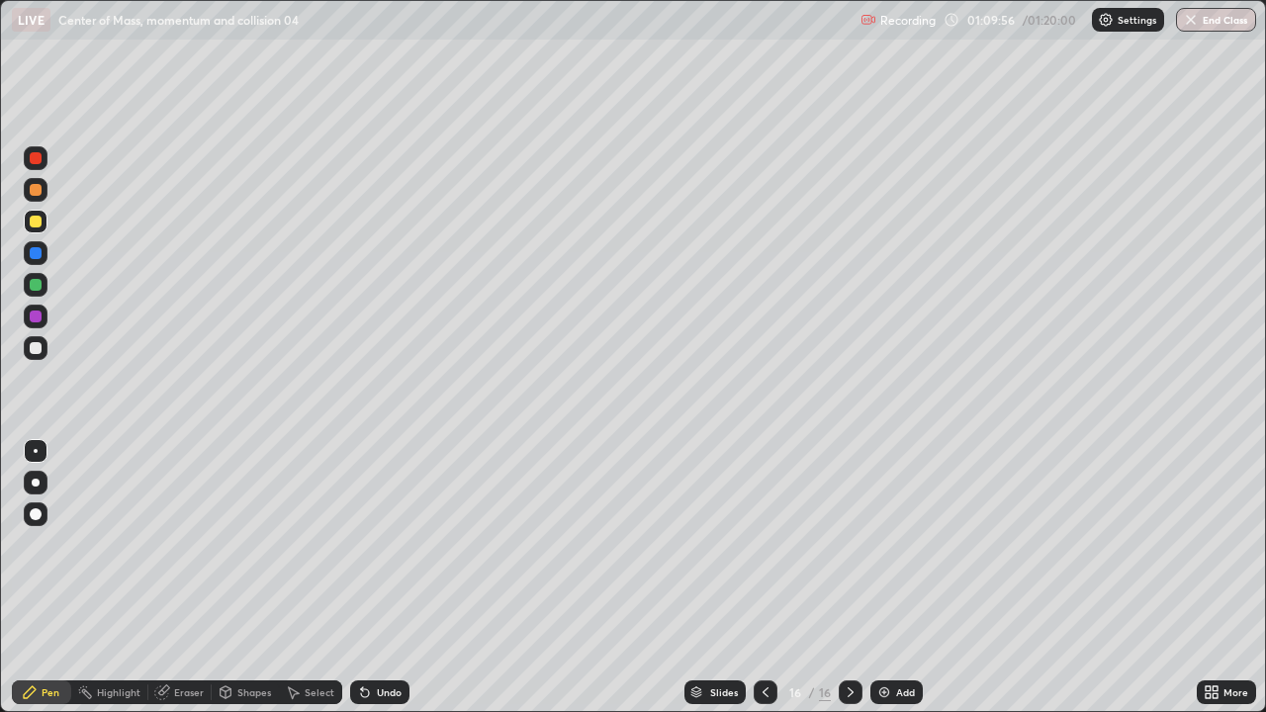
click at [389, 578] on div "Undo" at bounding box center [389, 692] width 25 height 10
click at [374, 578] on div "Undo" at bounding box center [379, 693] width 59 height 24
click at [378, 578] on div "Undo" at bounding box center [379, 693] width 59 height 24
click at [381, 578] on div "Undo" at bounding box center [379, 693] width 59 height 24
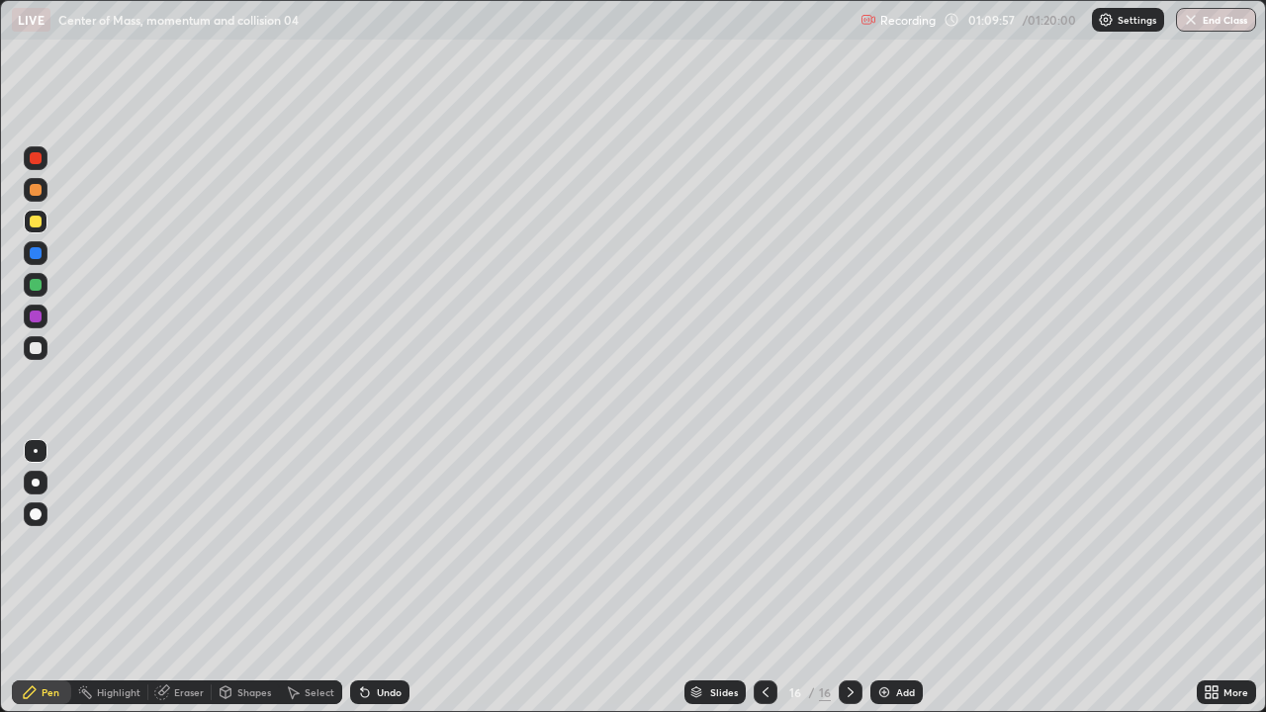
click at [376, 578] on div "Undo" at bounding box center [379, 693] width 59 height 24
click at [373, 578] on div "Undo" at bounding box center [379, 693] width 59 height 24
click at [384, 578] on div "Undo" at bounding box center [379, 693] width 59 height 24
click at [121, 578] on div "Highlight" at bounding box center [109, 693] width 77 height 40
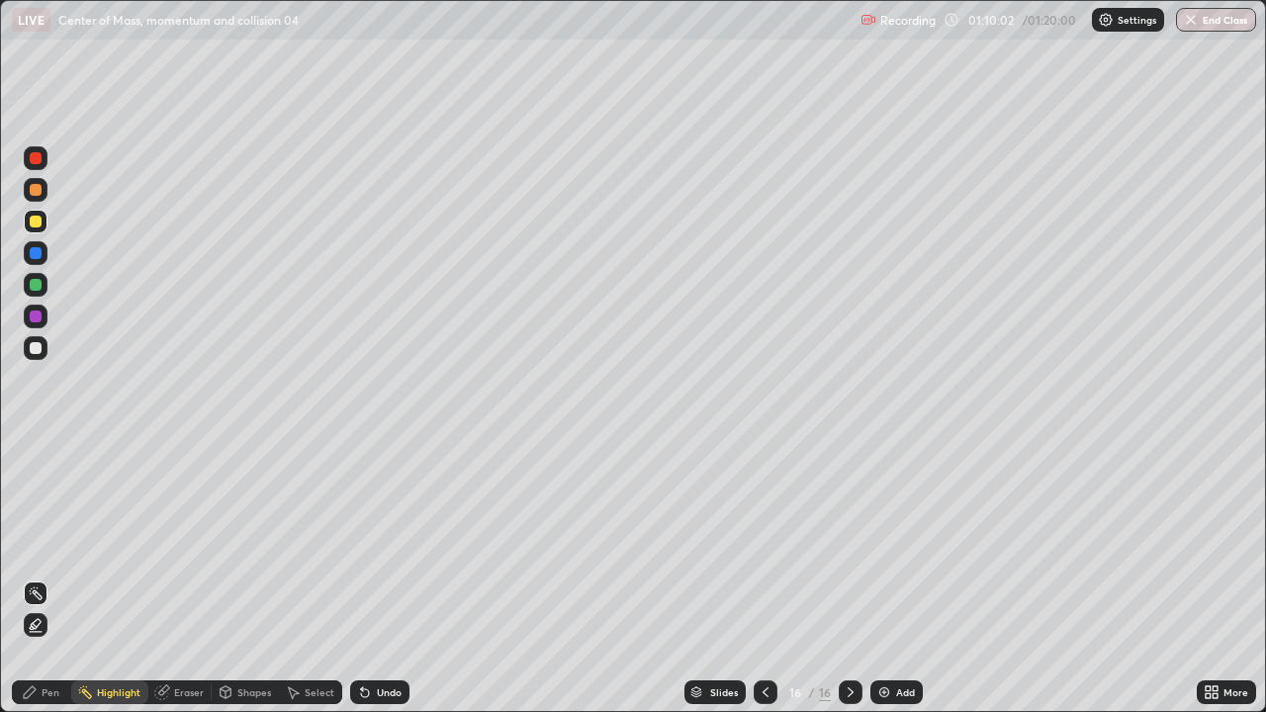
click at [368, 578] on div "Undo" at bounding box center [379, 693] width 59 height 24
click at [35, 578] on icon at bounding box center [30, 692] width 16 height 16
click at [764, 578] on icon at bounding box center [766, 692] width 16 height 16
click at [350, 578] on div "Undo" at bounding box center [379, 693] width 59 height 24
click at [361, 578] on icon at bounding box center [362, 688] width 2 height 2
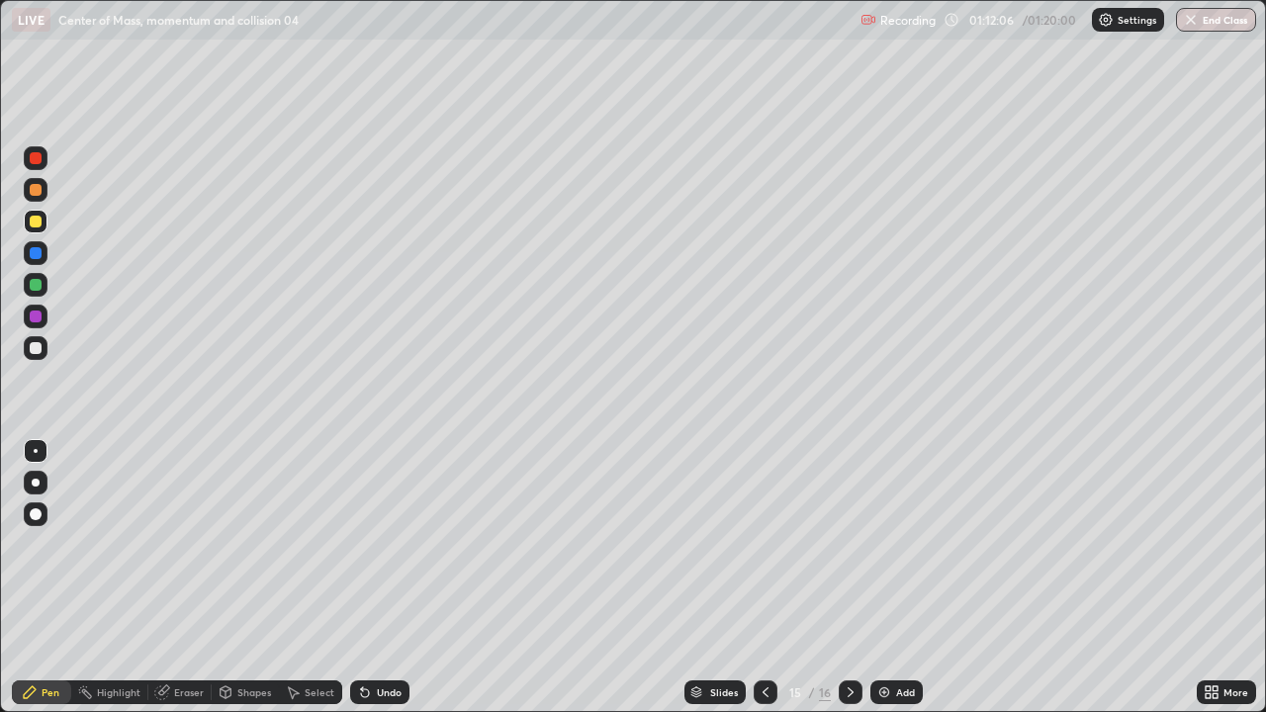
click at [849, 578] on icon at bounding box center [851, 692] width 16 height 16
click at [905, 578] on div "Add" at bounding box center [905, 692] width 19 height 10
click at [46, 284] on div at bounding box center [36, 285] width 24 height 24
click at [40, 198] on div at bounding box center [36, 190] width 24 height 24
click at [45, 220] on div at bounding box center [36, 222] width 24 height 24
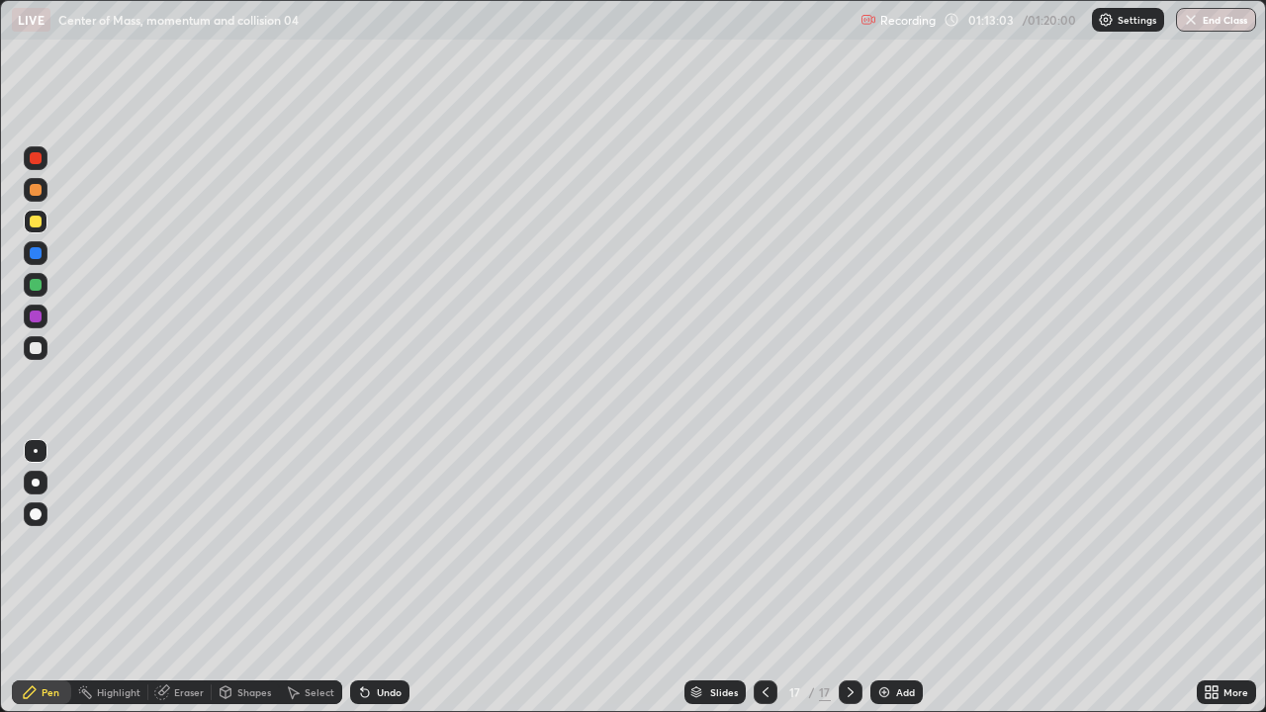
click at [380, 578] on div "Undo" at bounding box center [389, 692] width 25 height 10
click at [765, 578] on icon at bounding box center [766, 692] width 16 height 16
click at [851, 578] on icon at bounding box center [851, 692] width 6 height 10
click at [1227, 22] on button "End Class" at bounding box center [1217, 20] width 78 height 24
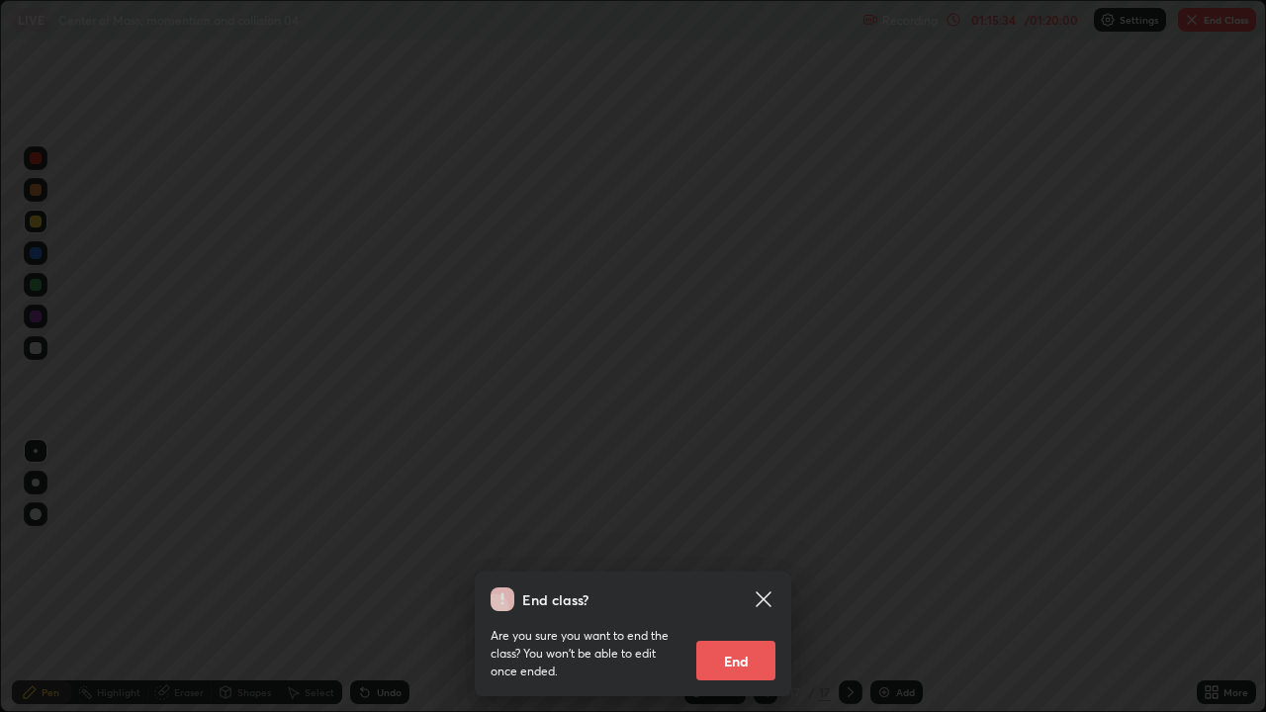
click at [761, 578] on icon at bounding box center [764, 600] width 24 height 24
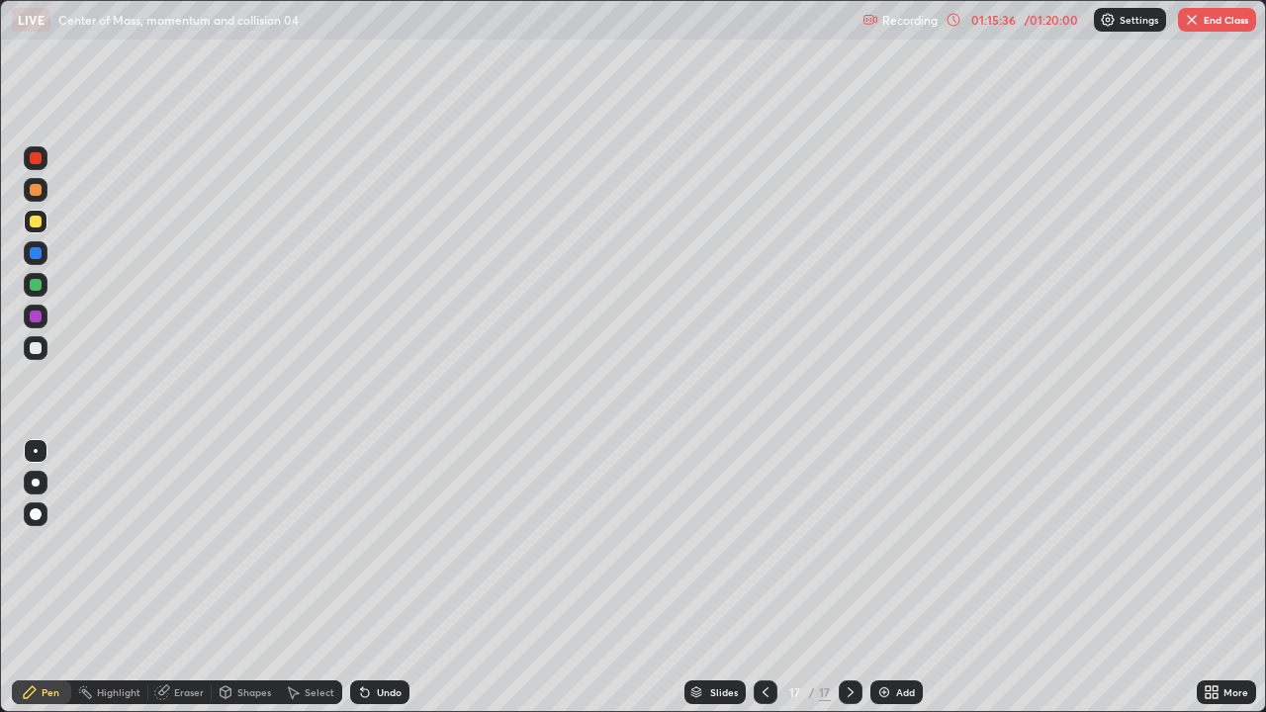
click at [1228, 30] on button "End Class" at bounding box center [1217, 20] width 78 height 24
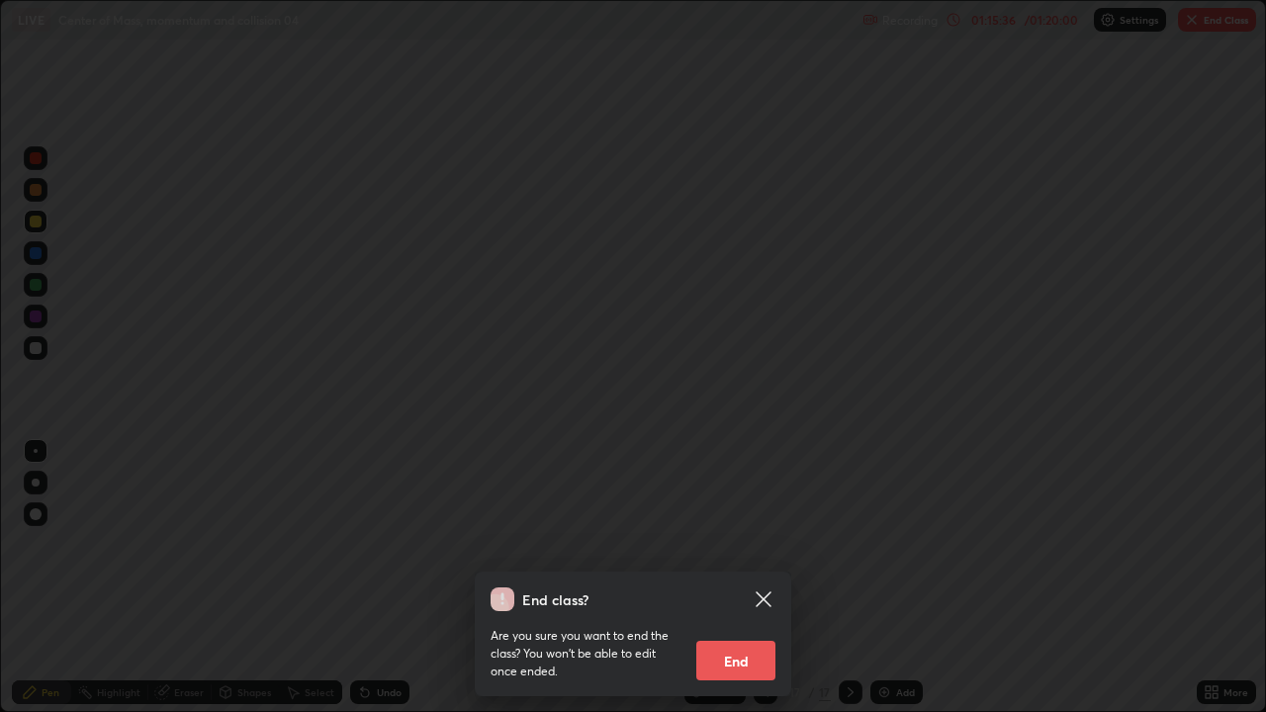
click at [719, 578] on button "End" at bounding box center [735, 661] width 79 height 40
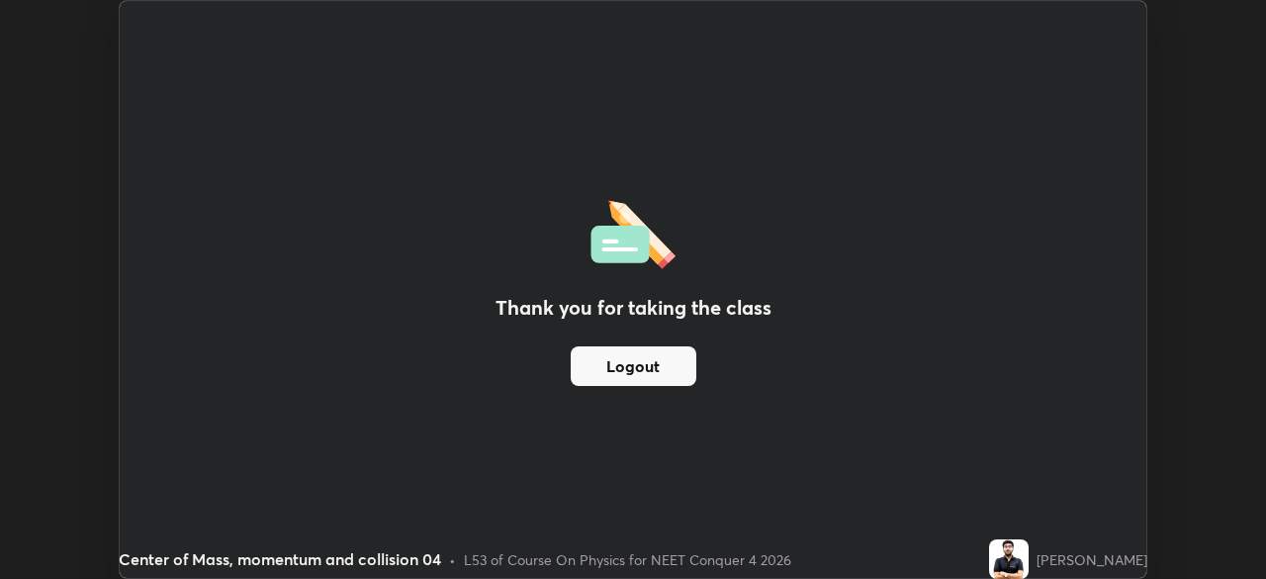
scroll to position [98331, 97644]
